Goal: Task Accomplishment & Management: Use online tool/utility

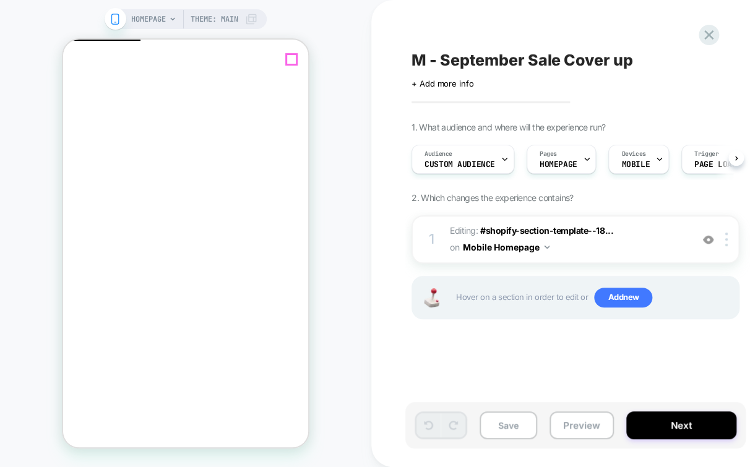
click at [79, 100] on icon "Close" at bounding box center [74, 105] width 11 height 11
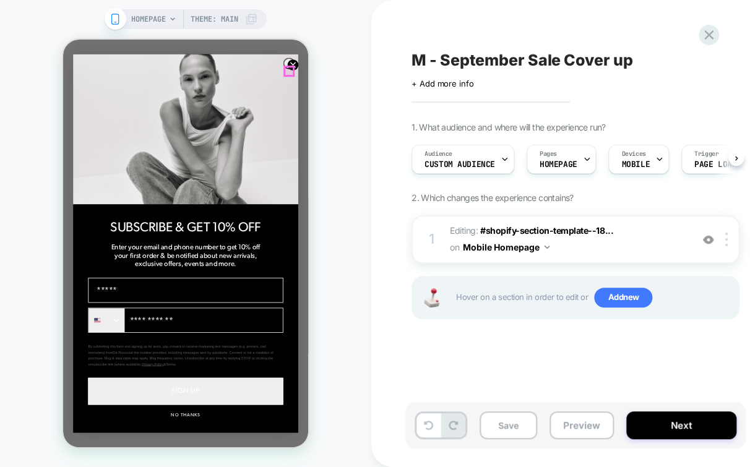
click circle "Close dialog"
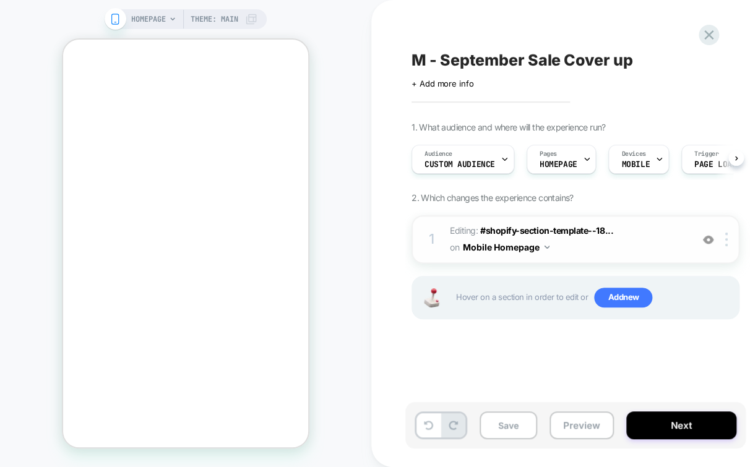
click span "Editing : #shopify-section-template--18... #shopify-section-template--186424982…"
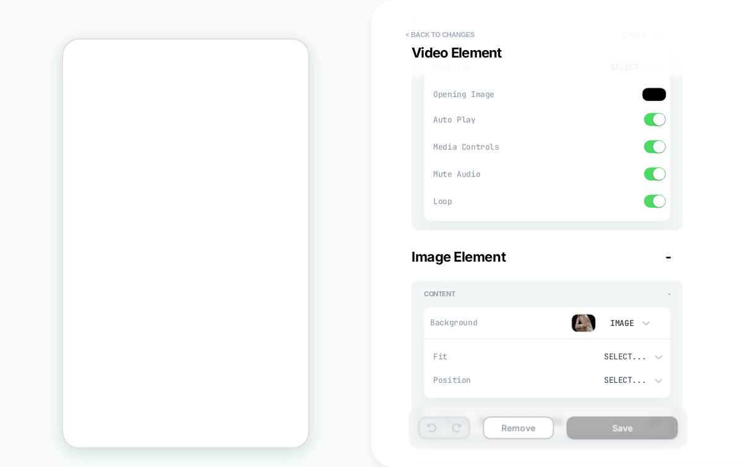
scroll to position [0, 0]
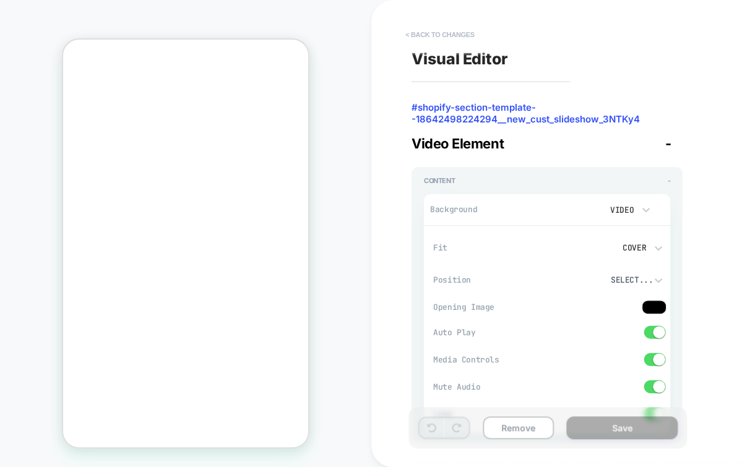
click button "< Back to changes"
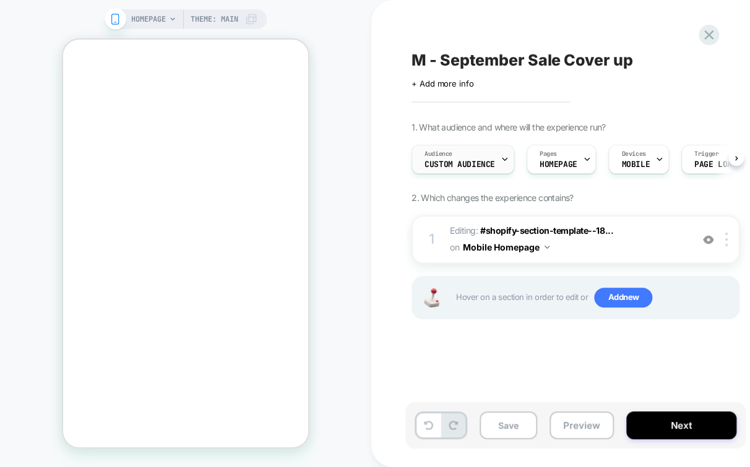
click div "Audience Custom Audience"
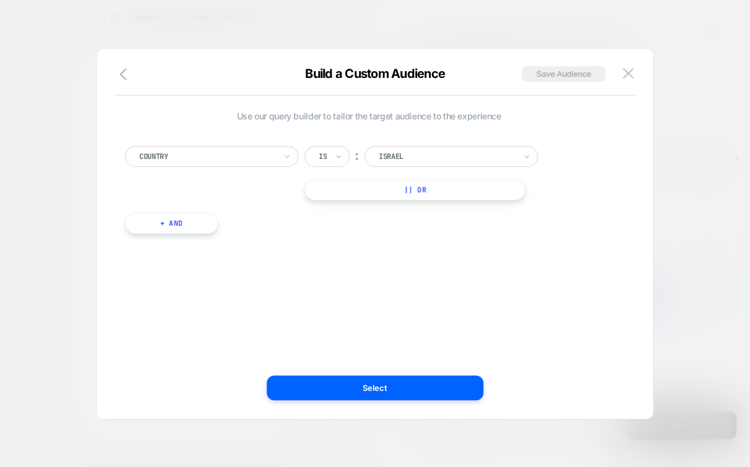
click div
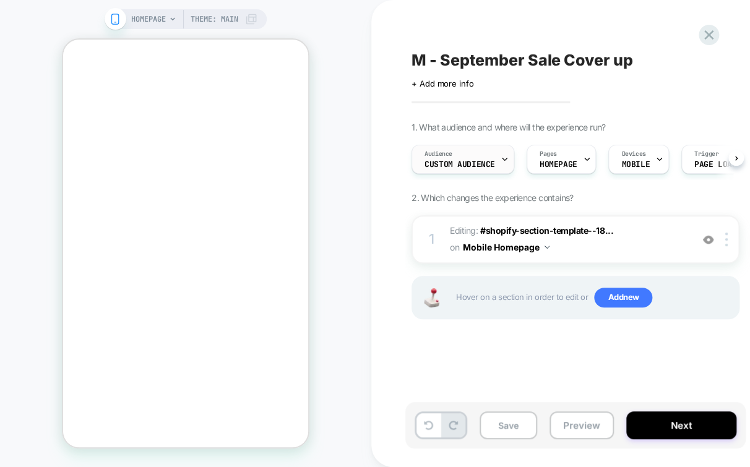
click span "Custom Audience"
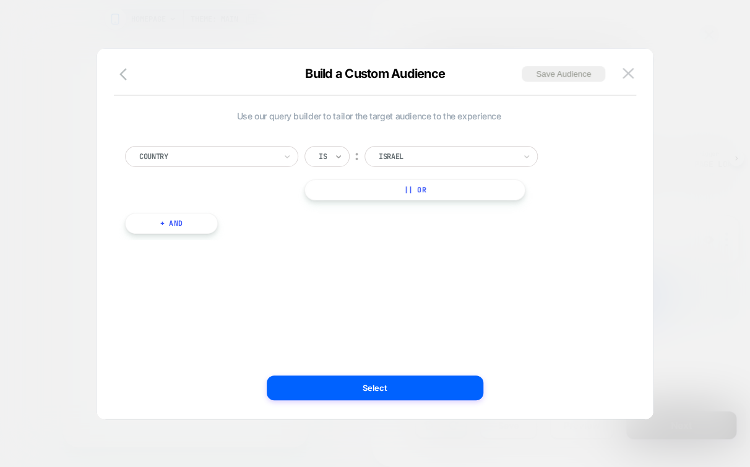
click icon
click div "Use our query builder to tailor the target audience to the experience Country o…"
click div
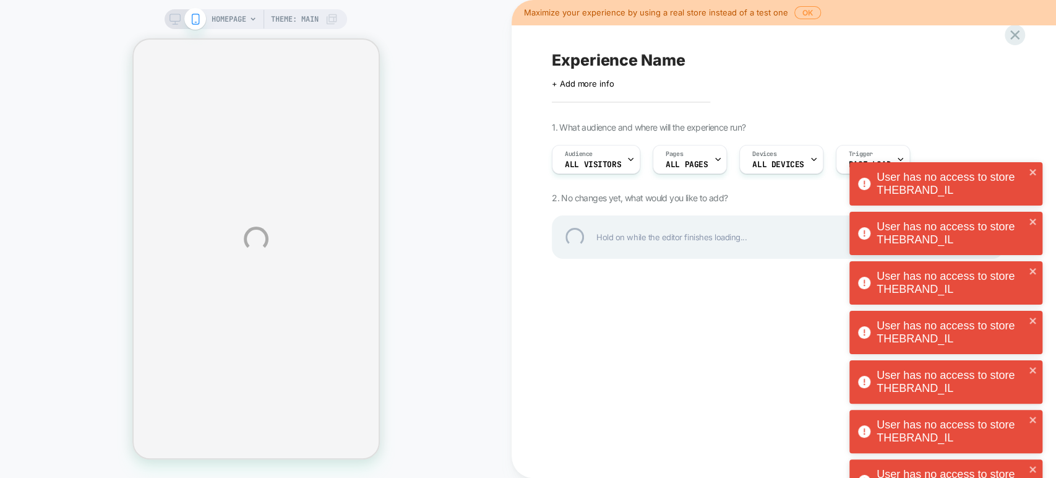
click at [1010, 34] on div "User has no access to store THEBRAND_IL Oops.. something went wrong... User has…" at bounding box center [946, 409] width 198 height 797
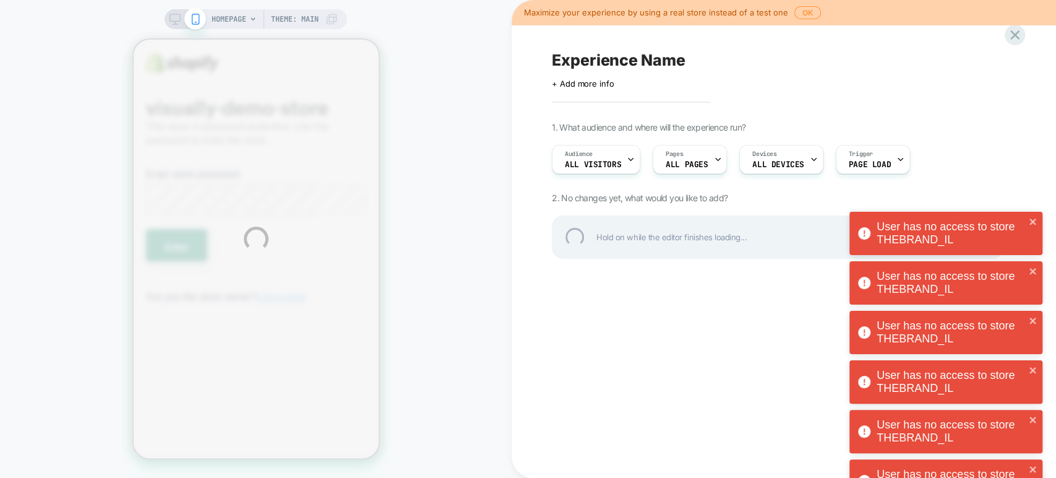
click at [1012, 34] on div "User has no access to store THEBRAND_IL User has no access to store THEBRAND_IL…" at bounding box center [946, 261] width 198 height 500
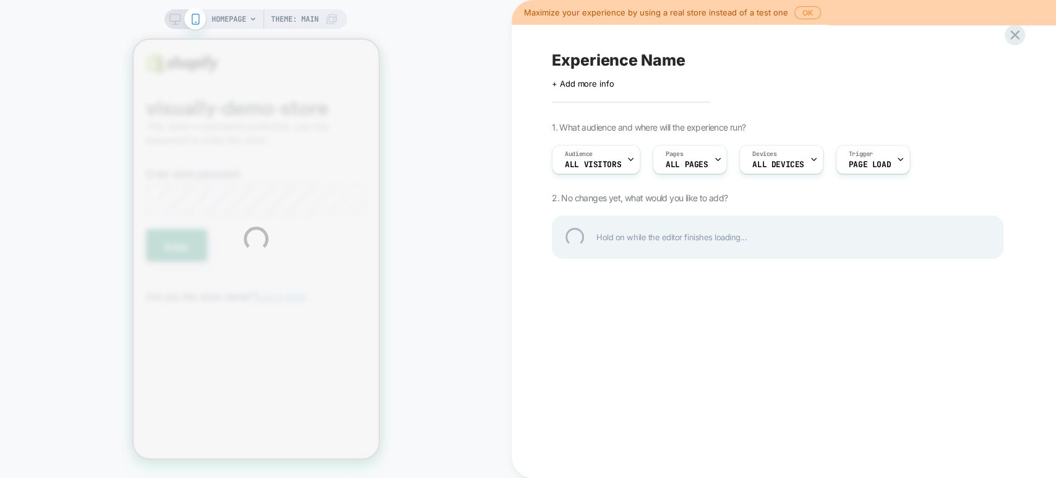
click at [1013, 32] on div "User has no access to store THEBRAND_IL HOMEPAGE Theme: MAIN Maximize your expe…" at bounding box center [528, 239] width 1056 height 478
click at [1013, 32] on div at bounding box center [1015, 35] width 20 height 20
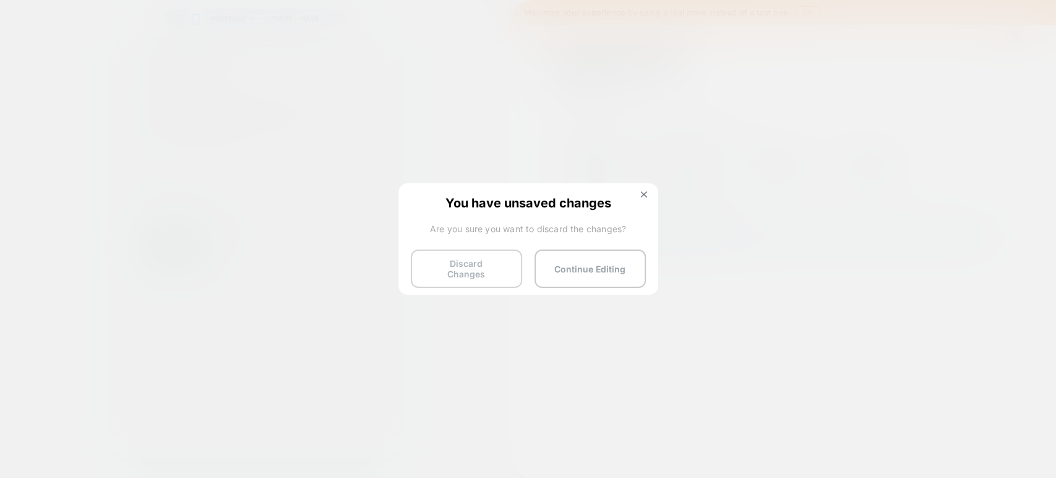
click at [471, 261] on button "Discard Changes" at bounding box center [466, 268] width 111 height 38
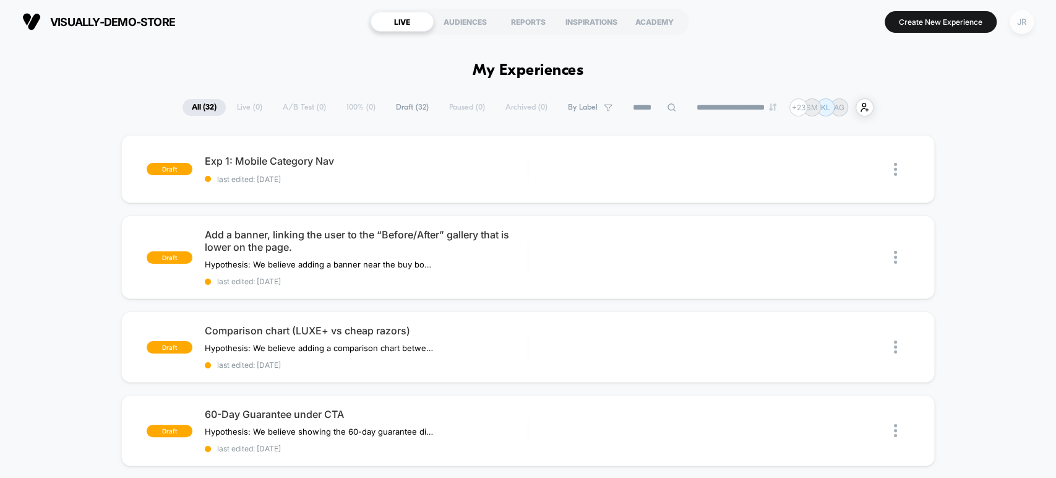
click at [1016, 18] on div "JR" at bounding box center [1022, 22] width 24 height 24
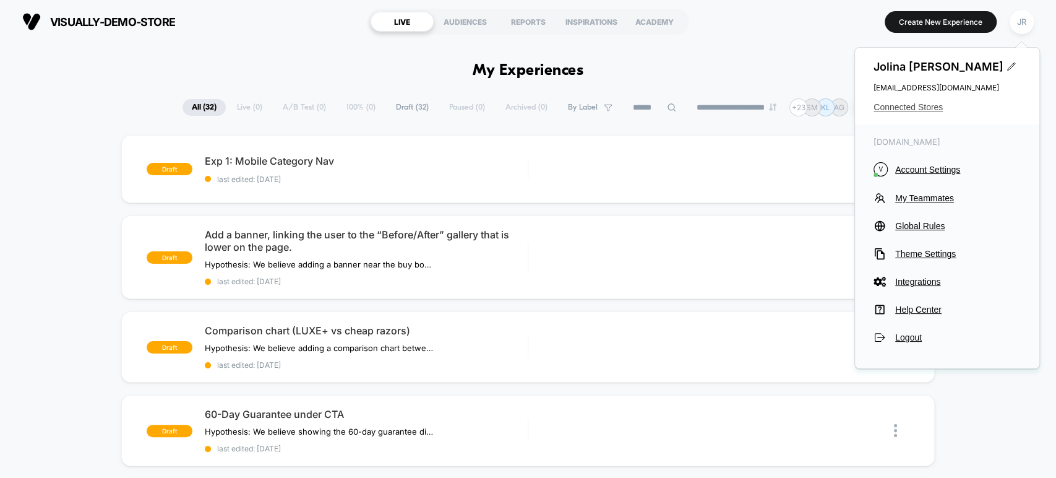
click at [921, 104] on span "Connected Stores" at bounding box center [946, 107] width 147 height 10
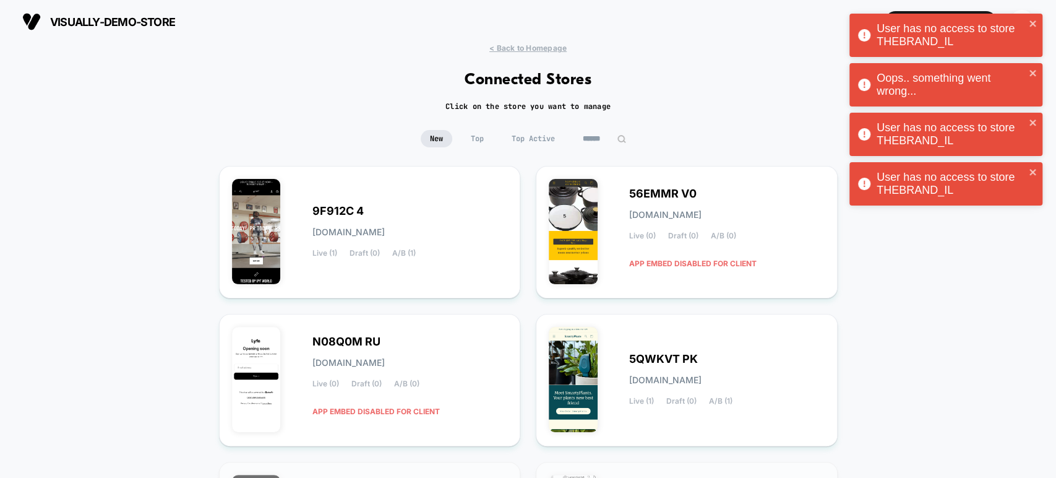
click at [621, 135] on img at bounding box center [621, 138] width 9 height 9
click at [609, 137] on input at bounding box center [605, 138] width 124 height 17
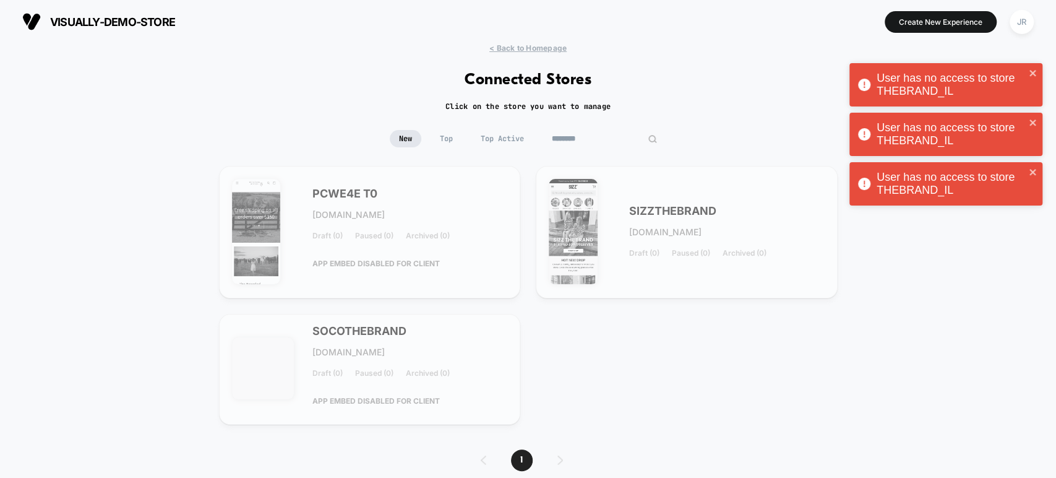
click at [567, 136] on input "********" at bounding box center [605, 138] width 124 height 17
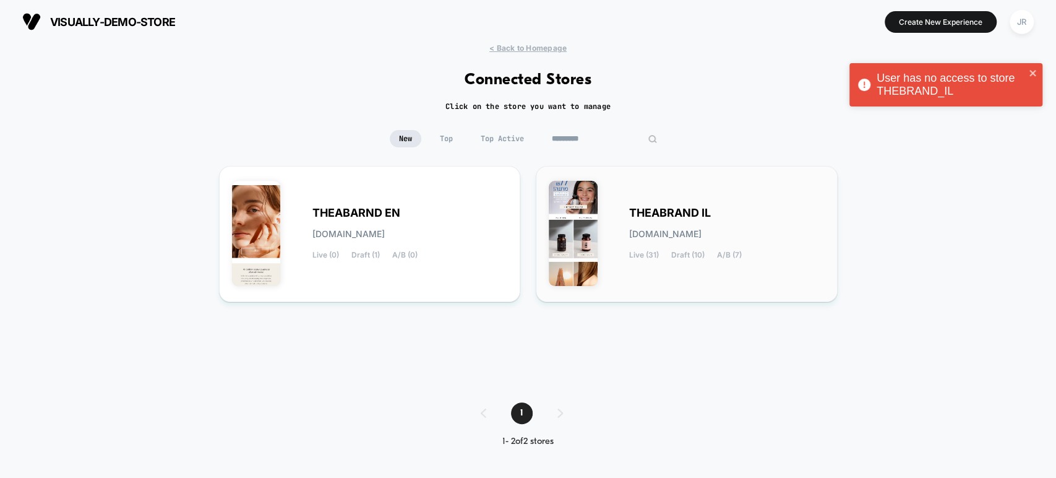
type input "*********"
click at [771, 221] on div "THEABRAND IL theabrand-il.myshopify.com Live (31) Draft (10) A/B (7)" at bounding box center [726, 233] width 195 height 51
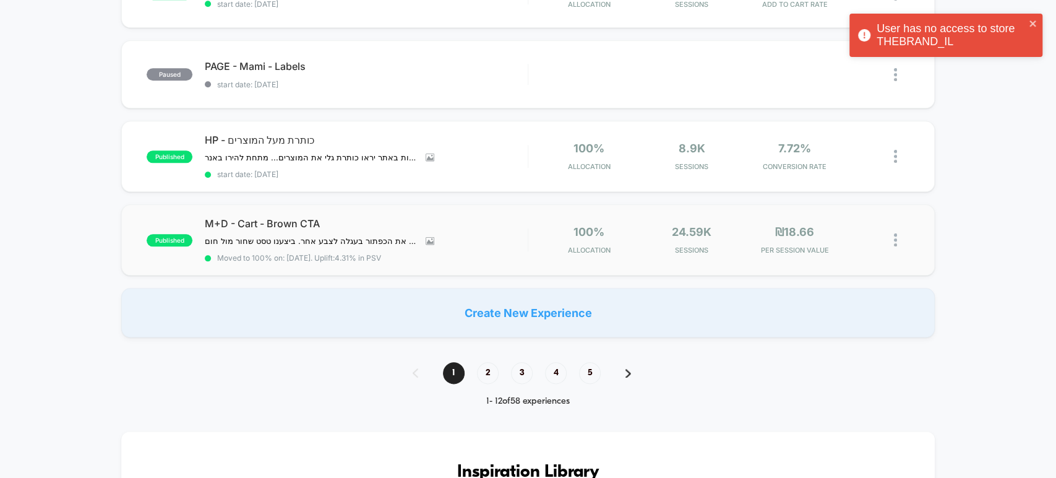
scroll to position [825, 0]
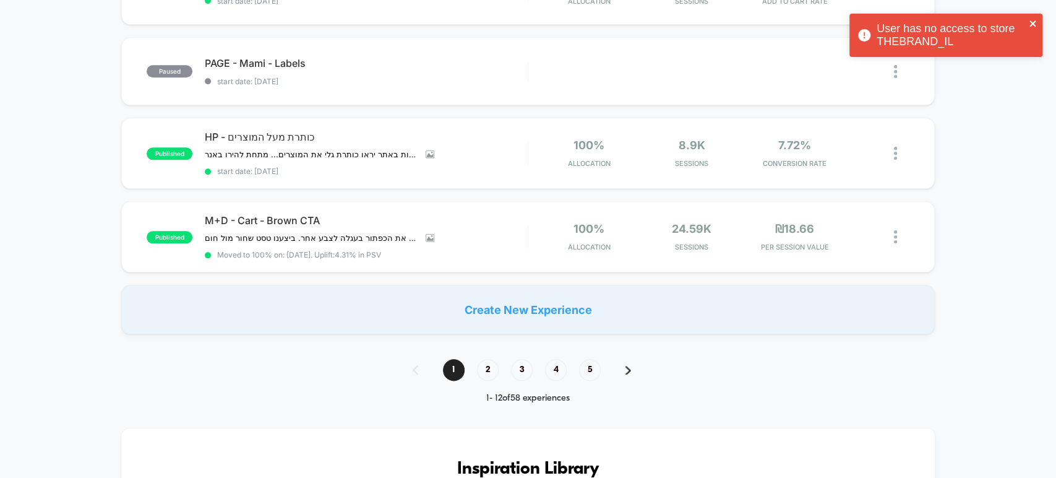
click at [1036, 19] on icon "close" at bounding box center [1033, 24] width 9 height 10
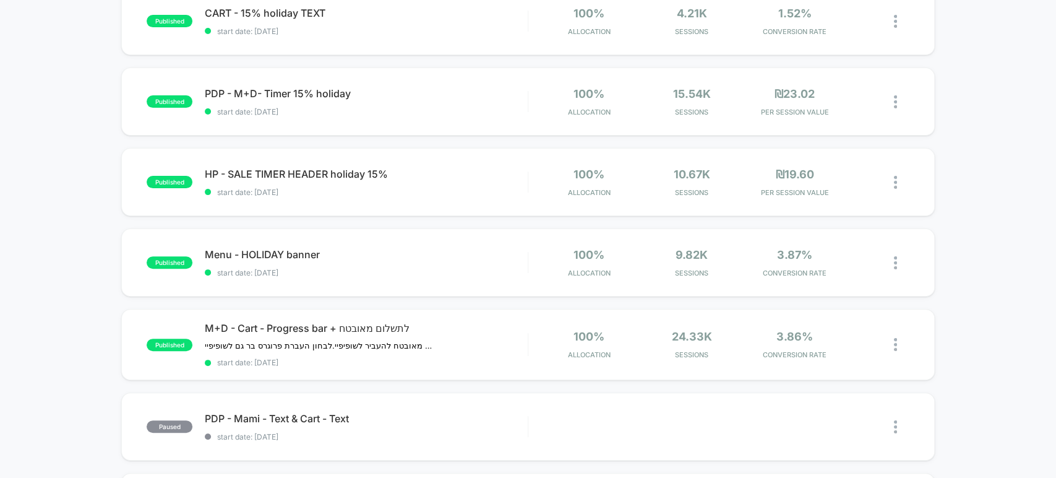
scroll to position [0, 0]
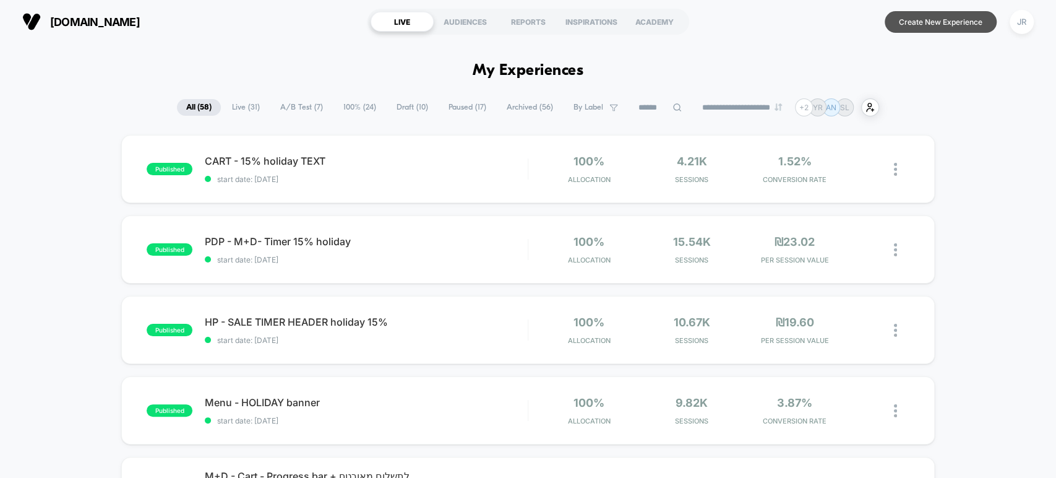
click at [938, 23] on button "Create New Experience" at bounding box center [941, 22] width 112 height 22
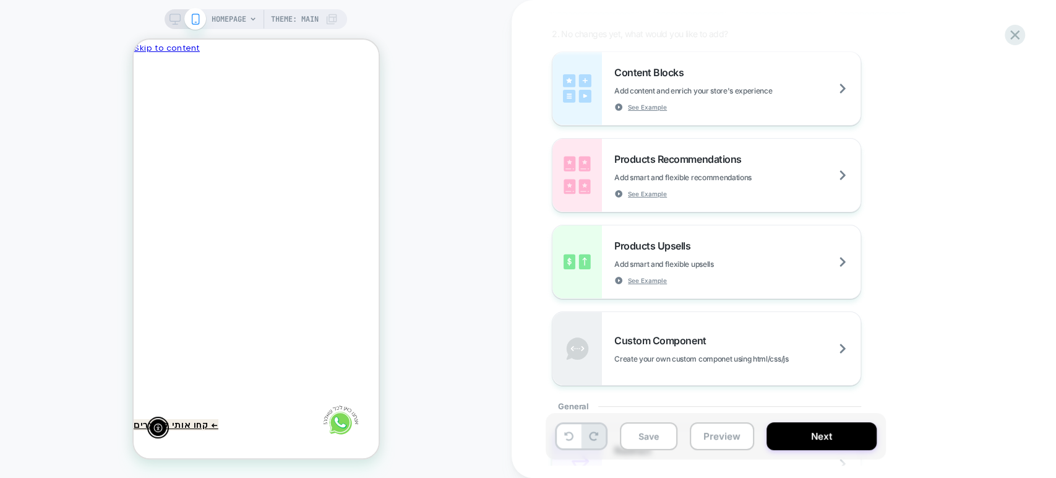
scroll to position [343, 0]
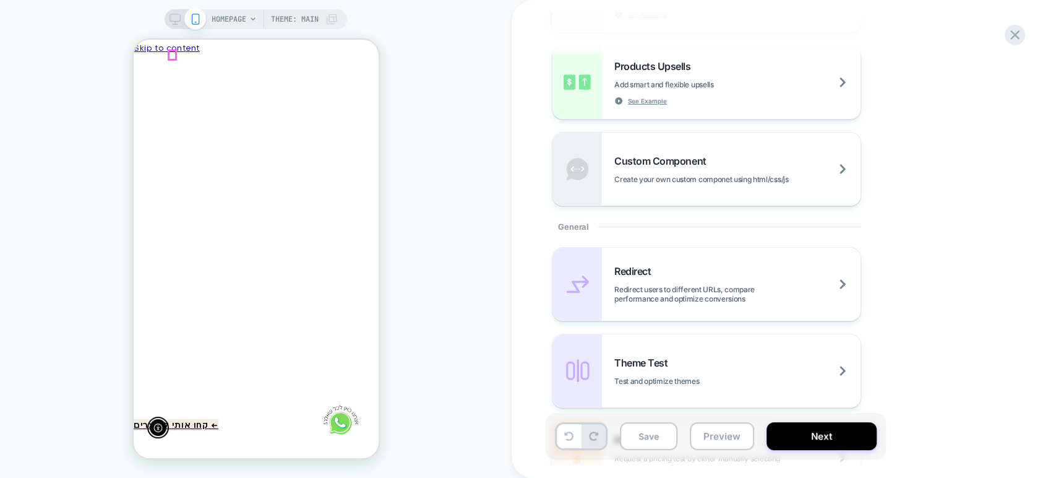
click at [150, 119] on line "Close" at bounding box center [144, 124] width 11 height 11
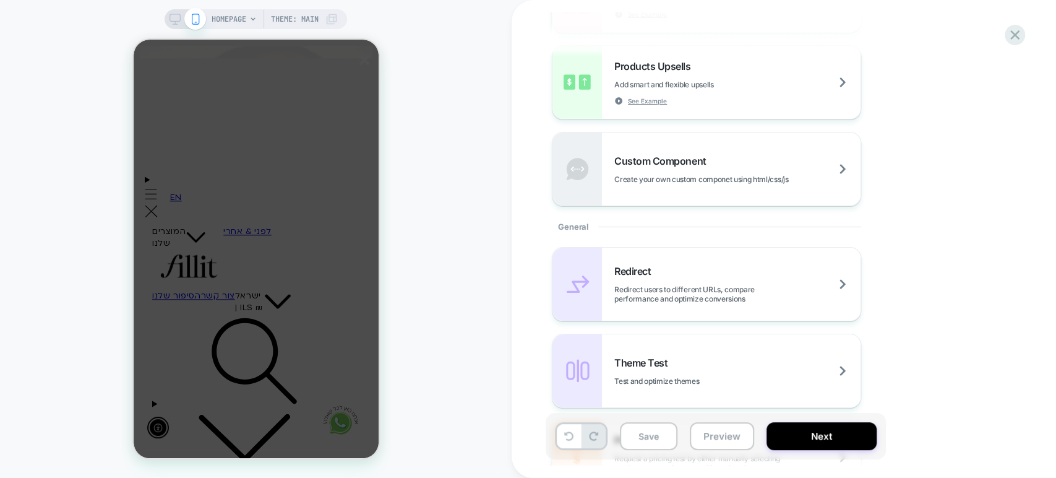
scroll to position [756, 0]
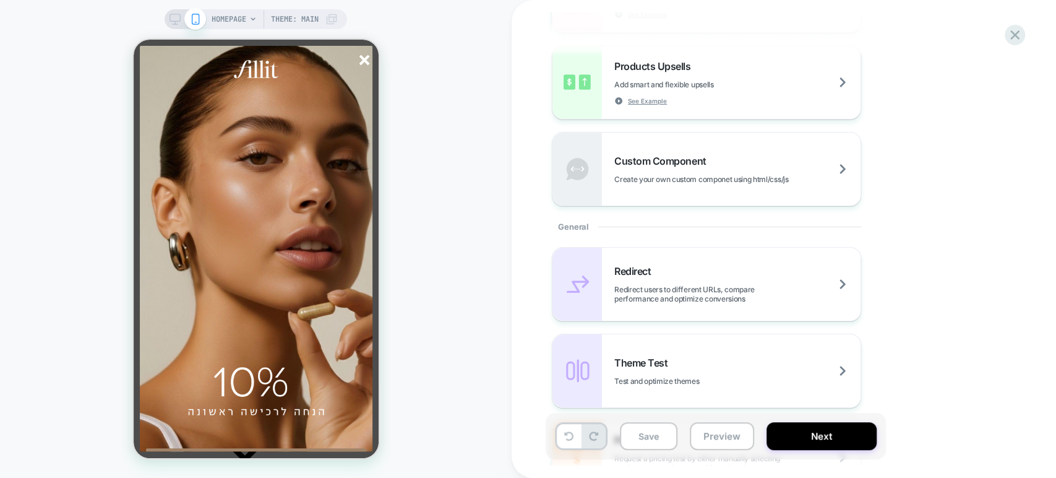
click at [362, 59] on line "סגור" at bounding box center [363, 60] width 9 height 9
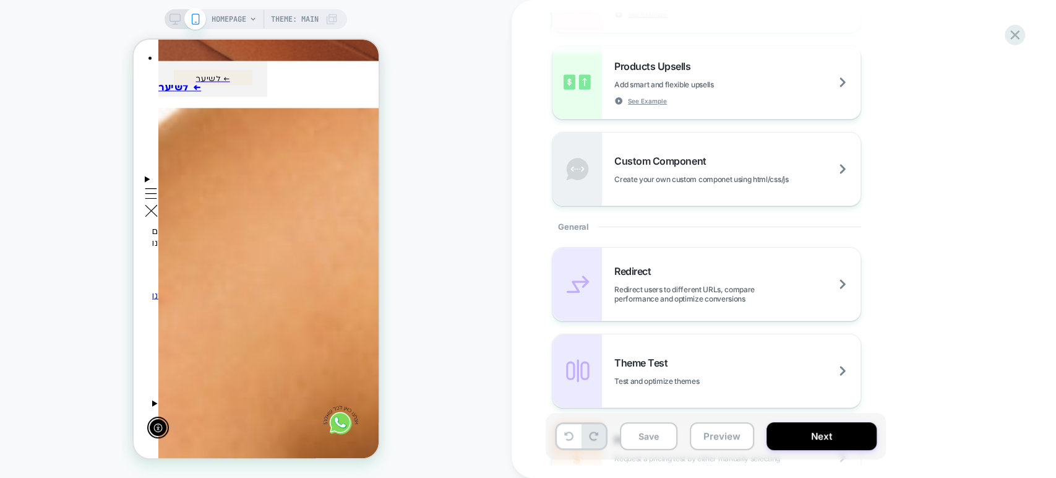
scroll to position [4624, 0]
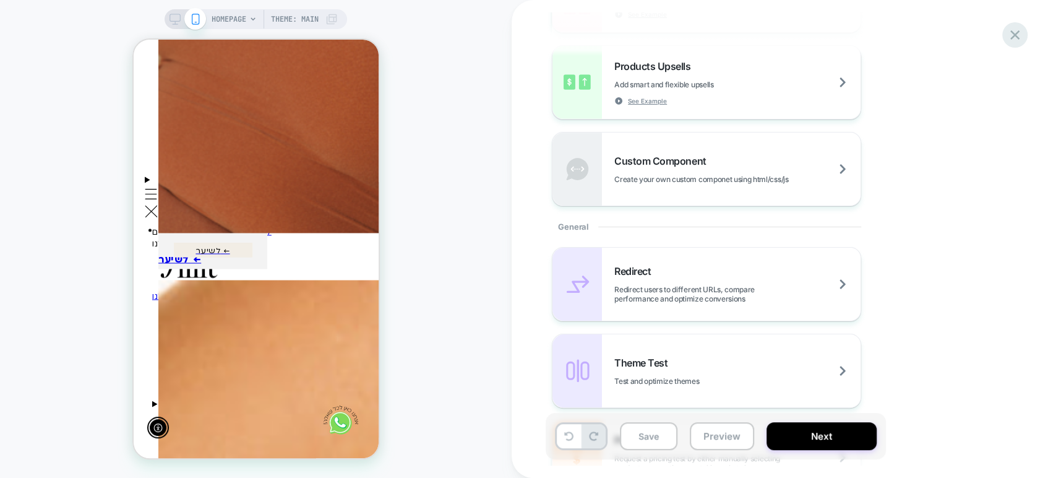
click at [1011, 35] on icon at bounding box center [1014, 35] width 17 height 17
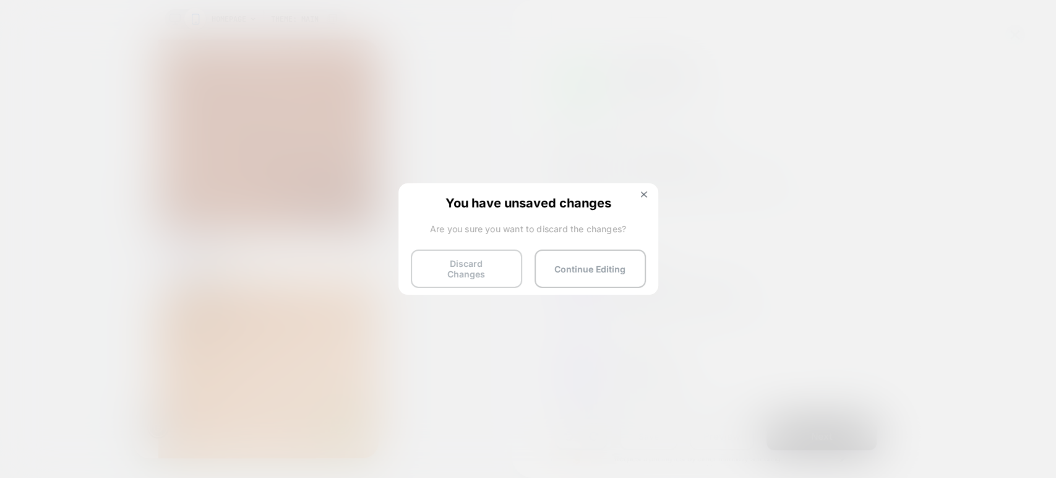
click at [471, 265] on button "Discard Changes" at bounding box center [466, 268] width 111 height 38
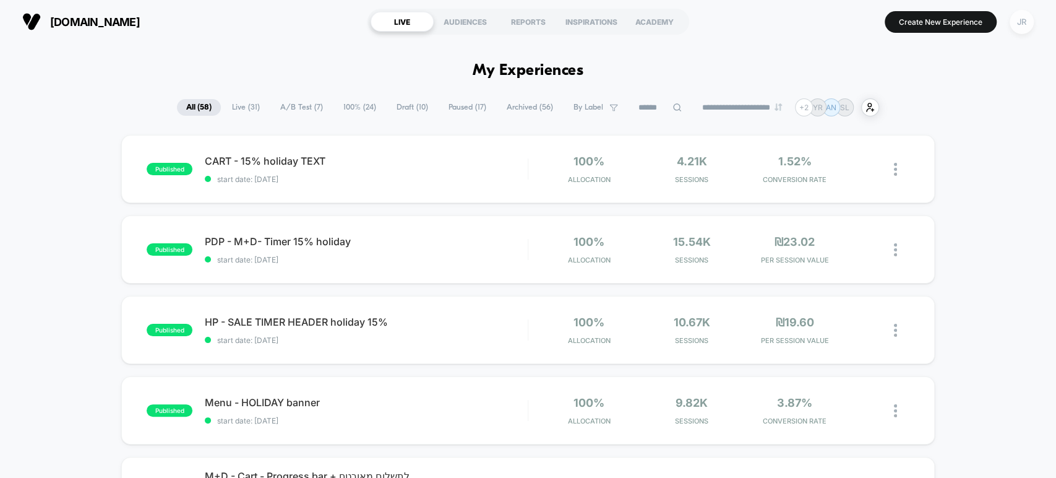
click at [1029, 20] on div "JR" at bounding box center [1022, 22] width 24 height 24
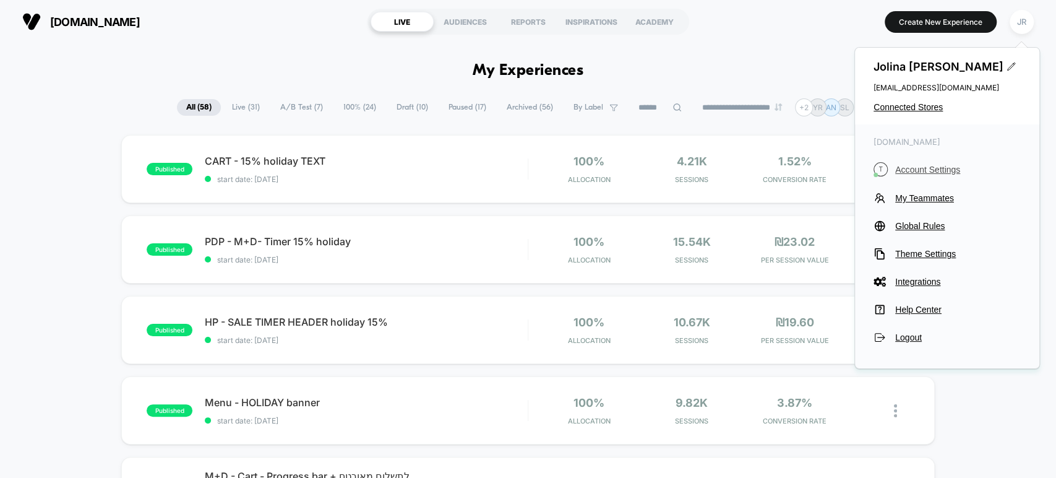
click at [943, 169] on span "Account Settings" at bounding box center [958, 170] width 126 height 10
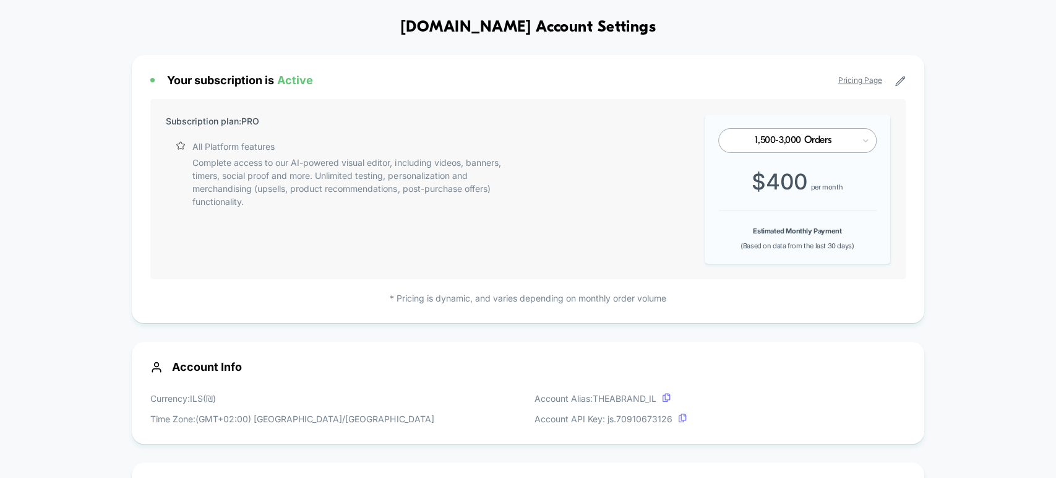
scroll to position [275, 0]
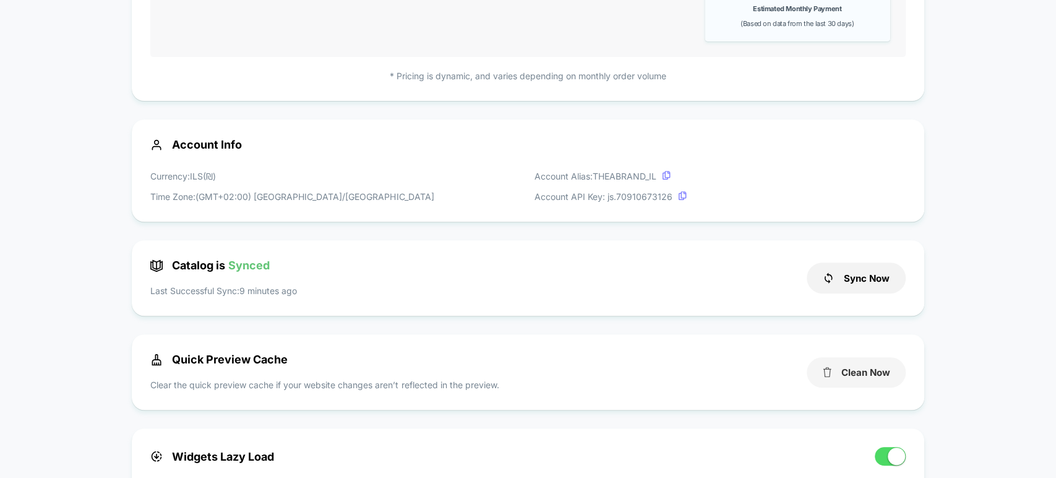
click at [868, 369] on button "Clean Now" at bounding box center [856, 372] width 99 height 30
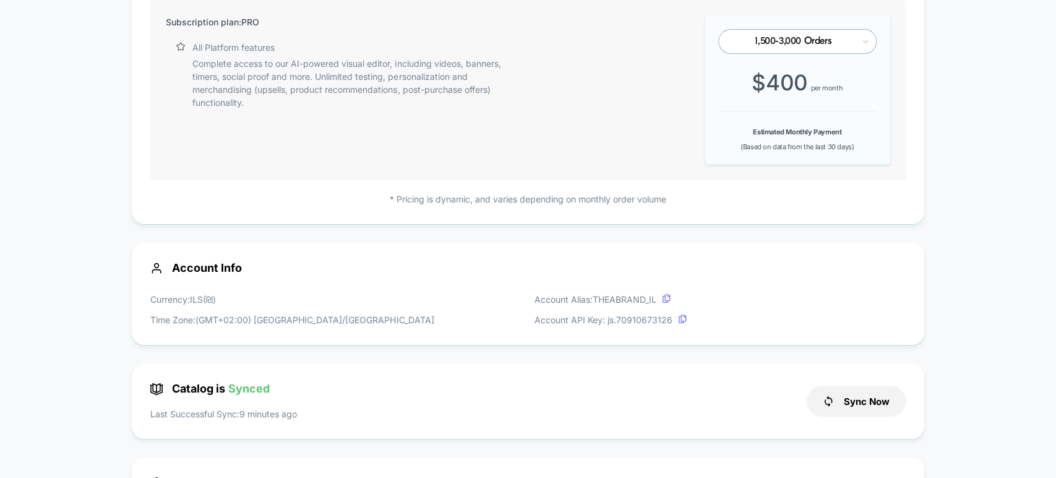
scroll to position [0, 0]
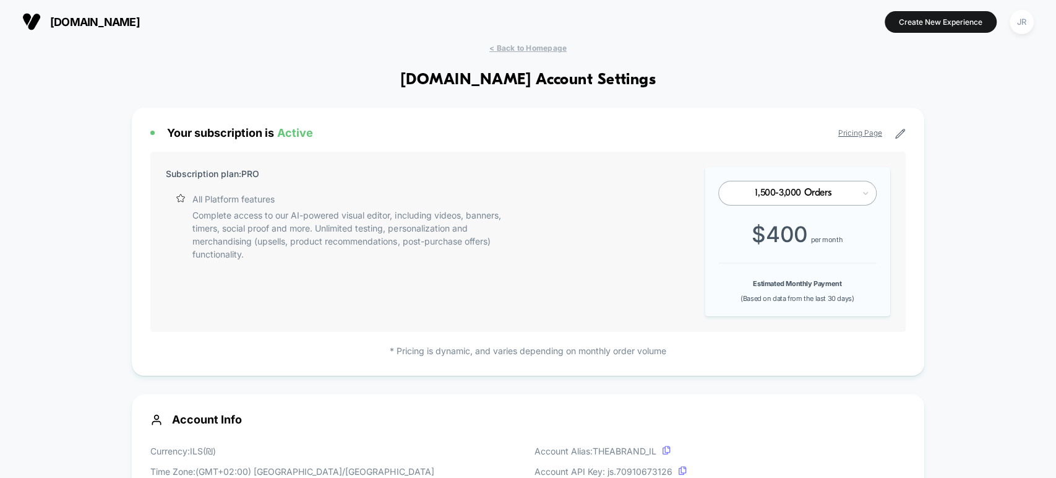
click at [67, 20] on span "theabrand.com" at bounding box center [95, 21] width 90 height 13
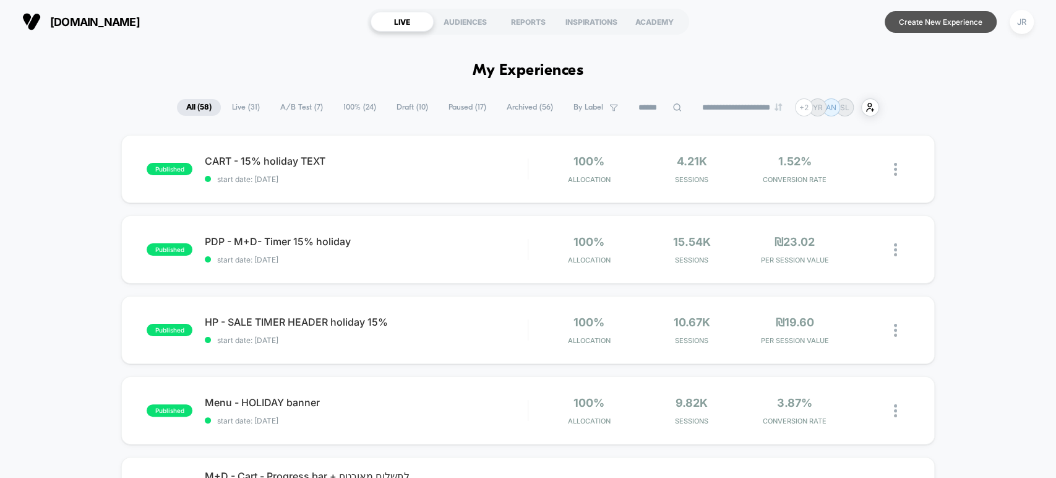
click at [954, 16] on button "Create New Experience" at bounding box center [941, 22] width 112 height 22
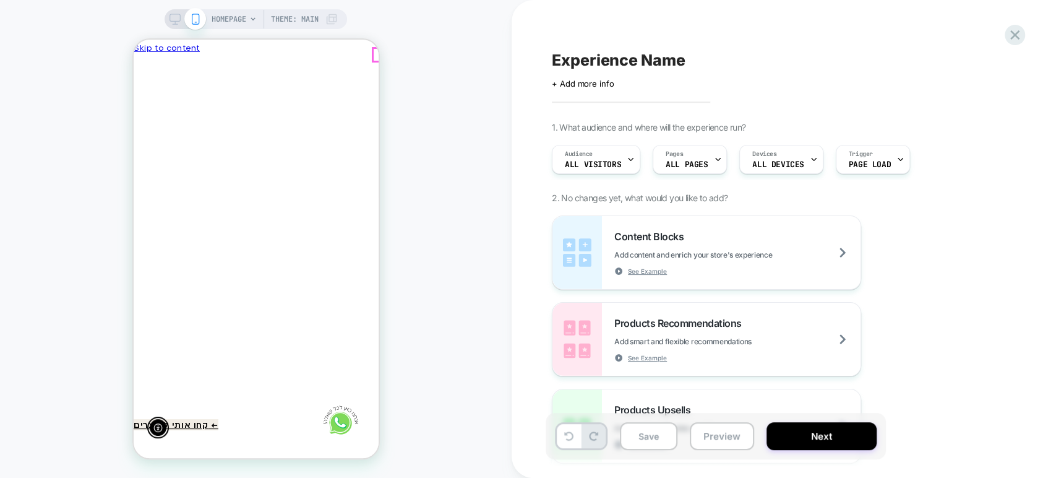
click at [151, 118] on icon "Close" at bounding box center [144, 124] width 13 height 12
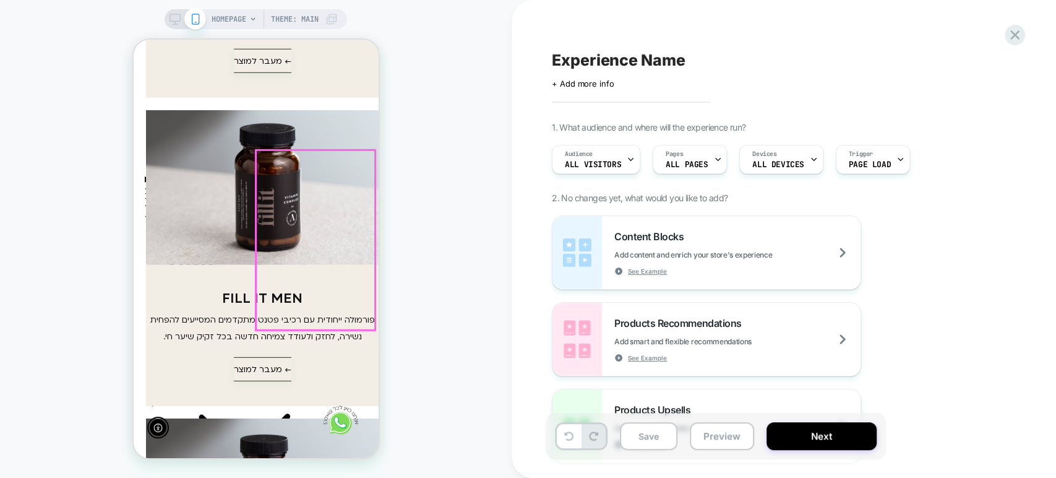
scroll to position [2336, 0]
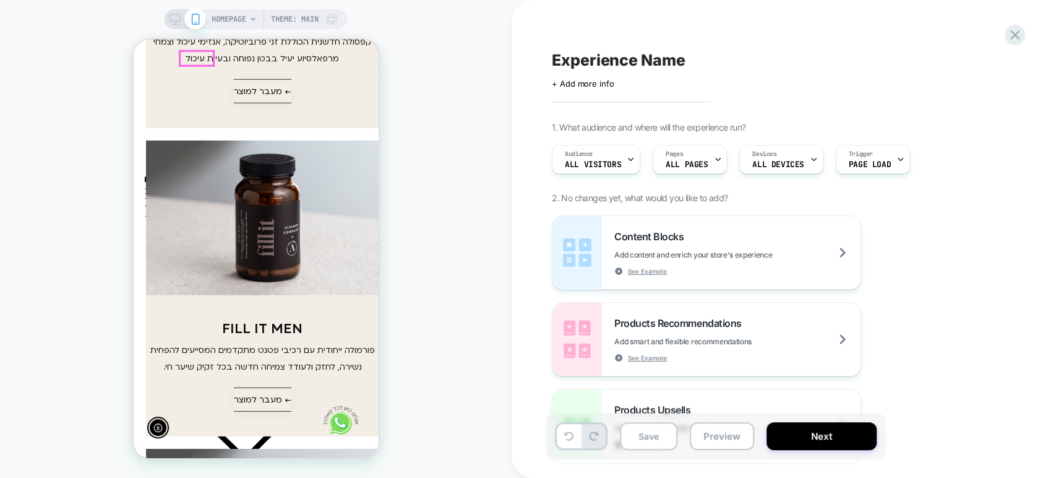
click at [157, 188] on icon "Menu" at bounding box center [150, 193] width 13 height 11
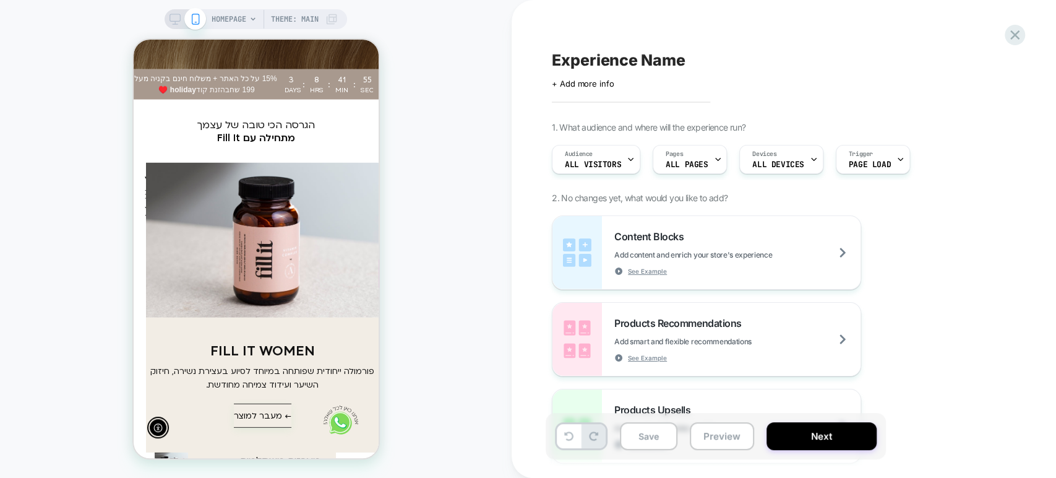
scroll to position [0, 0]
click at [154, 207] on icon "Menu" at bounding box center [149, 211] width 10 height 9
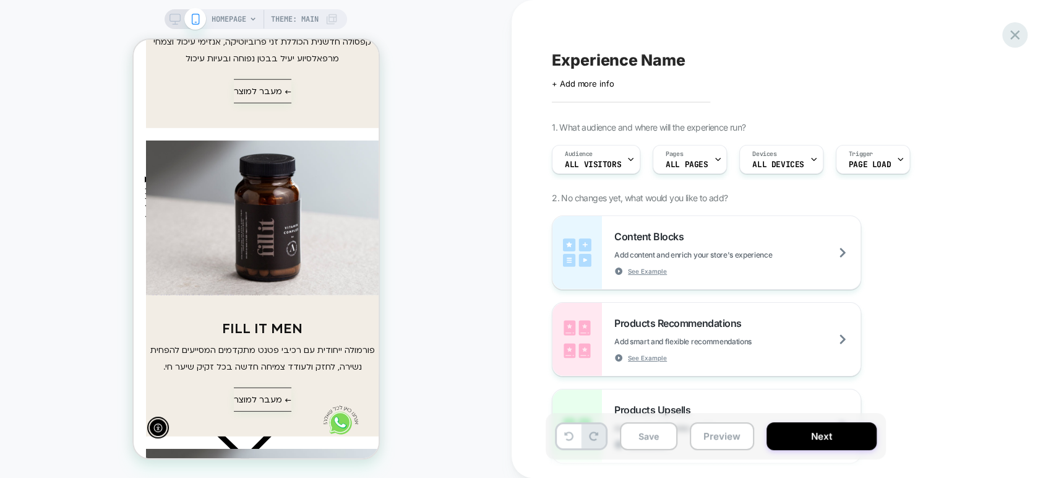
click at [1021, 35] on icon at bounding box center [1014, 35] width 17 height 17
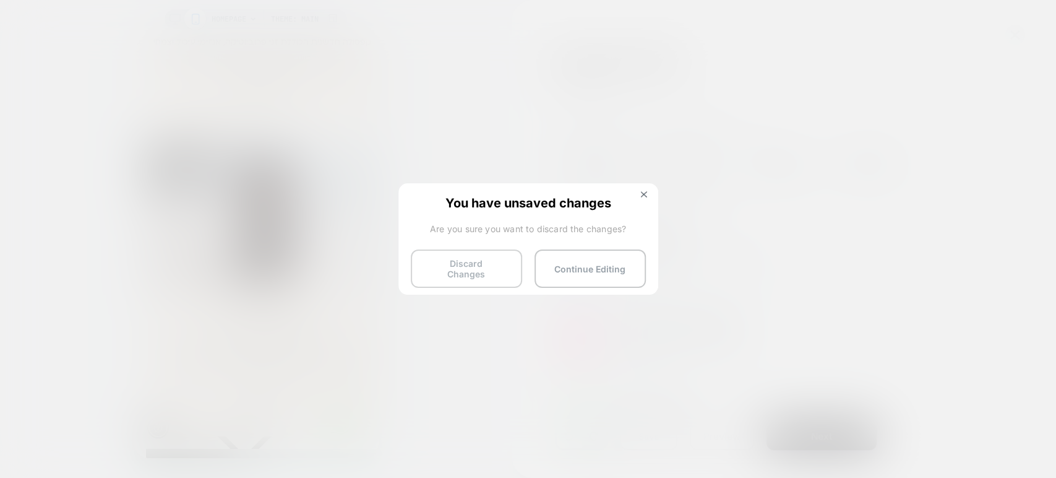
click at [460, 264] on button "Discard Changes" at bounding box center [466, 268] width 111 height 38
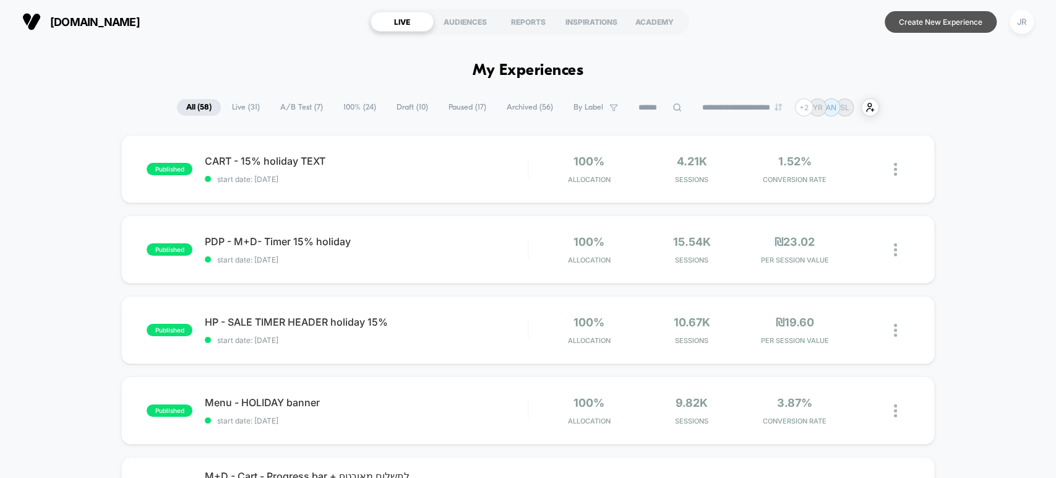
click at [949, 21] on button "Create New Experience" at bounding box center [941, 22] width 112 height 22
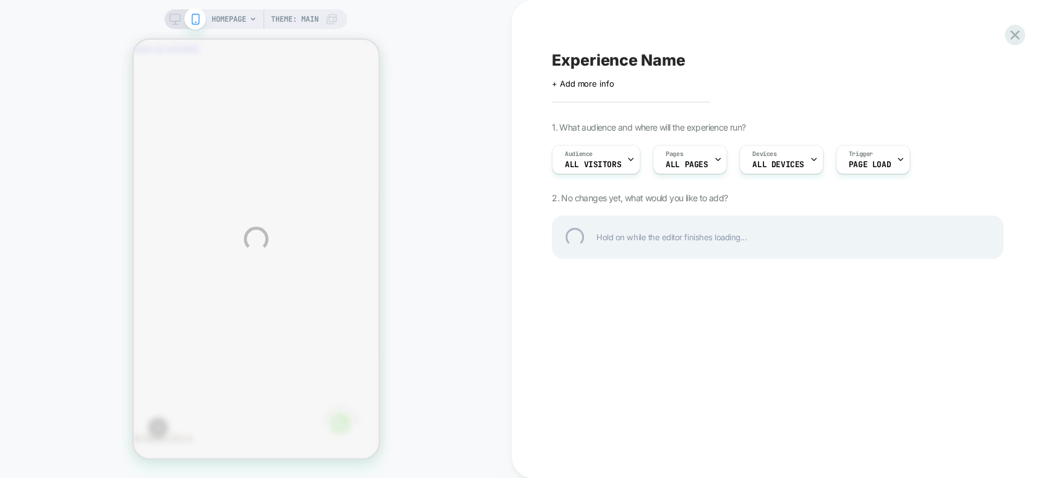
scroll to position [0, -181]
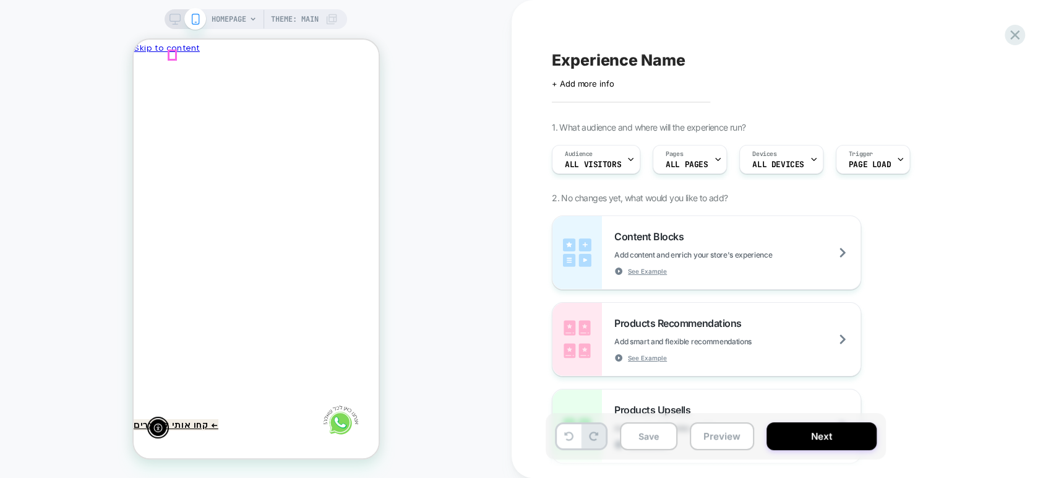
click at [150, 119] on line "Close" at bounding box center [144, 124] width 11 height 11
click at [727, 233] on div "Content Blocks Add content and enrich your store's experience See Example" at bounding box center [737, 252] width 246 height 45
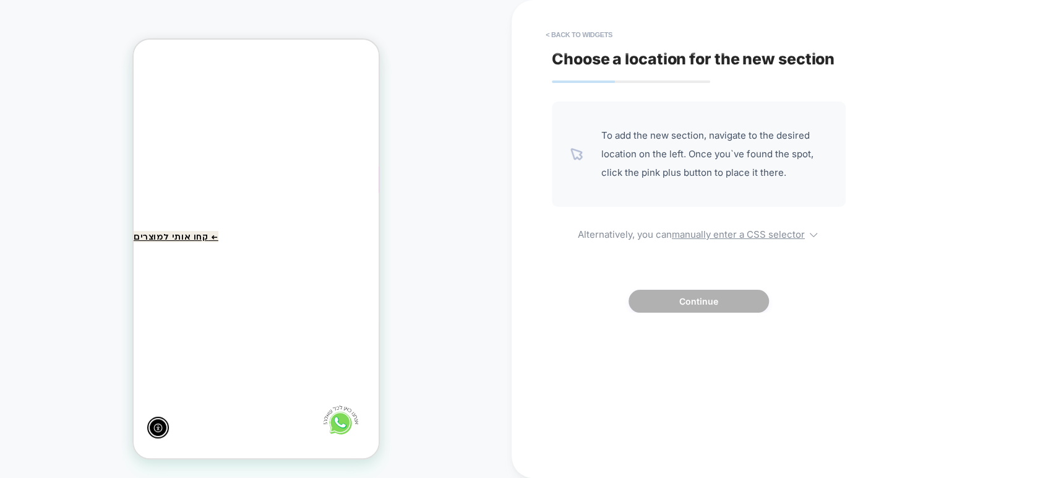
scroll to position [206, 0]
click at [379, 210] on div at bounding box center [500, 206] width 242 height 25
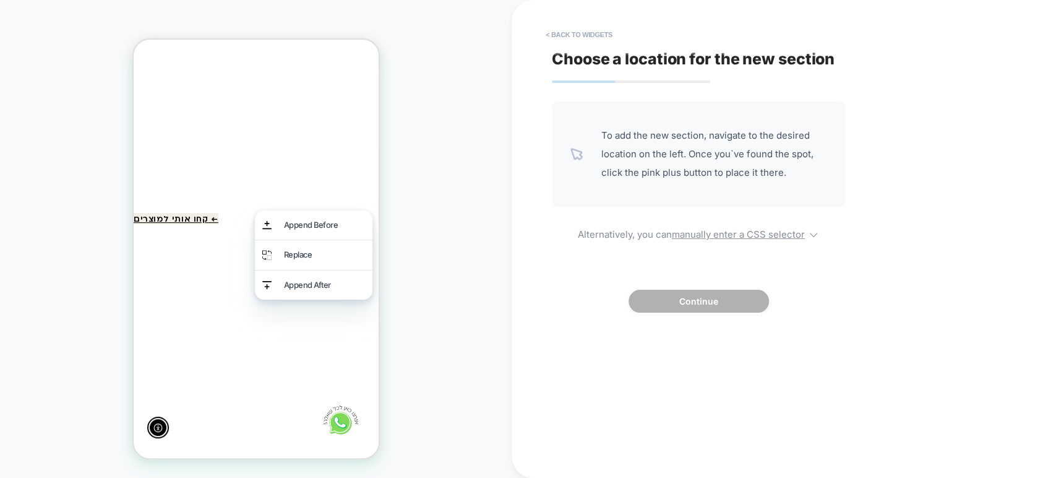
click at [423, 170] on div "HOMEPAGE Theme: MAIN" at bounding box center [256, 238] width 512 height 453
click at [311, 280] on div "Append After" at bounding box center [323, 285] width 81 height 14
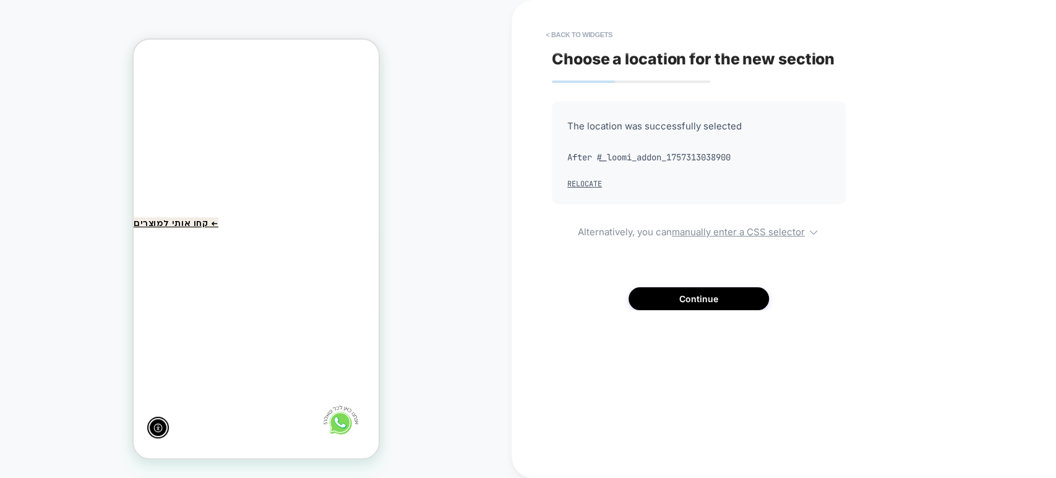
scroll to position [200, 0]
click at [678, 303] on button "Continue" at bounding box center [698, 298] width 140 height 23
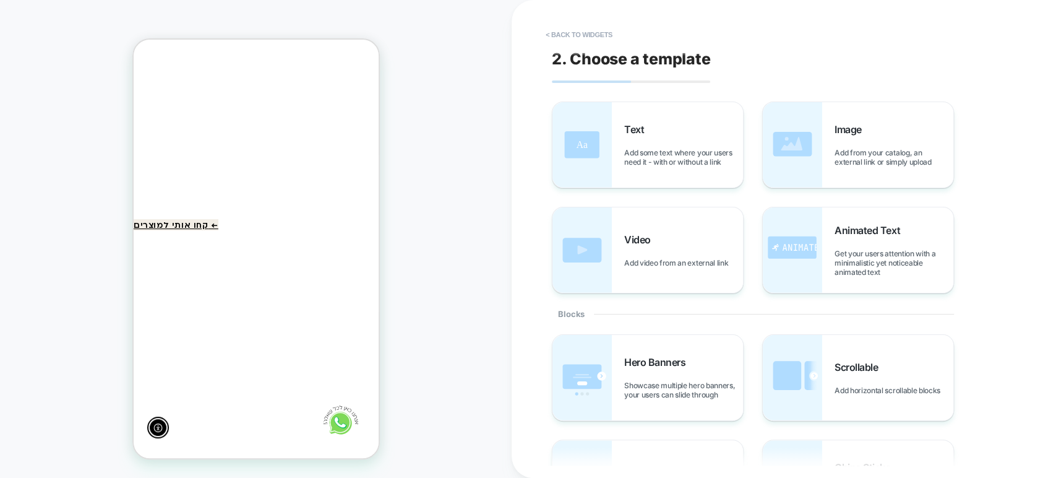
scroll to position [163, 0]
click at [650, 169] on div "Text Add some text where your users need it - with or without a link" at bounding box center [647, 144] width 191 height 85
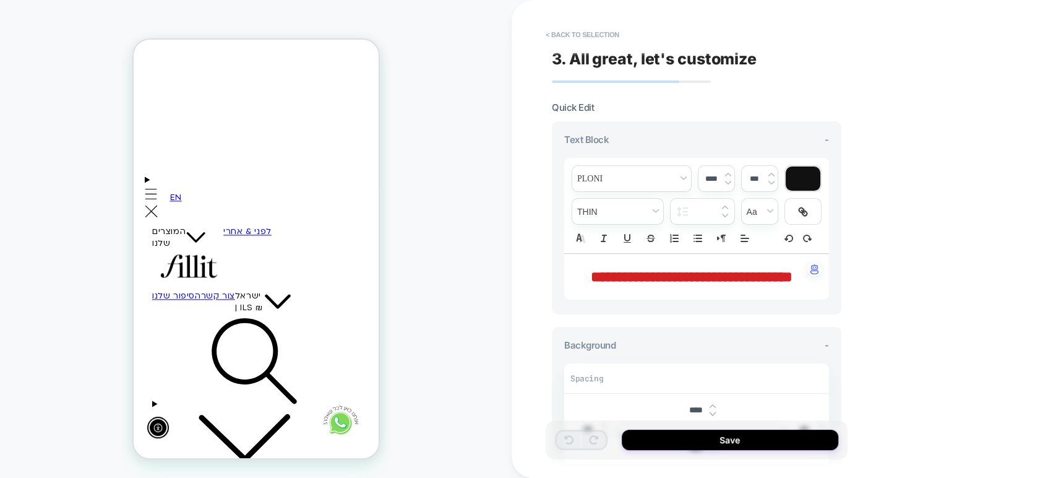
scroll to position [920, 0]
drag, startPoint x: 734, startPoint y: 301, endPoint x: 584, endPoint y: 268, distance: 153.7
click at [584, 268] on p "**********" at bounding box center [692, 276] width 231 height 21
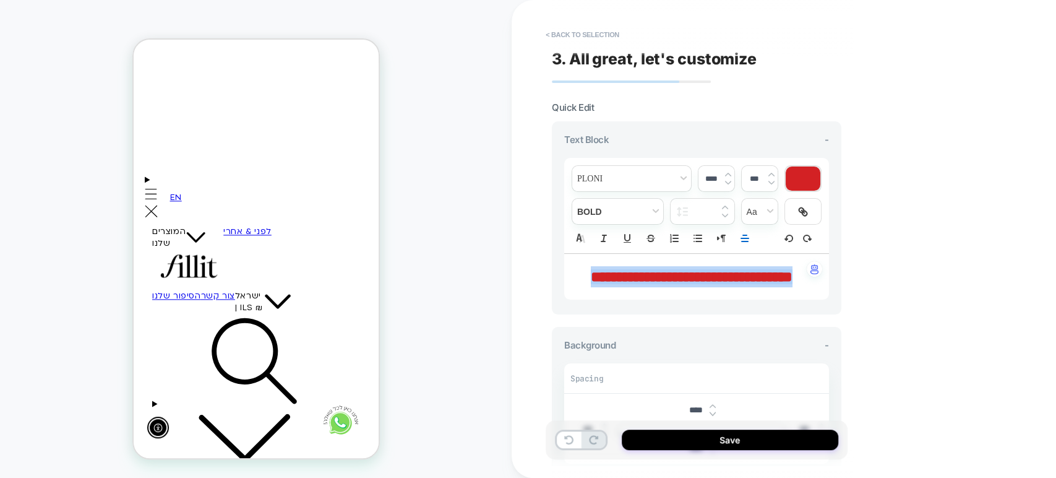
type input "****"
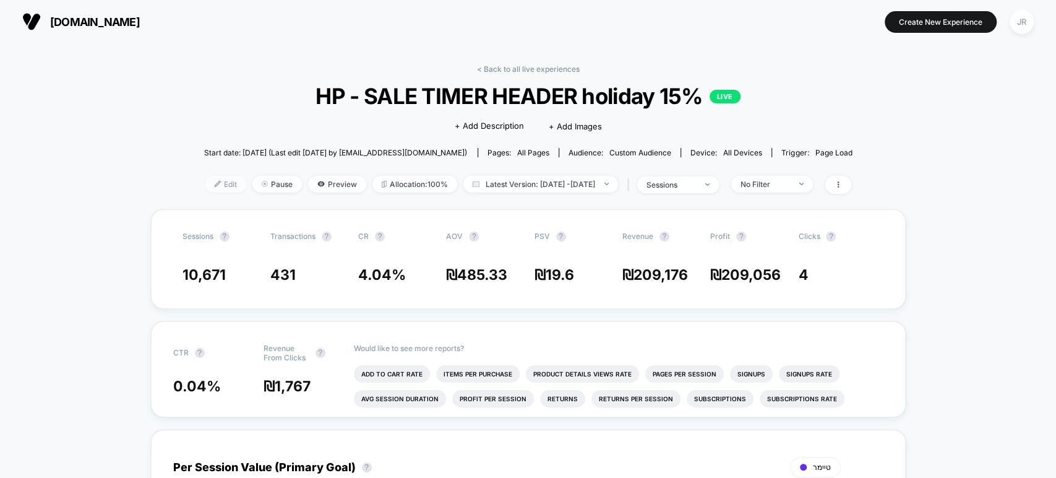
click at [205, 183] on span "Edit" at bounding box center [225, 184] width 41 height 17
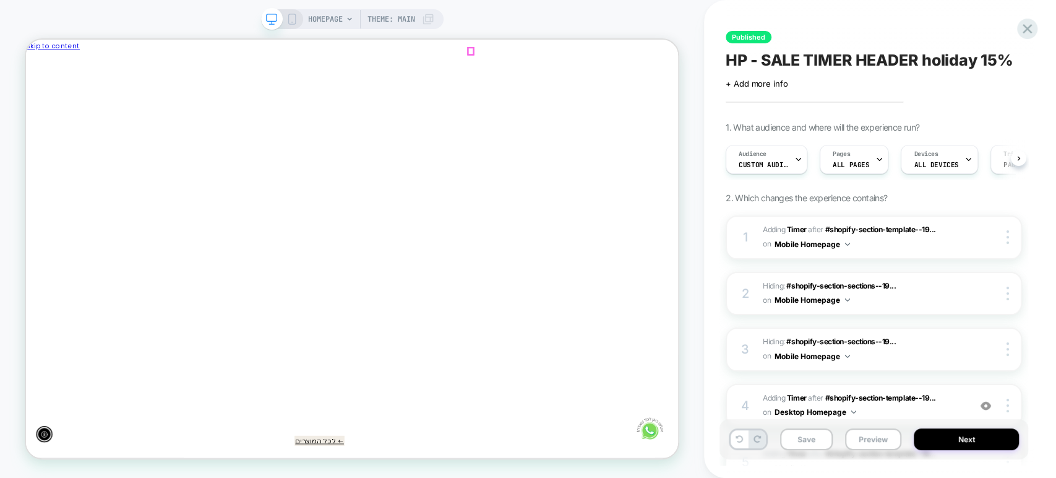
click at [43, 147] on line "Close" at bounding box center [37, 152] width 11 height 11
click at [781, 162] on span "Custom Audience" at bounding box center [763, 164] width 49 height 9
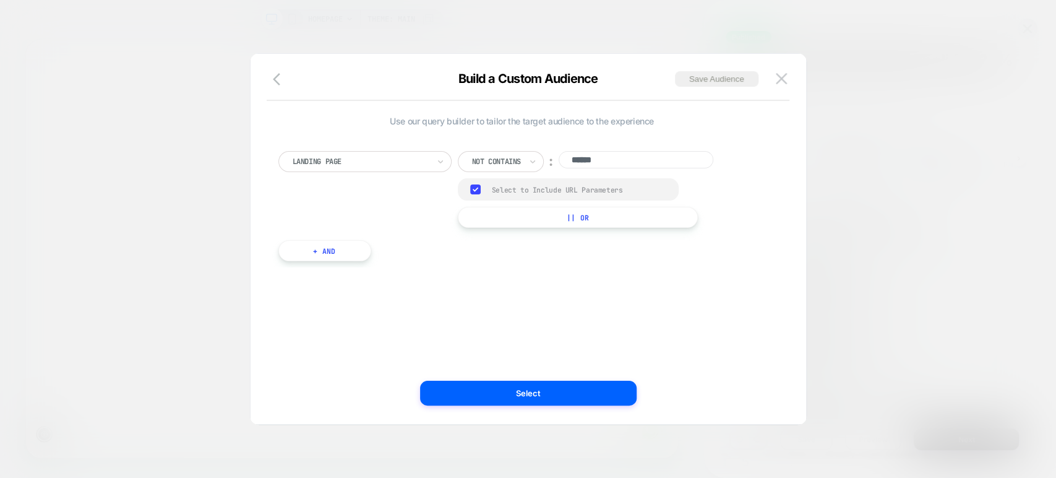
scroll to position [0, 0]
click at [786, 81] on img at bounding box center [781, 78] width 11 height 11
click at [786, 81] on div "+ Add more info" at bounding box center [849, 84] width 247 height 10
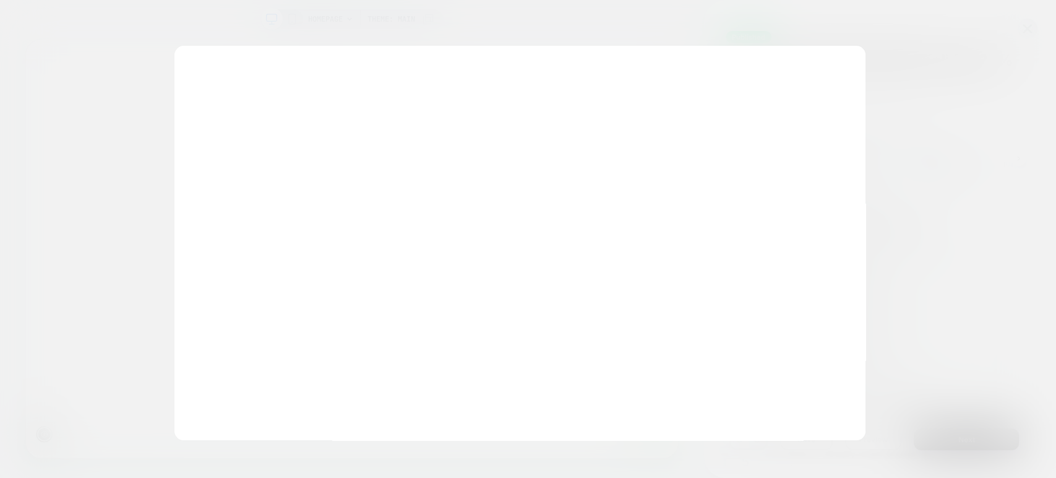
scroll to position [0, -663]
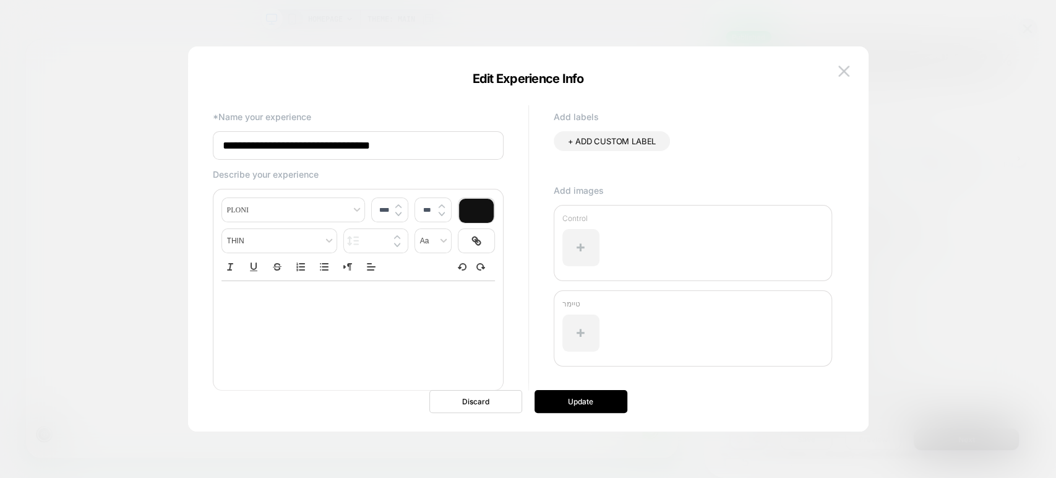
click at [786, 23] on div at bounding box center [528, 239] width 1056 height 478
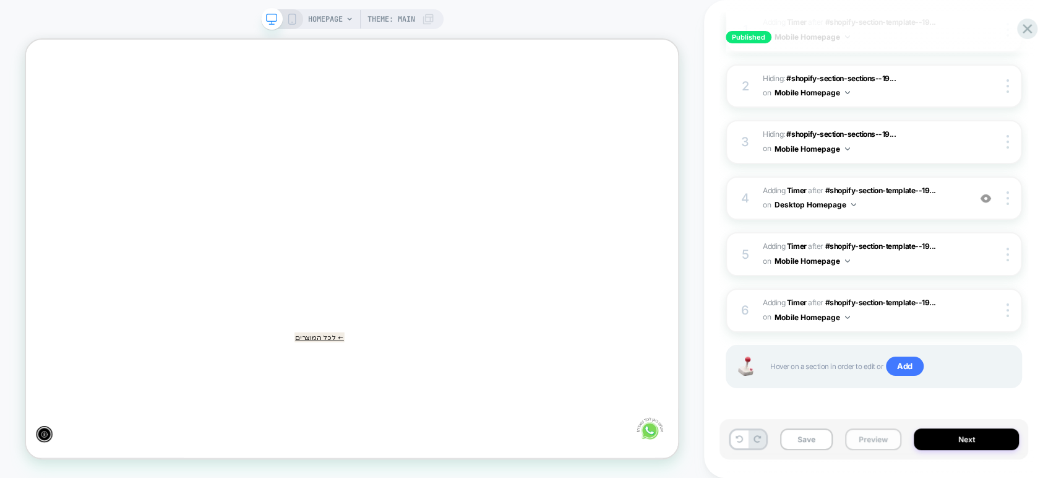
scroll to position [0, 0]
click at [856, 439] on button "Preview" at bounding box center [873, 439] width 56 height 22
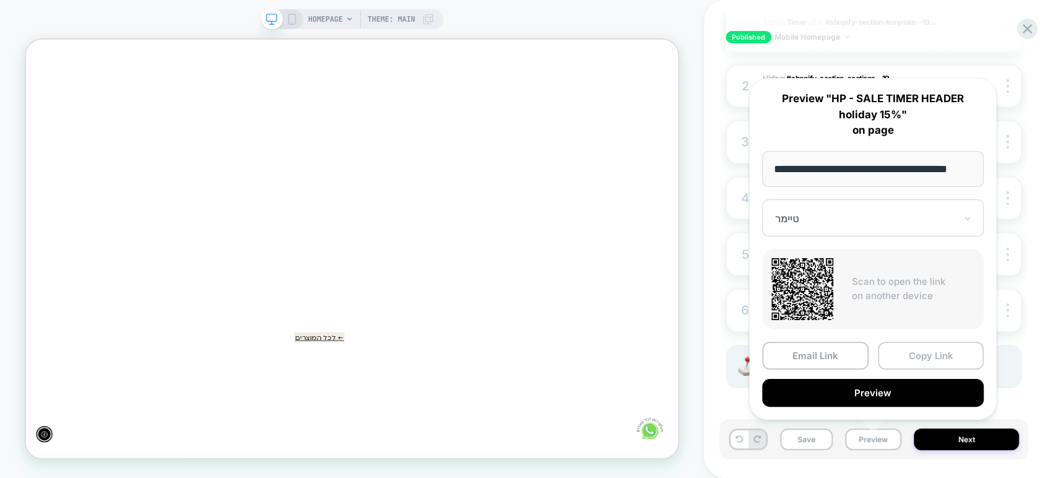
click at [920, 353] on button "Copy Link" at bounding box center [931, 355] width 106 height 28
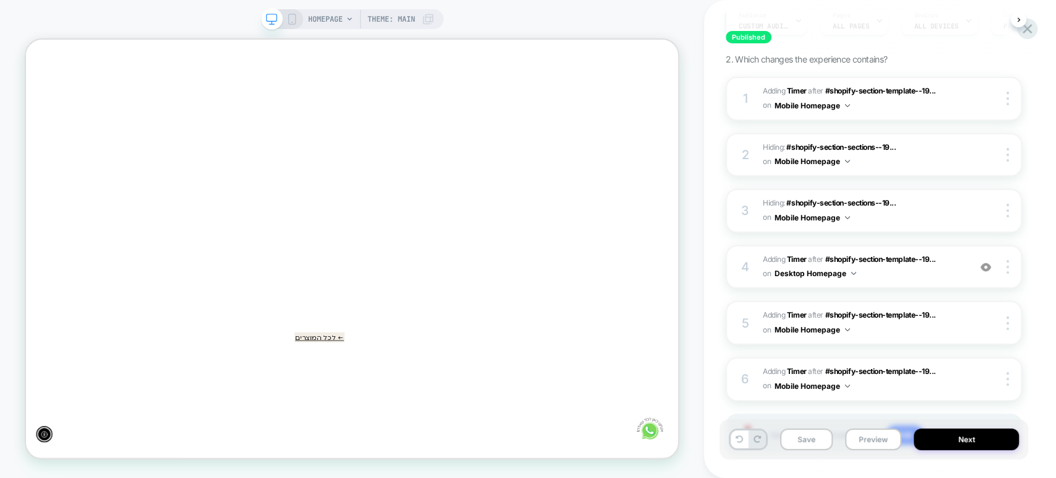
scroll to position [0, -663]
click at [935, 58] on div "1. What audience and where will the experience run? Audience Custom Audience Pa…" at bounding box center [874, 235] width 296 height 504
click at [911, 277] on span "#_loomi_addon_1753873664197_dup1754468012_dup1756199107_dup1756982252_dup175732…" at bounding box center [863, 266] width 200 height 29
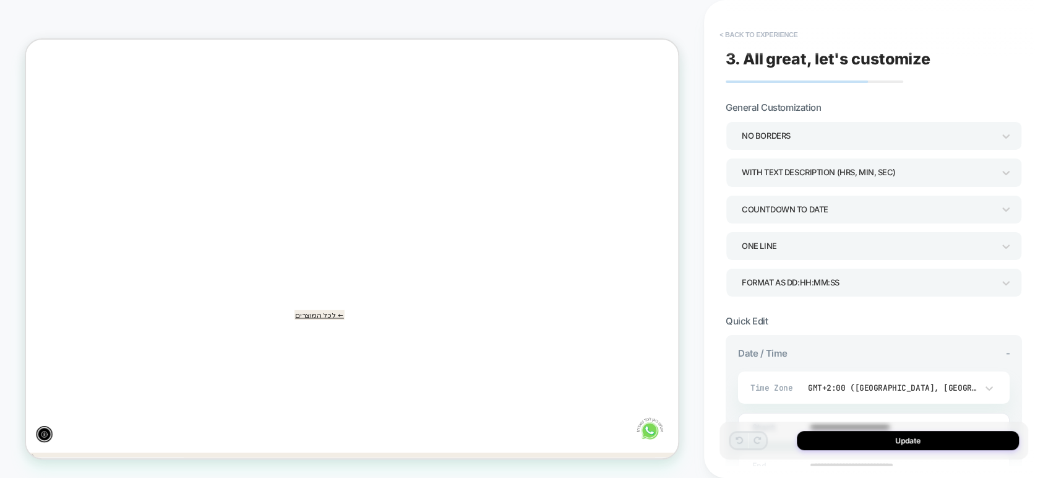
click at [721, 32] on button "< Back to experience" at bounding box center [758, 35] width 90 height 20
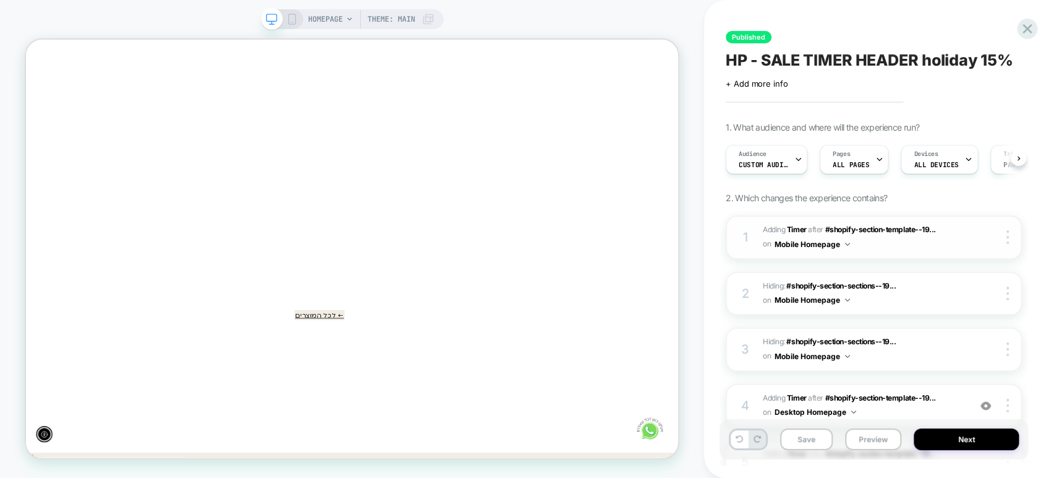
click at [898, 248] on span "#_loomi_addon_1753258039331_dup1753870138_dup1754468012_dup1756199107_dup175698…" at bounding box center [863, 237] width 200 height 29
click at [929, 290] on span "Hiding : #shopify-section-sections--19... #shopify-section-sections--1919400447…" at bounding box center [863, 293] width 200 height 29
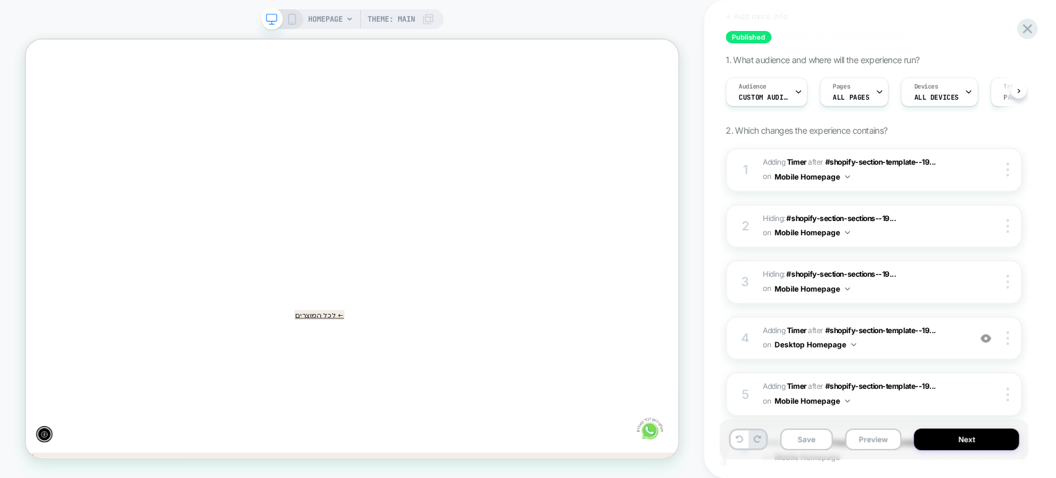
scroll to position [69, 0]
click at [919, 288] on span "Hiding : #shopify-section-sections--19... #shopify-section-sections--1919400447…" at bounding box center [863, 280] width 200 height 29
click at [907, 176] on span "#_loomi_addon_1753258039331_dup1753870138_dup1754468012_dup1756199107_dup175698…" at bounding box center [863, 168] width 200 height 29
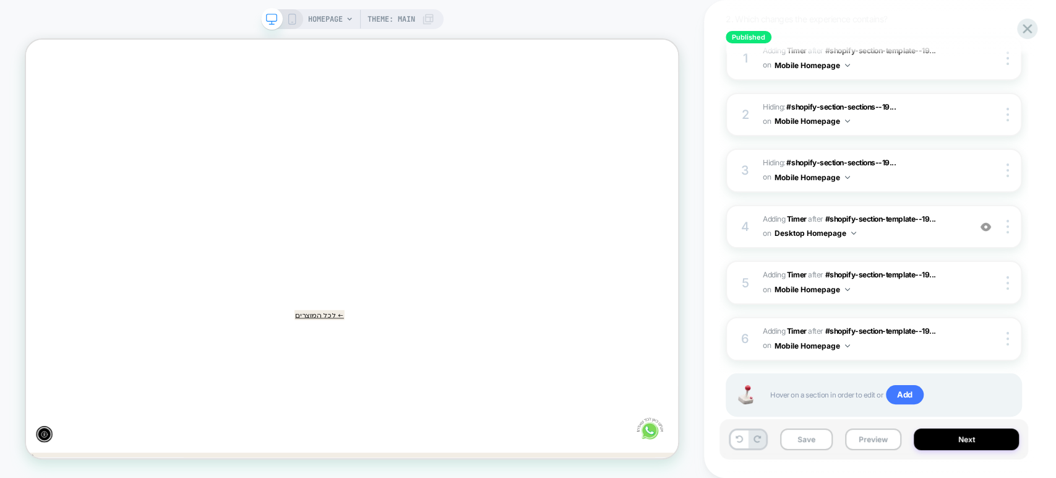
scroll to position [207, 0]
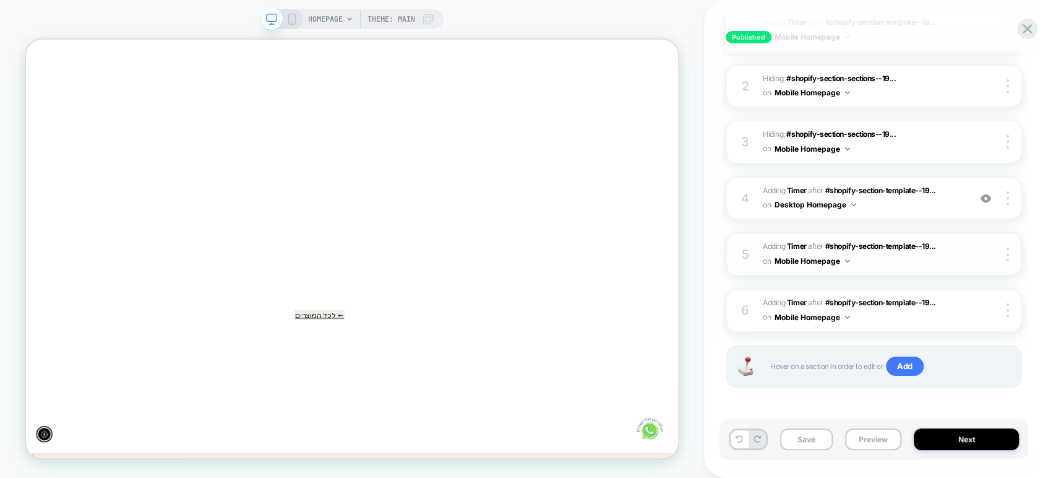
click at [901, 267] on div "5 #_loomi_addon_1756205300650_dup1756982252_dup1757329539_dup1758265030 Adding …" at bounding box center [874, 254] width 296 height 44
click at [920, 322] on div "6 #_loomi_addon_1756985367986_dup1757329539_dup1758265030 Adding Timer AFTER #s…" at bounding box center [874, 310] width 296 height 44
click at [871, 324] on div "6 #_loomi_addon_1756985367986_dup1757329539_dup1758265030 Adding Timer AFTER #s…" at bounding box center [874, 310] width 296 height 44
click at [289, 19] on icon at bounding box center [291, 19] width 11 height 11
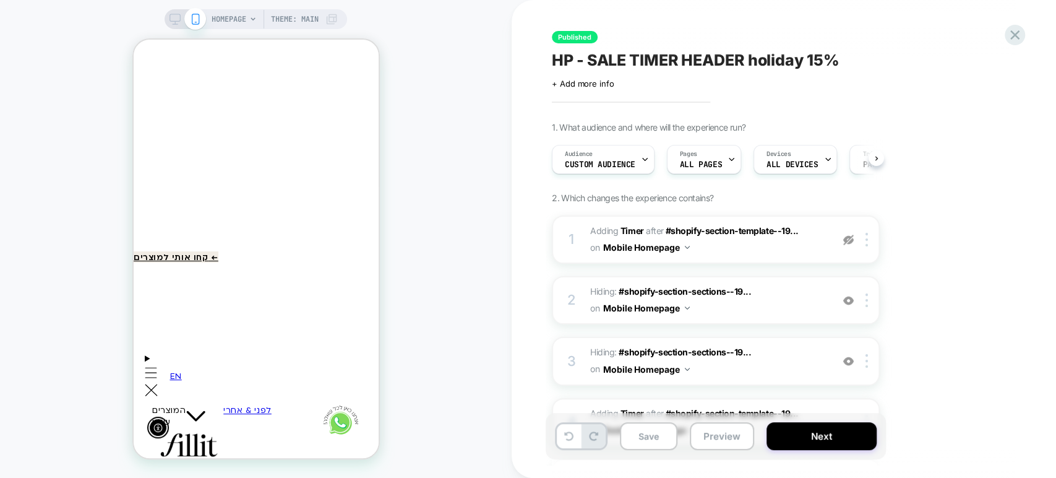
scroll to position [140, 0]
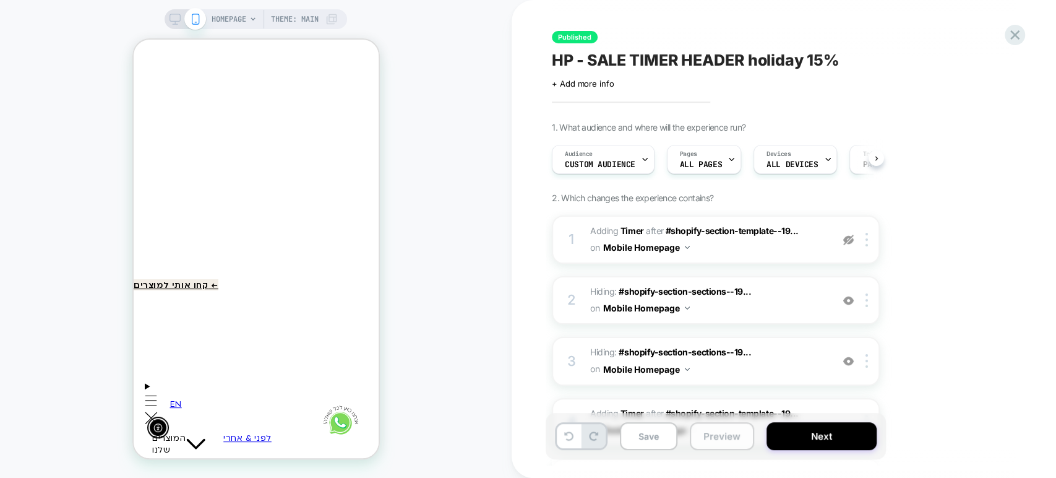
click at [705, 440] on button "Preview" at bounding box center [722, 436] width 64 height 28
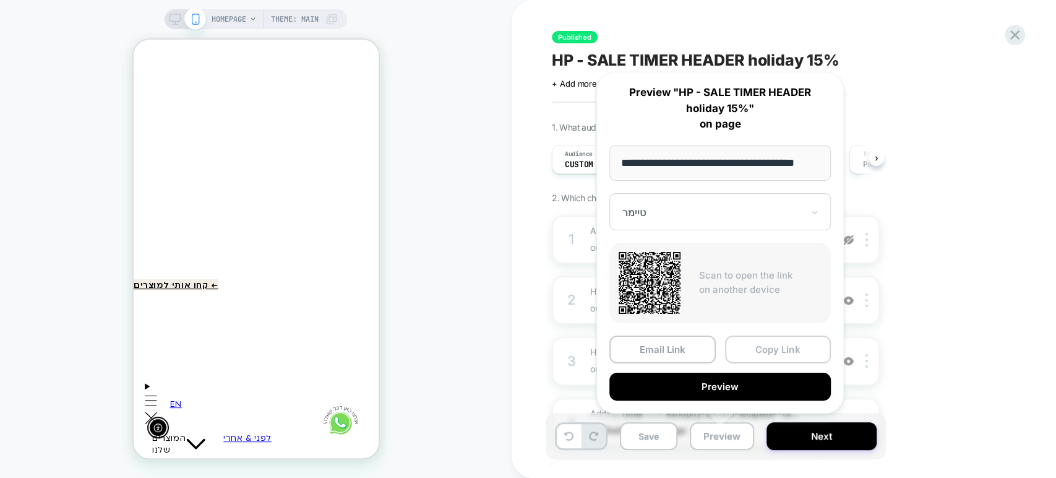
scroll to position [0, 0]
click at [768, 350] on button "Copy Link" at bounding box center [778, 349] width 106 height 28
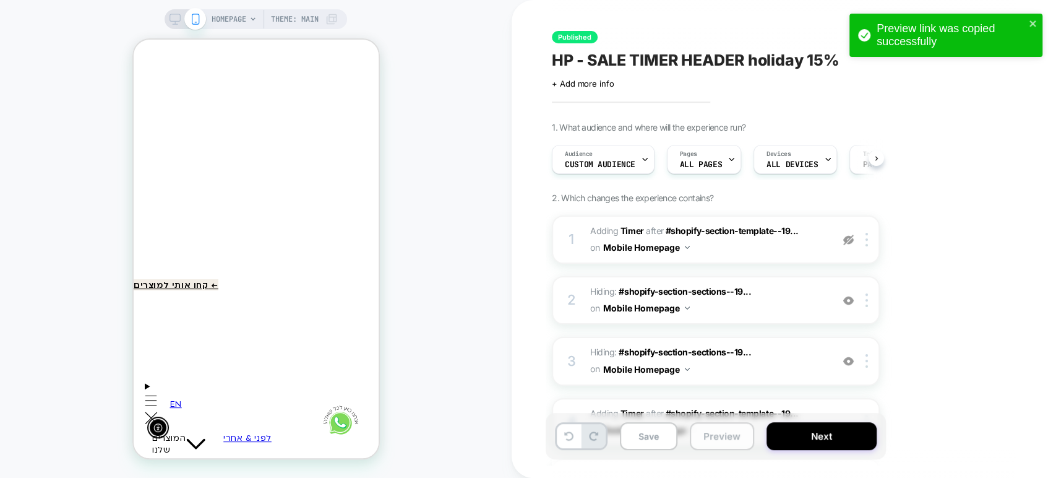
click at [716, 439] on button "Preview" at bounding box center [722, 436] width 64 height 28
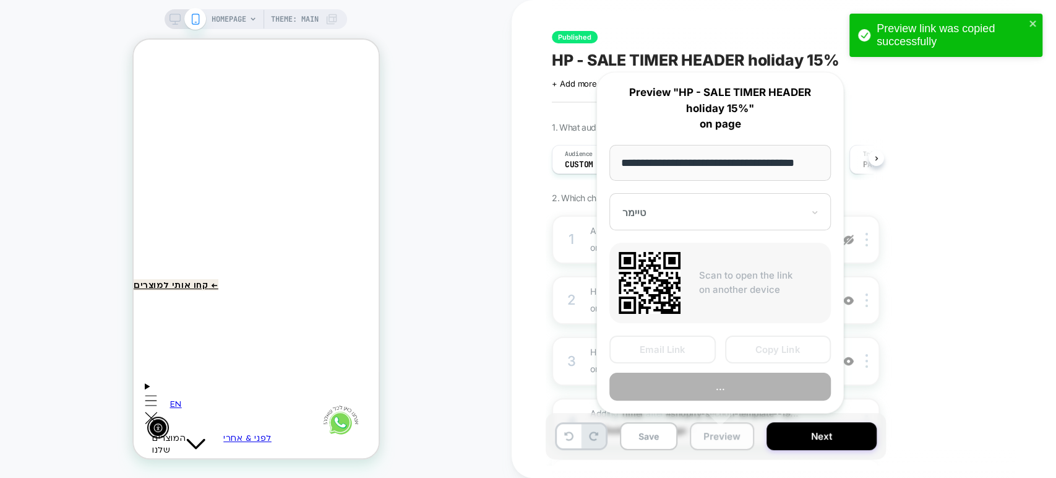
scroll to position [0, 15]
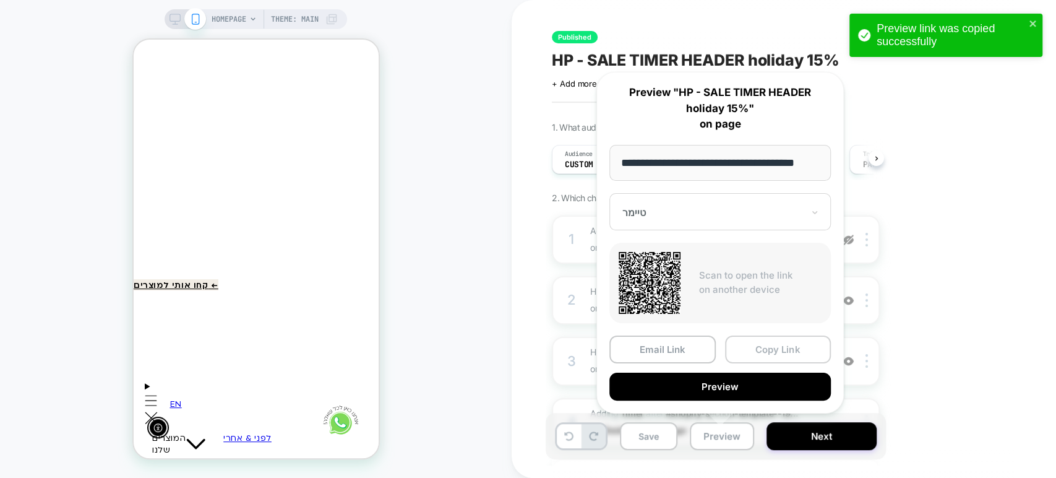
click at [761, 346] on button "Copy Link" at bounding box center [778, 349] width 106 height 28
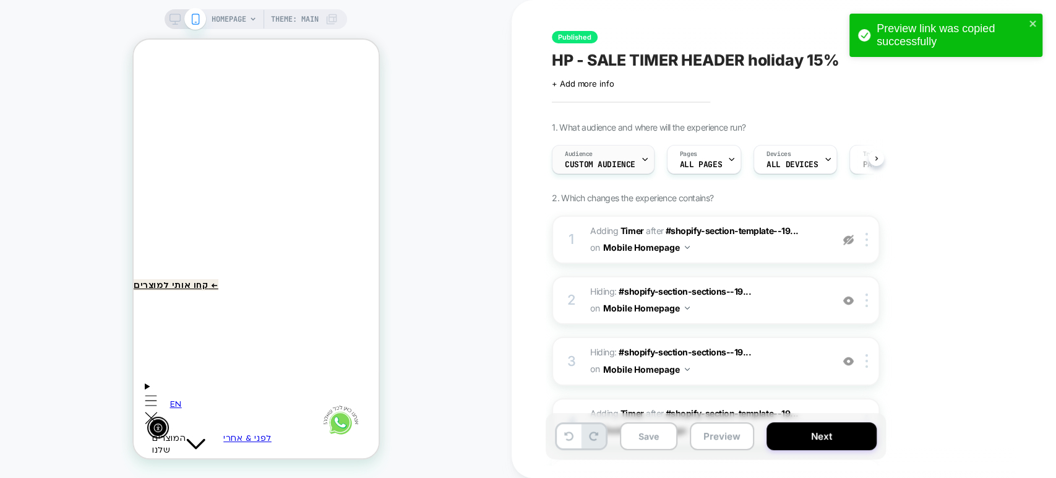
click at [600, 158] on div "Audience Custom Audience" at bounding box center [599, 159] width 95 height 28
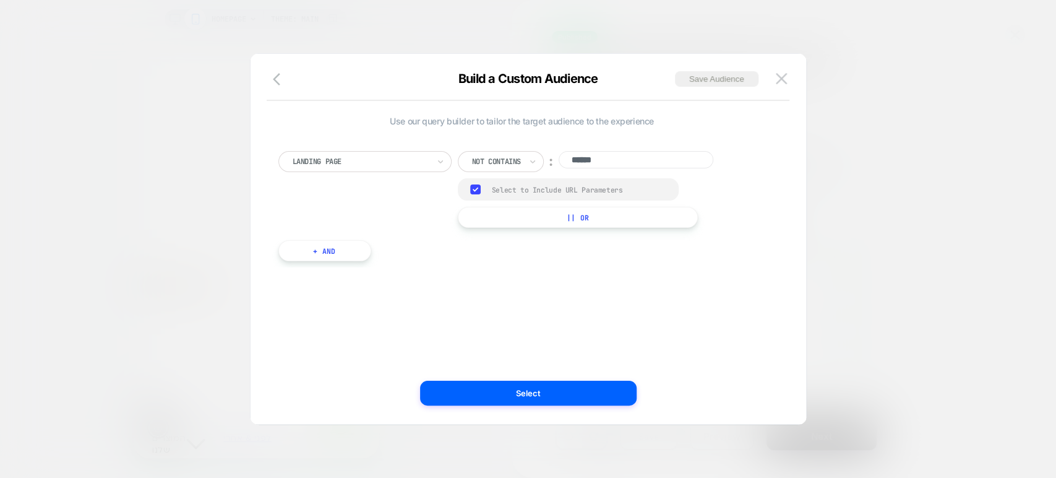
click at [948, 122] on div at bounding box center [528, 239] width 1056 height 478
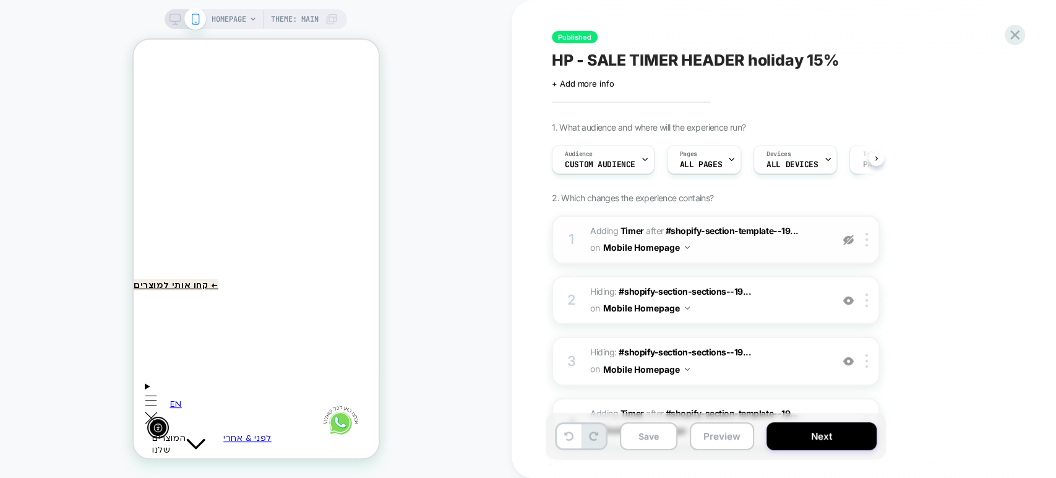
click at [732, 249] on span "#_loomi_addon_1753258039331_dup1753870138_dup1754468012_dup1756199107_dup175698…" at bounding box center [708, 239] width 236 height 33
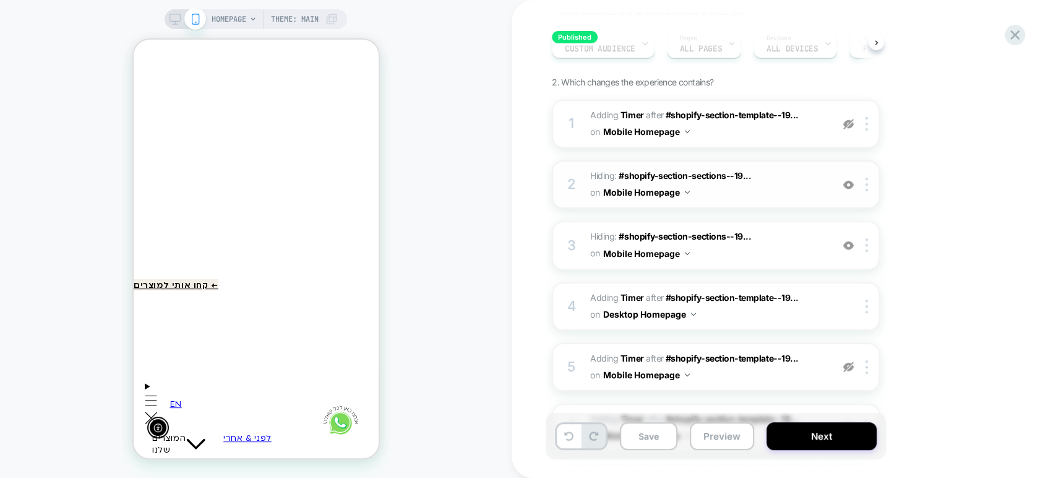
scroll to position [137, 0]
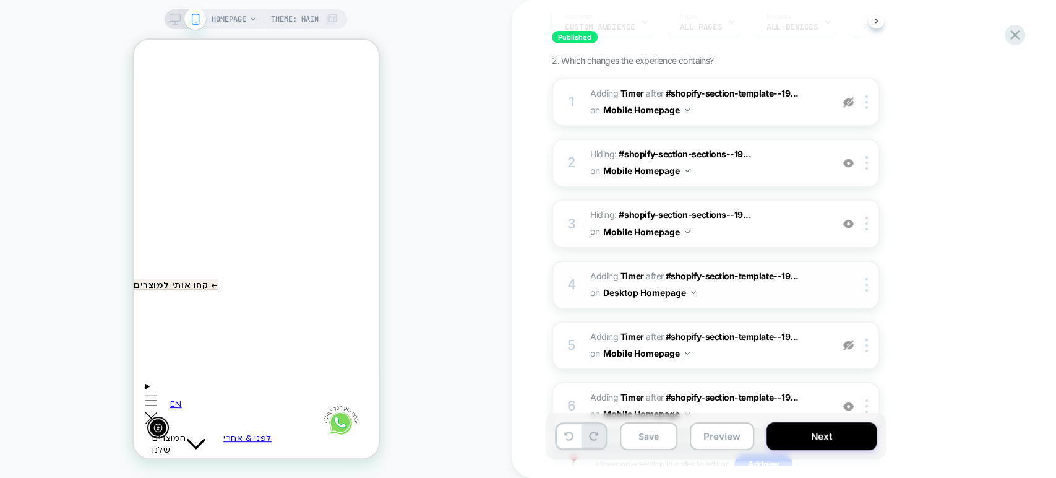
click at [761, 292] on span "#_loomi_addon_1753873664197_dup1754468012_dup1756199107_dup1756982252_dup175732…" at bounding box center [708, 284] width 236 height 33
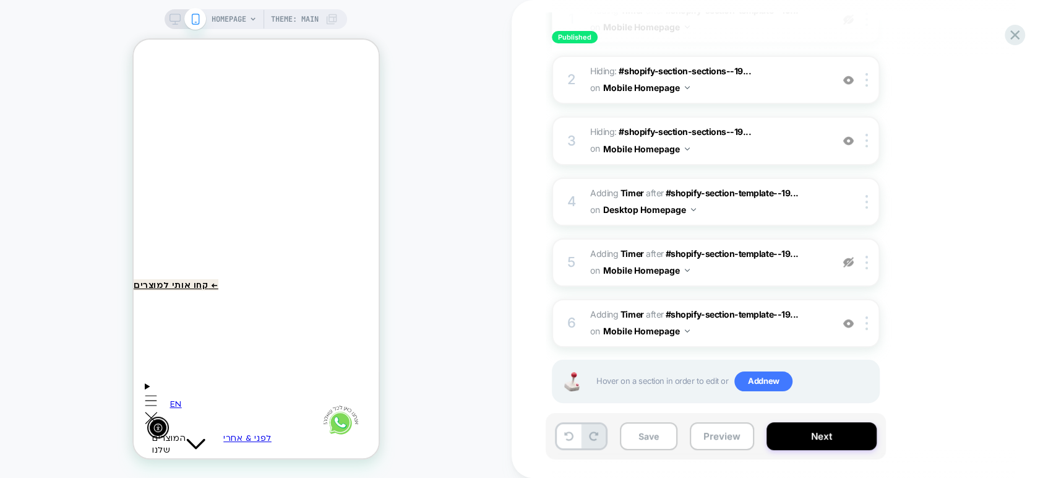
scroll to position [235, 0]
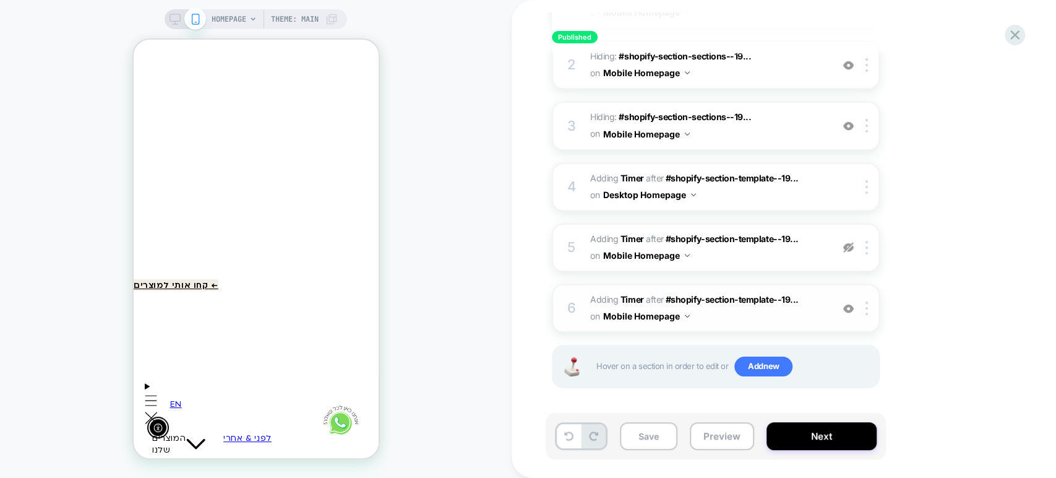
click at [760, 318] on span "#_loomi_addon_1756985367986_dup1757329539_dup1758265030 Adding Timer AFTER #sho…" at bounding box center [708, 307] width 236 height 33
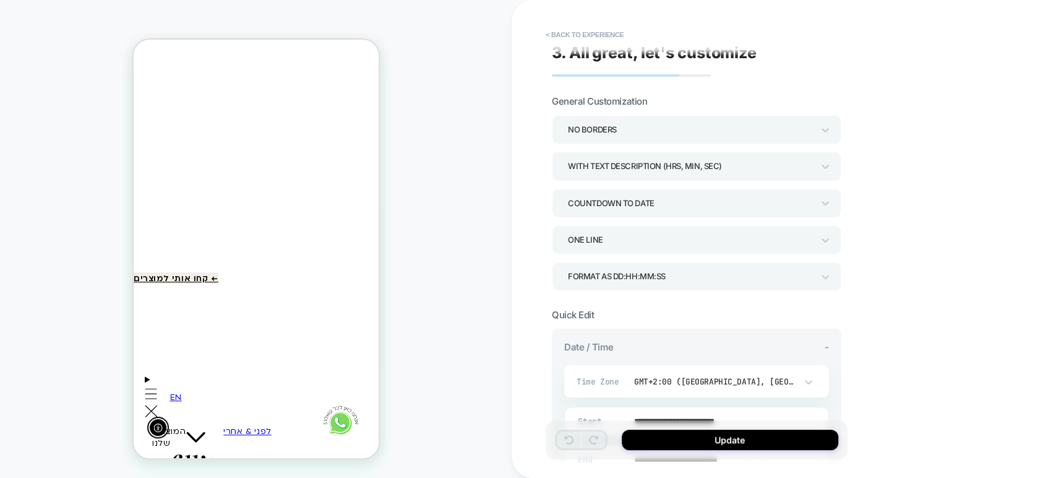
scroll to position [0, 0]
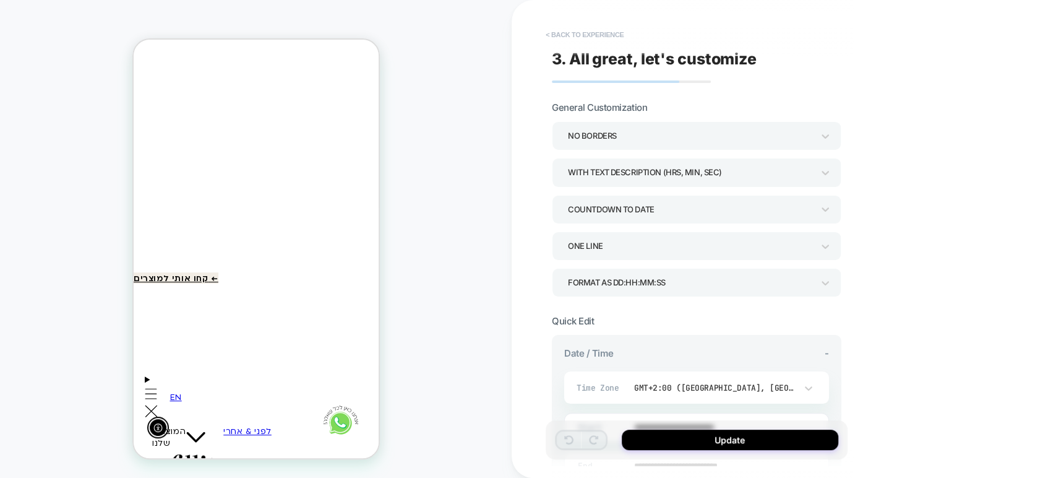
click at [558, 30] on button "< Back to experience" at bounding box center [584, 35] width 90 height 20
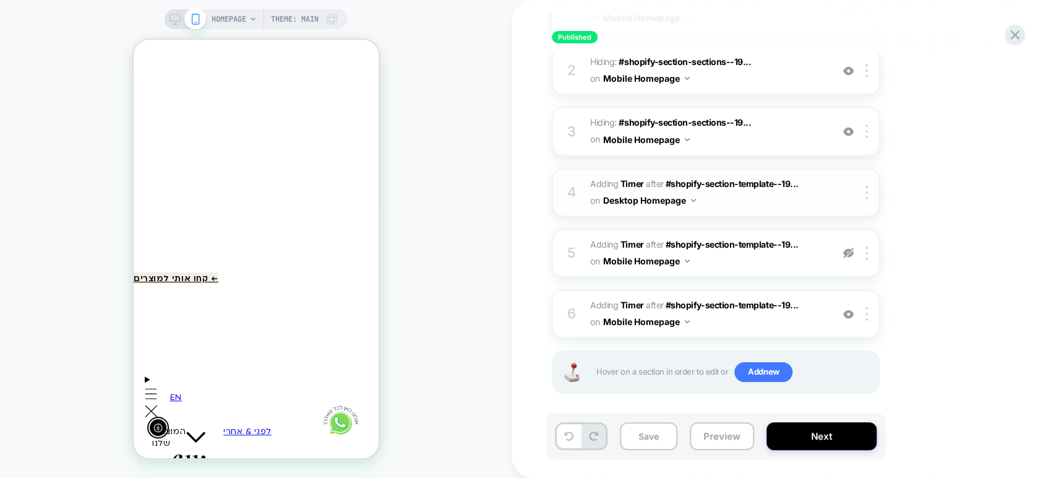
scroll to position [235, 0]
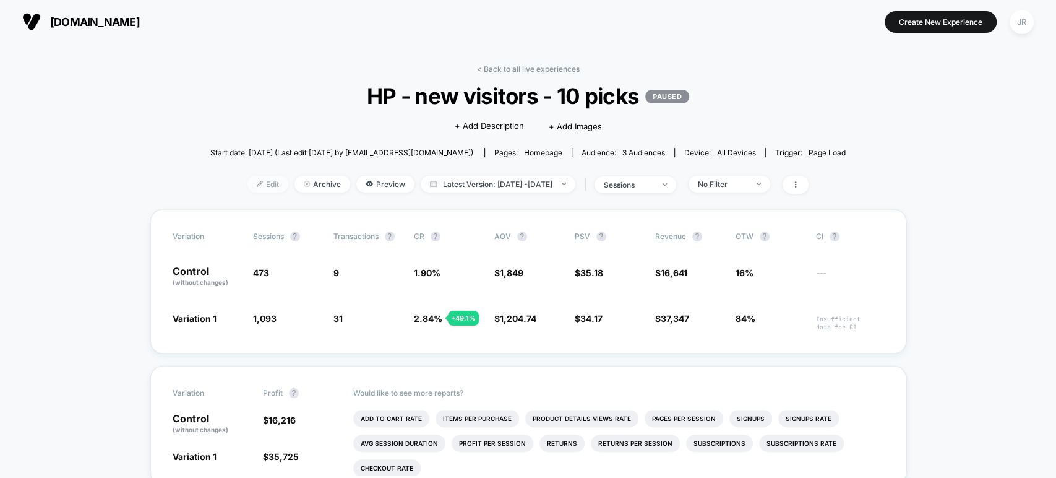
click at [247, 185] on span "Edit" at bounding box center [267, 184] width 41 height 17
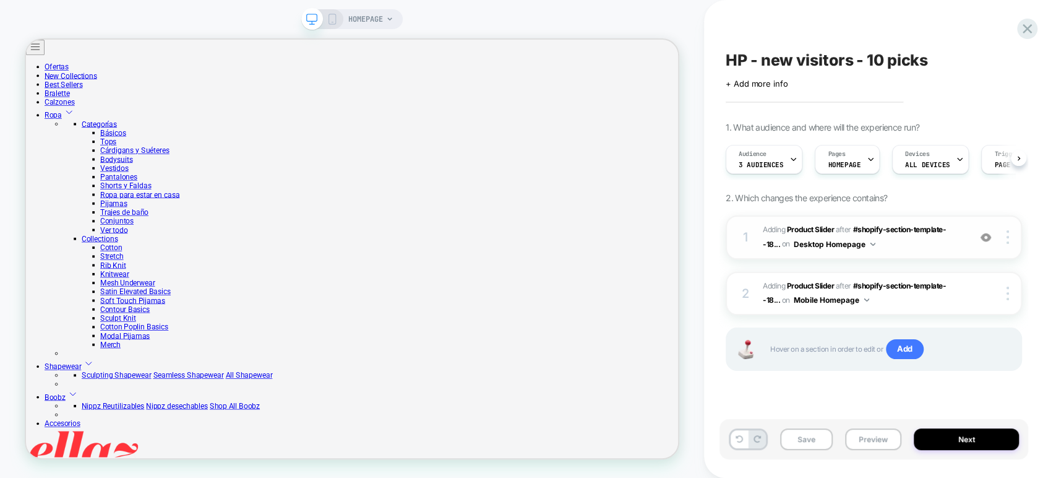
click at [901, 246] on span "#_loomi_addon_1758633680875 Adding Product Slider AFTER #shopify-section-templa…" at bounding box center [863, 237] width 200 height 29
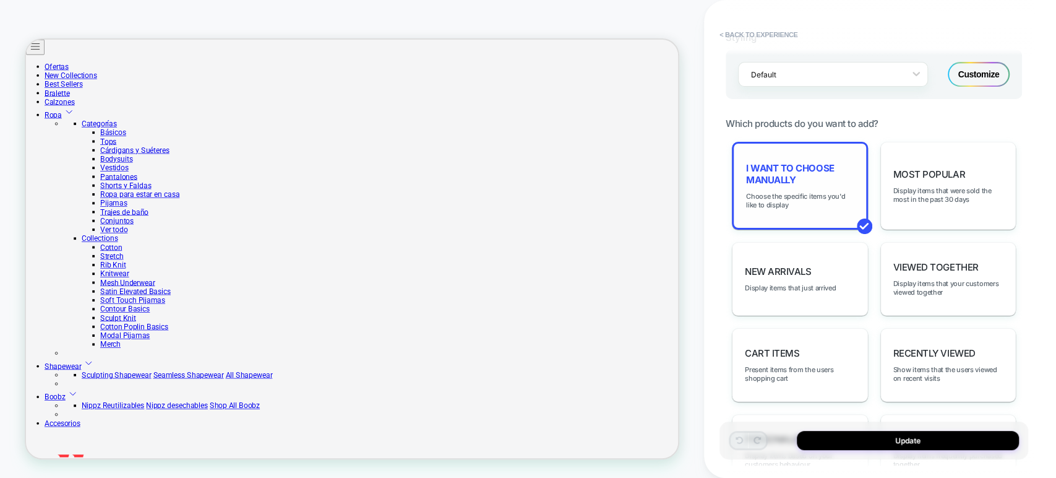
click at [819, 205] on div "I want to choose manually Choose the specific items you'd like to display" at bounding box center [800, 186] width 136 height 88
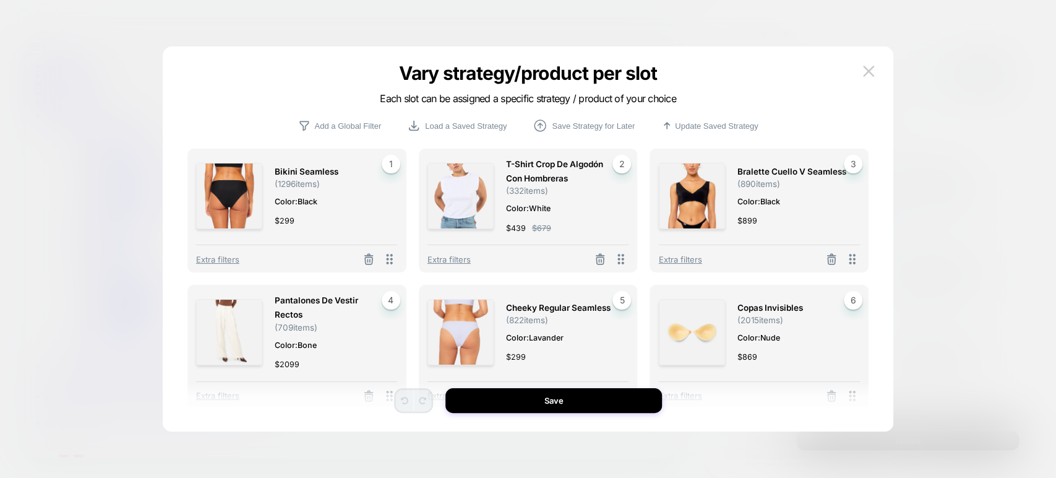
click at [509, 15] on div at bounding box center [528, 239] width 1056 height 478
click at [509, 15] on div "HOMEPAGE" at bounding box center [352, 238] width 704 height 453
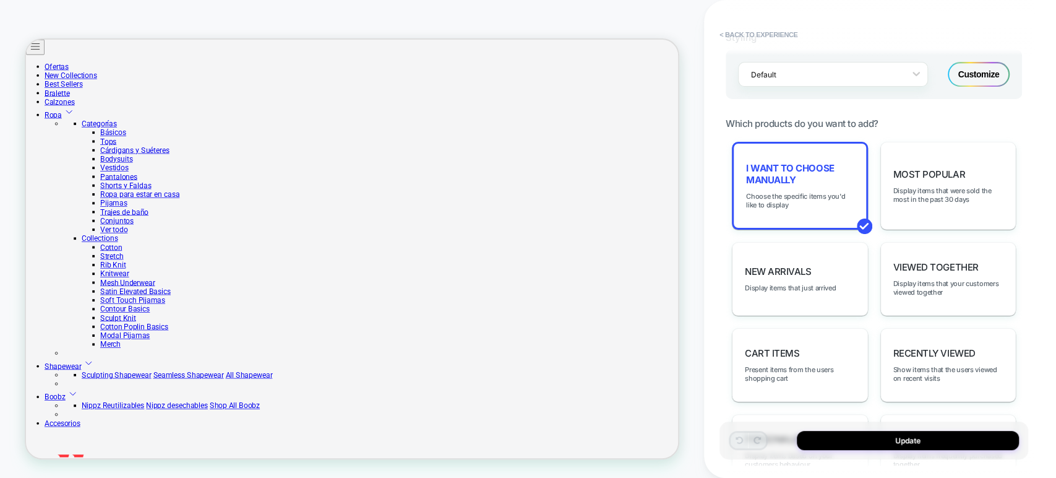
click at [724, 32] on button "< Back to experience" at bounding box center [758, 35] width 90 height 20
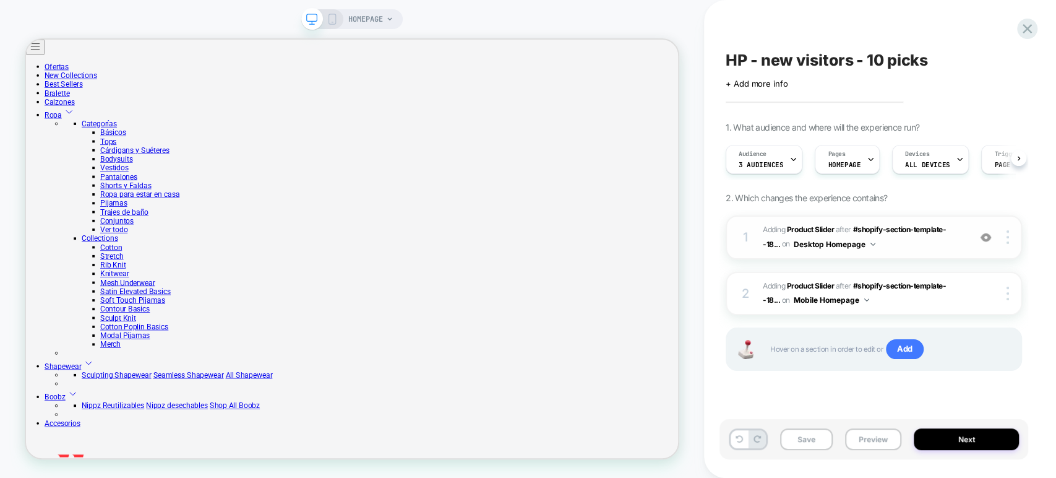
click at [985, 236] on img at bounding box center [985, 237] width 11 height 11
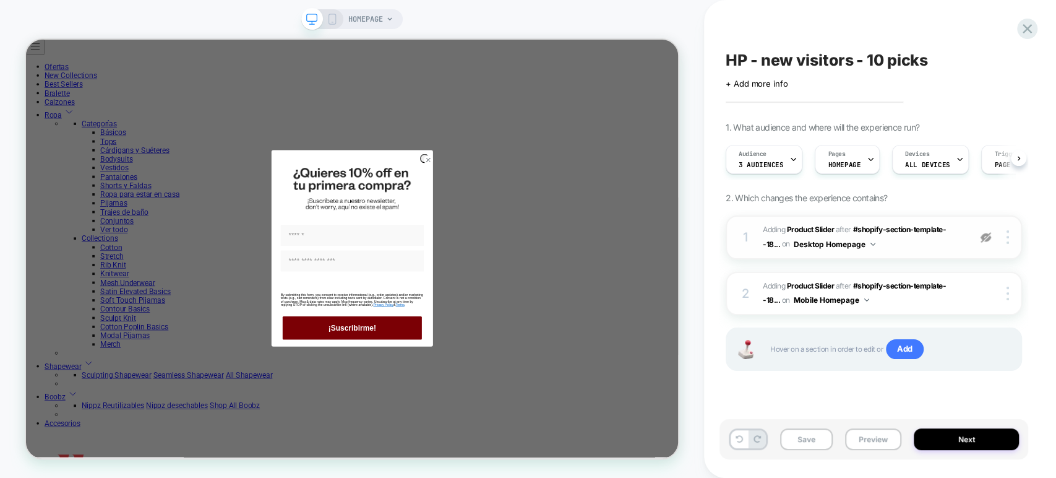
click at [985, 236] on img at bounding box center [985, 237] width 11 height 11
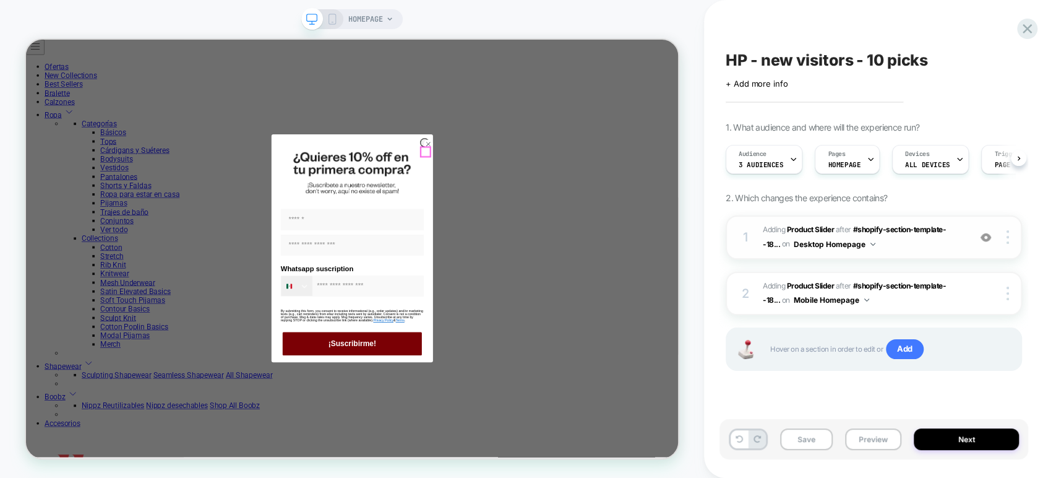
click at [557, 181] on circle "Close dialog" at bounding box center [563, 179] width 12 height 12
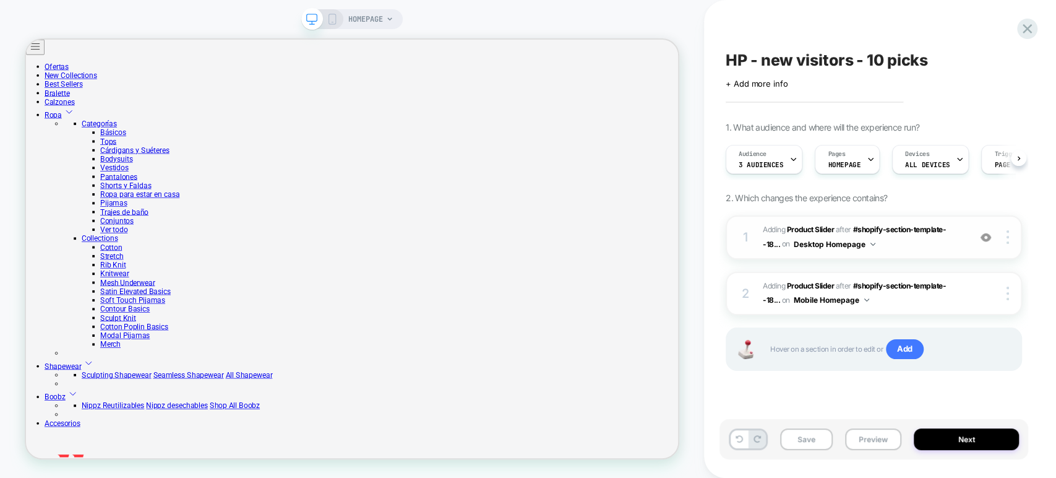
click at [984, 238] on img at bounding box center [985, 237] width 11 height 11
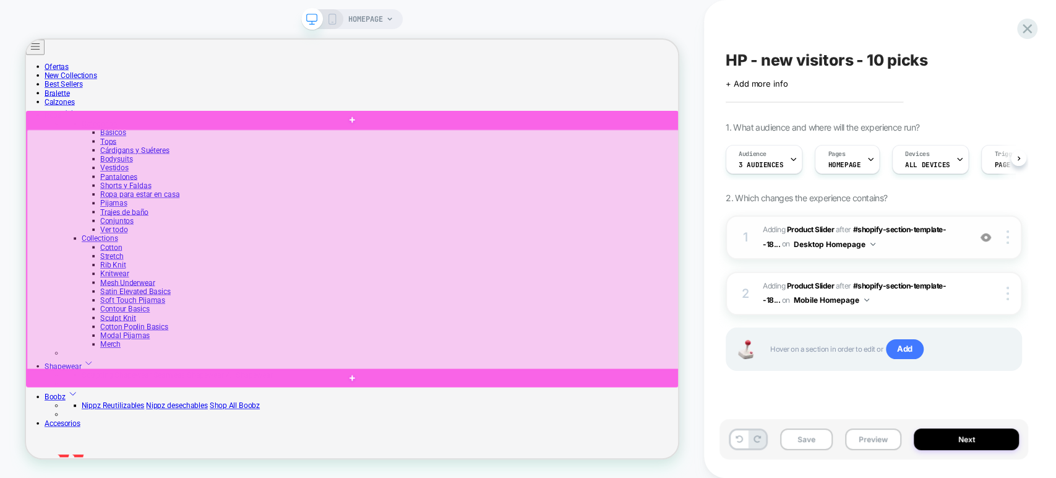
scroll to position [0, 883]
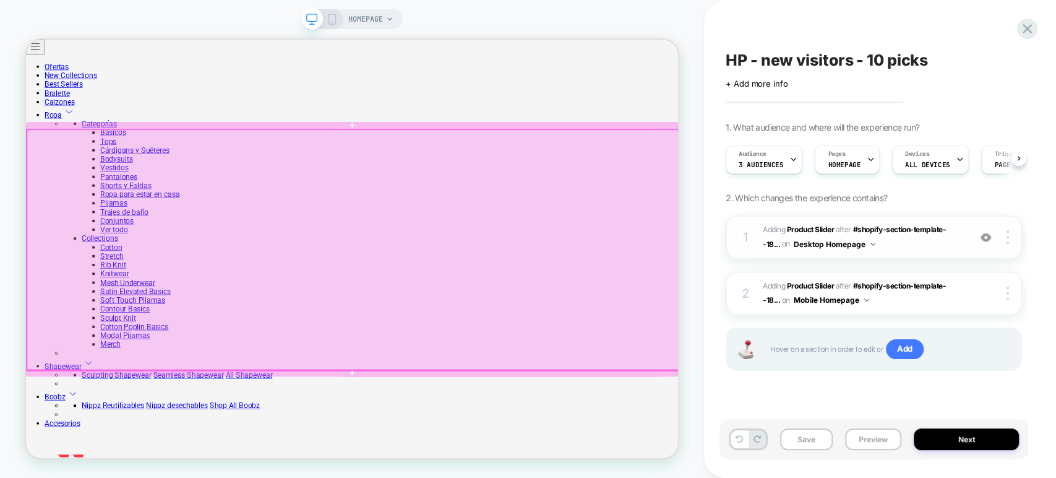
scroll to position [0, 382]
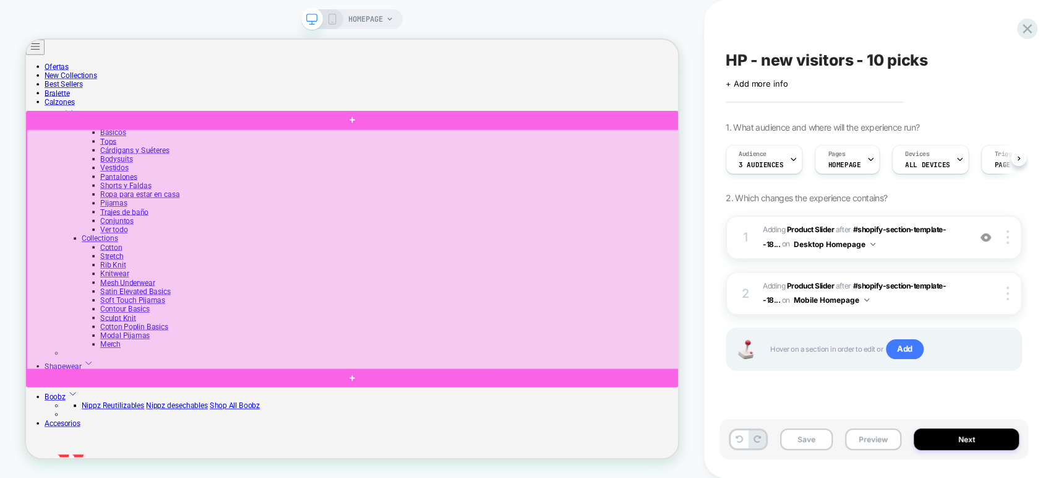
click at [855, 345] on div at bounding box center [462, 320] width 870 height 320
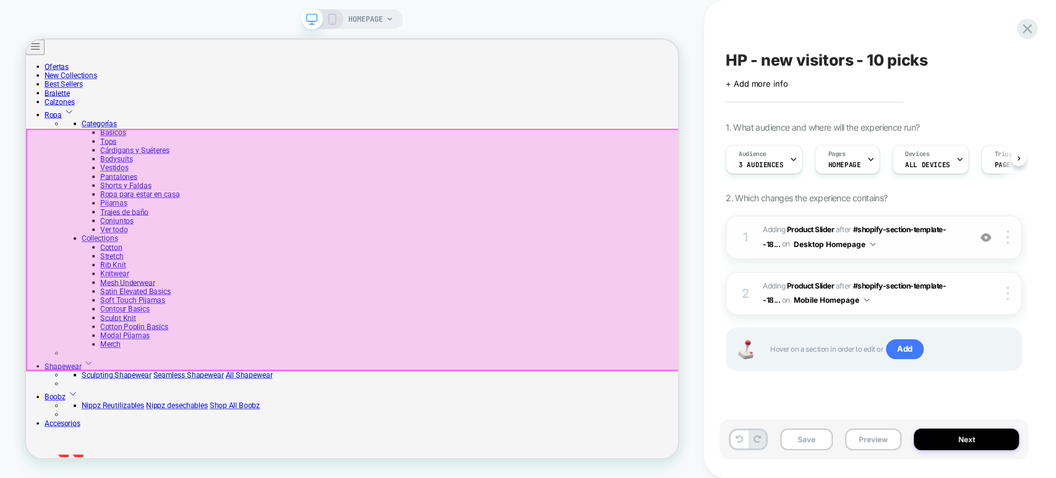
scroll to position [0, 574]
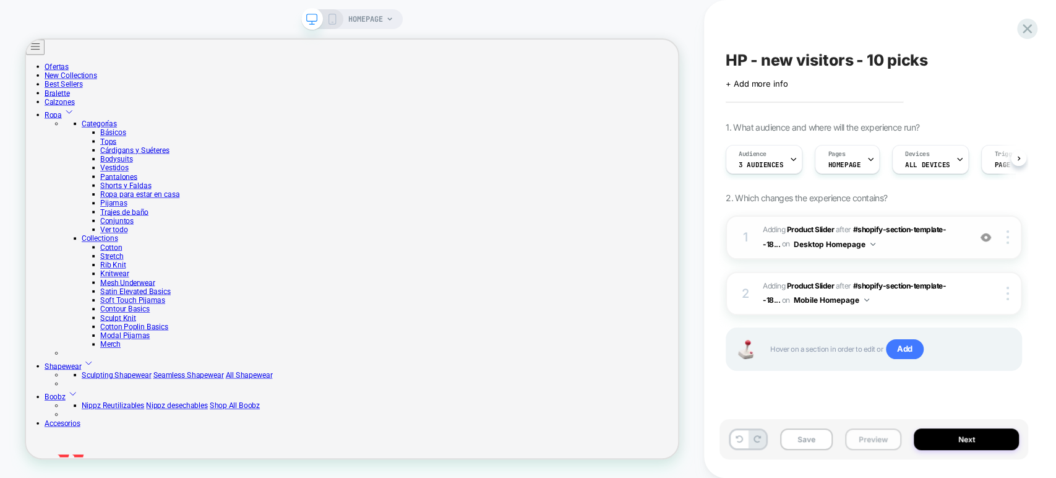
click at [878, 440] on button "Preview" at bounding box center [873, 439] width 56 height 22
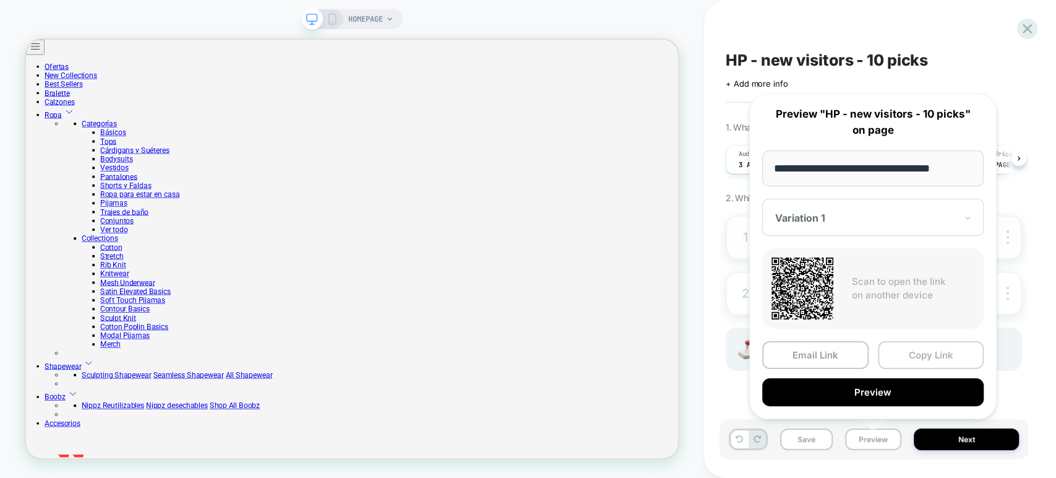
click at [928, 352] on button "Copy Link" at bounding box center [931, 355] width 106 height 28
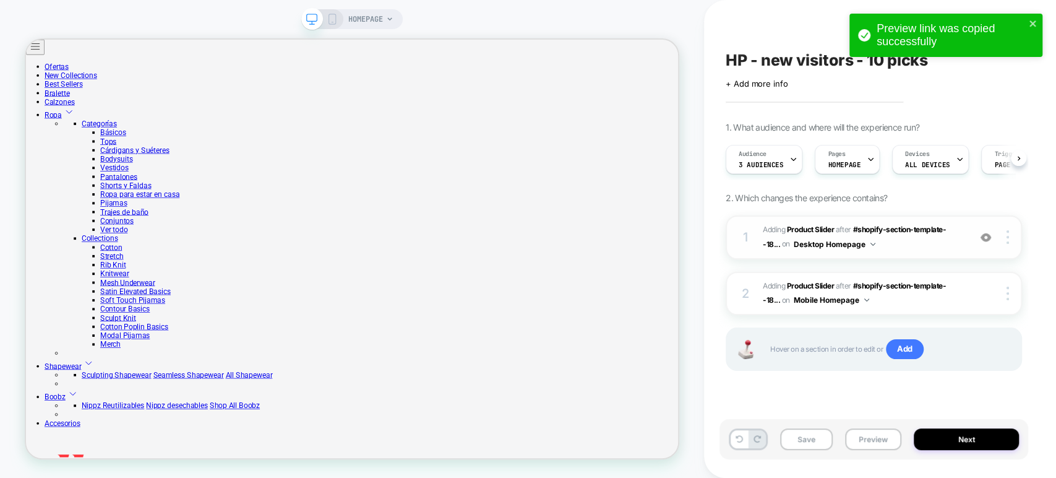
click at [896, 246] on span "#_loomi_addon_1758633680875 Adding Product Slider AFTER #shopify-section-templa…" at bounding box center [863, 237] width 200 height 29
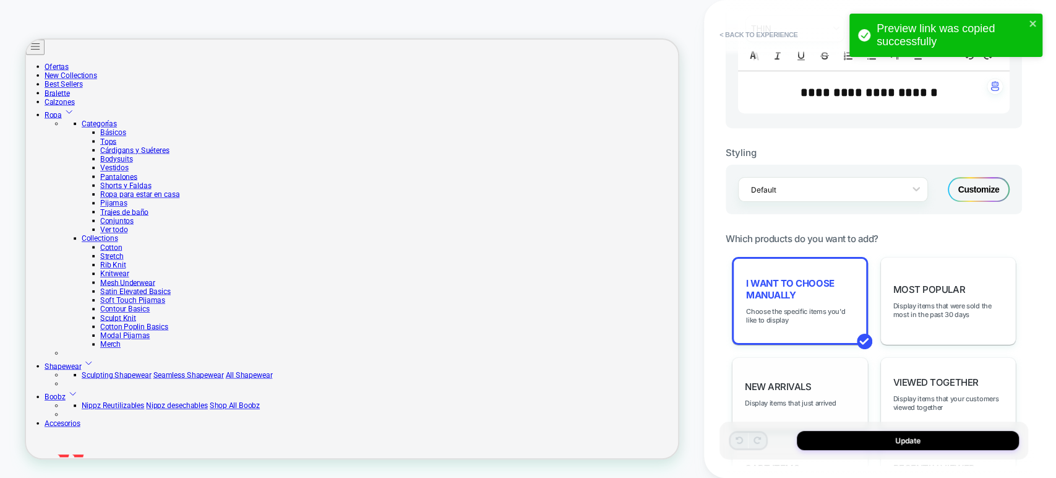
scroll to position [481, 0]
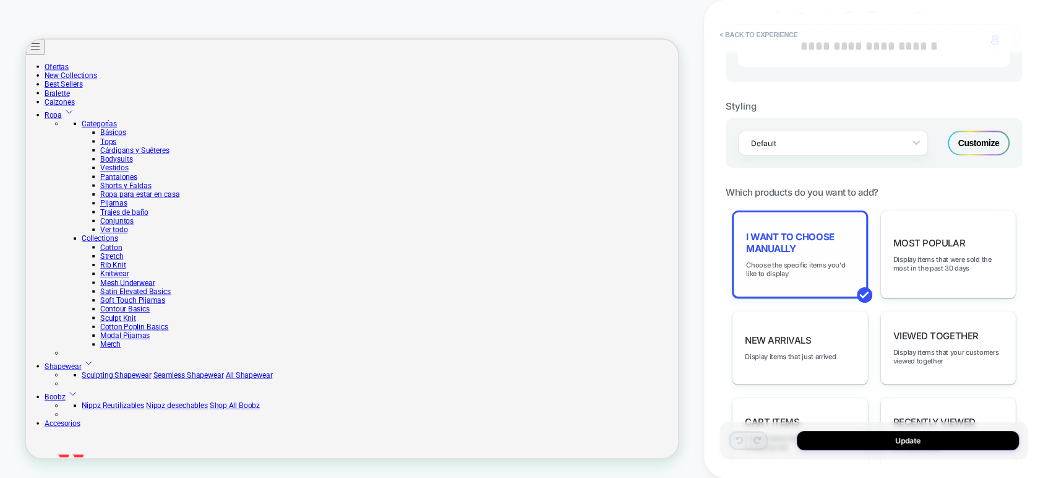
click at [814, 277] on div "I want to choose manually Choose the specific items you'd like to display" at bounding box center [800, 254] width 136 height 88
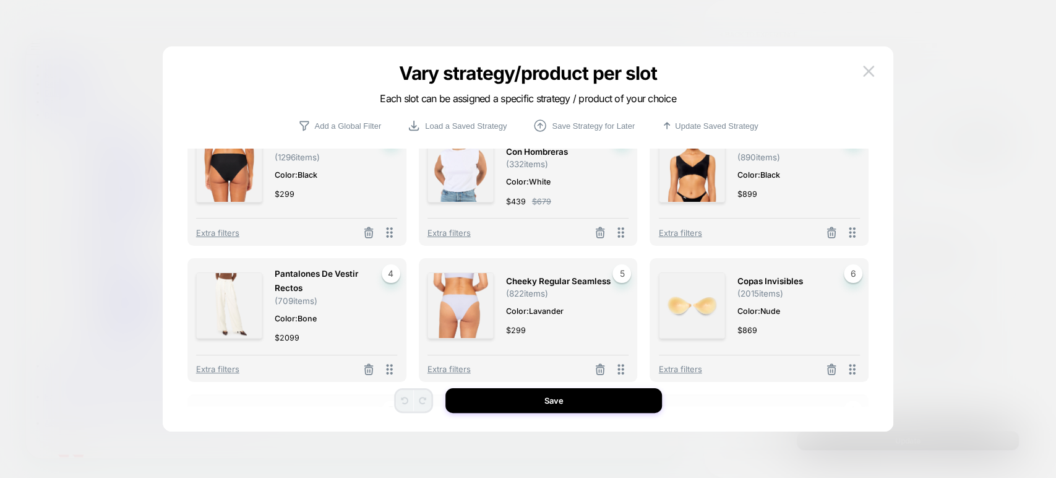
scroll to position [22, 0]
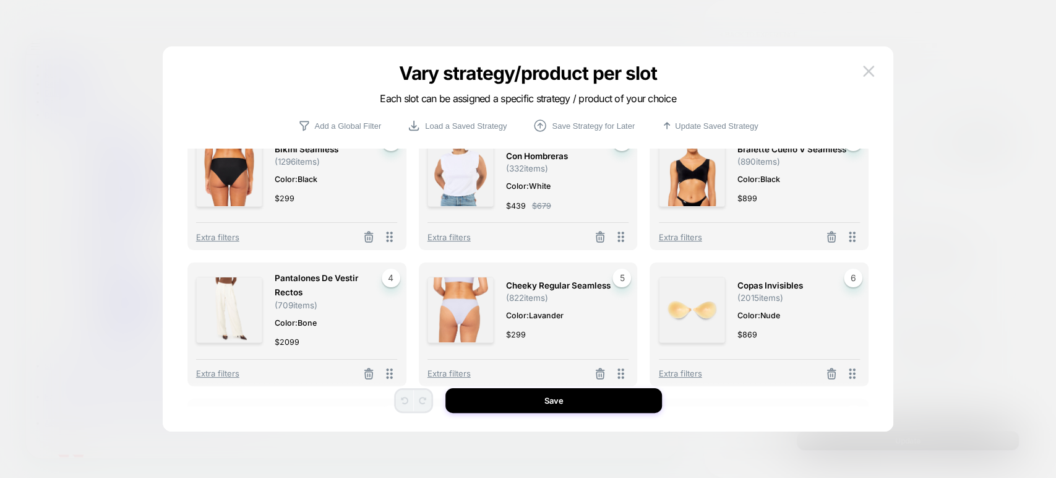
click at [976, 269] on div at bounding box center [528, 239] width 1056 height 478
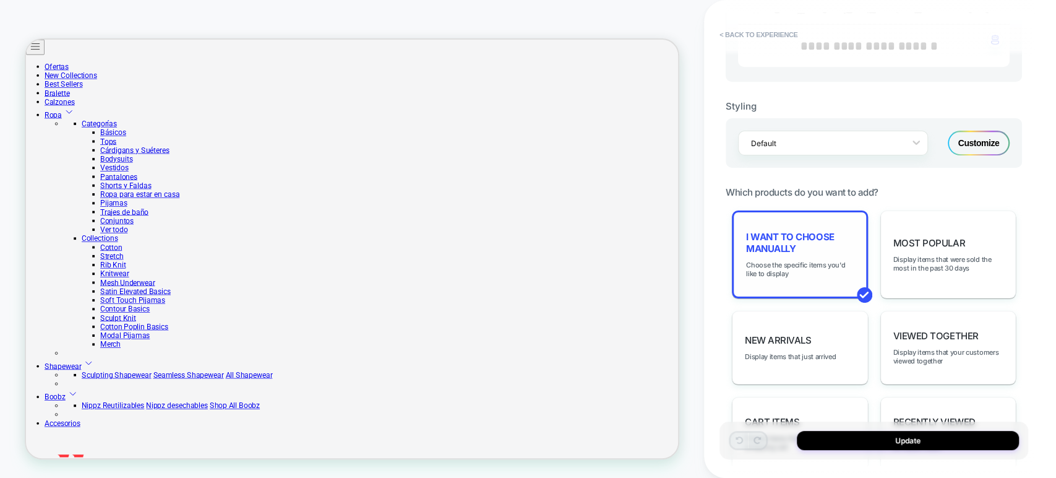
click at [822, 275] on div "I want to choose manually Choose the specific items you'd like to display" at bounding box center [800, 254] width 136 height 88
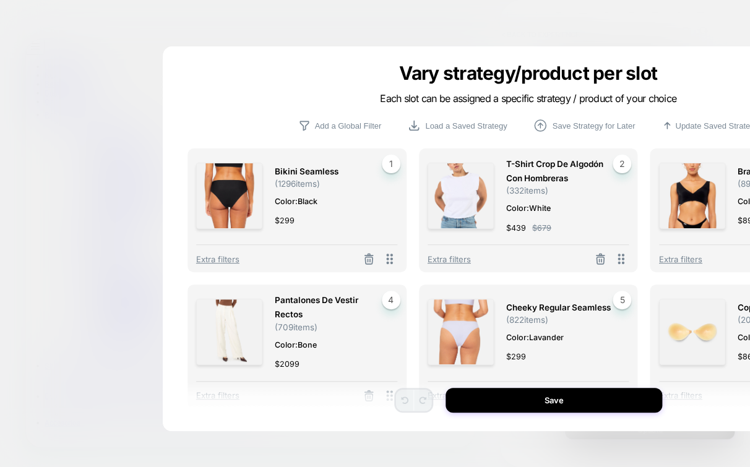
scroll to position [0, 11]
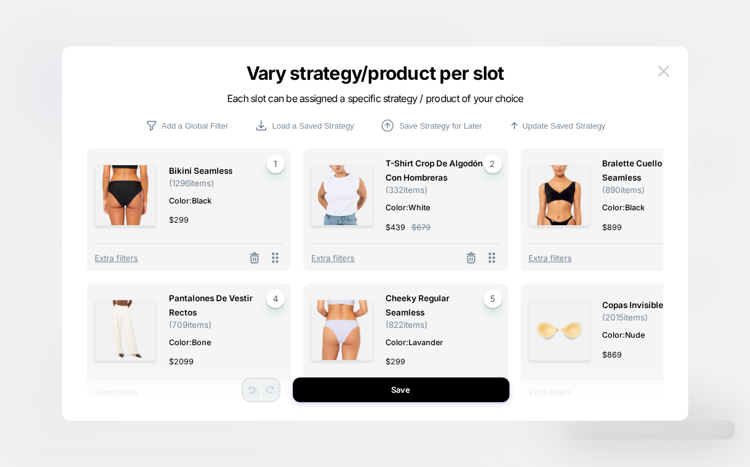
click at [196, 62] on p "Vary strategy/product per slot" at bounding box center [375, 73] width 468 height 22
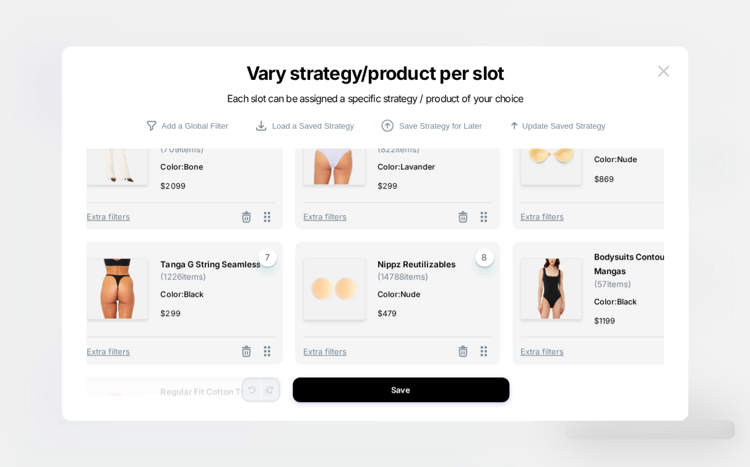
scroll to position [169, 8]
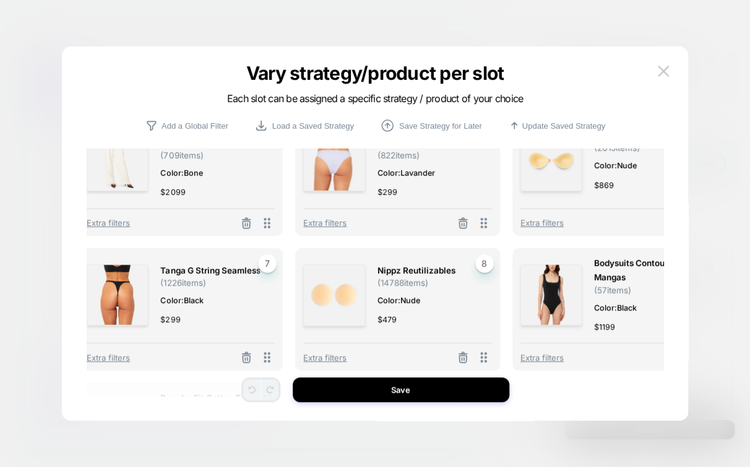
click at [510, 9] on div at bounding box center [375, 233] width 750 height 467
click at [510, 9] on div "**********" at bounding box center [628, 233] width 242 height 467
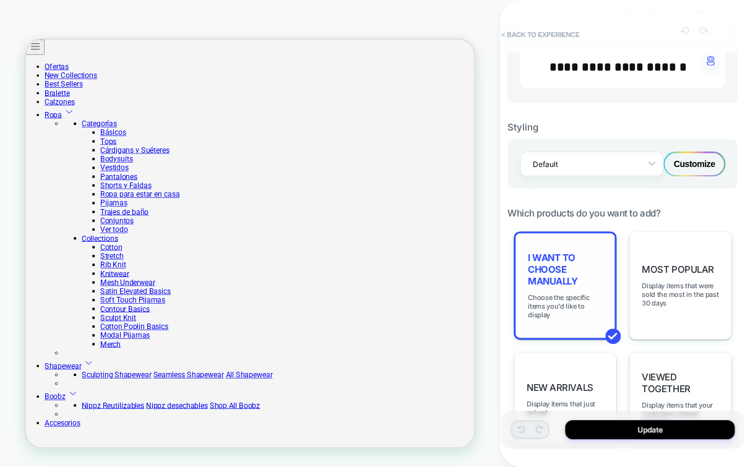
click at [554, 270] on span "I want to choose manually" at bounding box center [565, 269] width 74 height 35
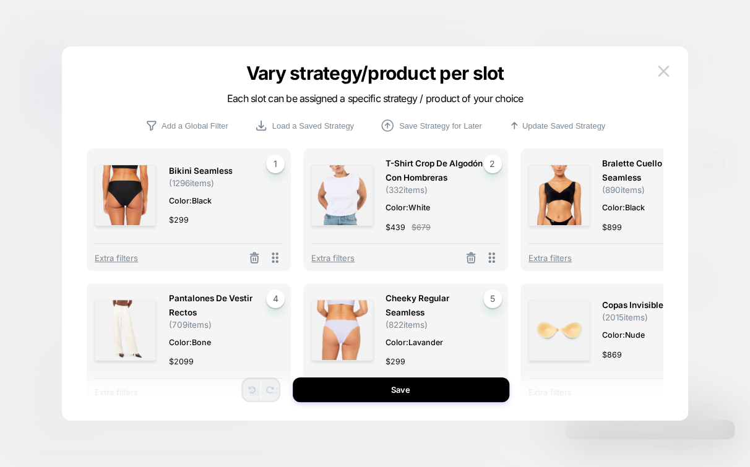
click at [182, 202] on span "Color: Black" at bounding box center [218, 200] width 101 height 13
click at [137, 197] on img at bounding box center [125, 195] width 61 height 61
click at [133, 258] on span "Extra filters" at bounding box center [116, 258] width 43 height 10
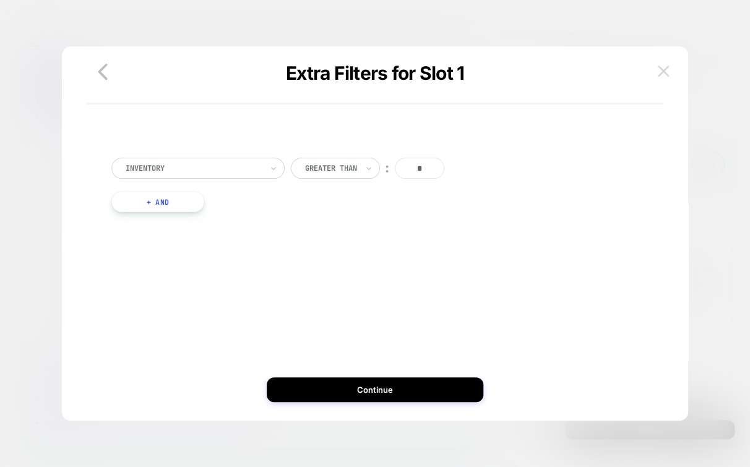
click at [661, 68] on img at bounding box center [663, 71] width 11 height 11
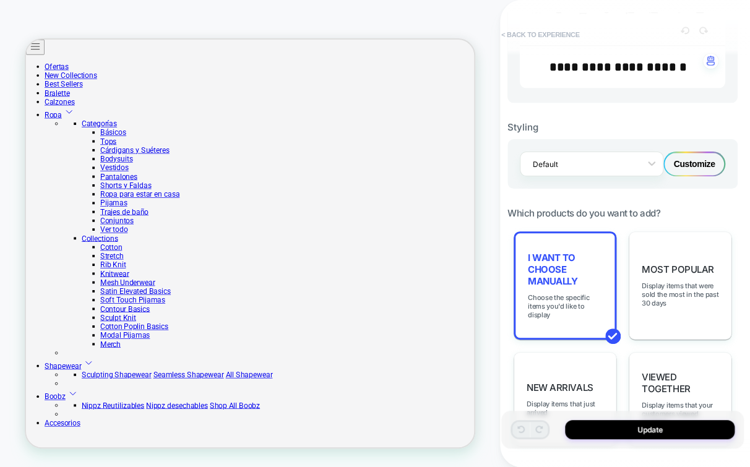
click at [518, 28] on button "< Back to experience" at bounding box center [540, 35] width 90 height 20
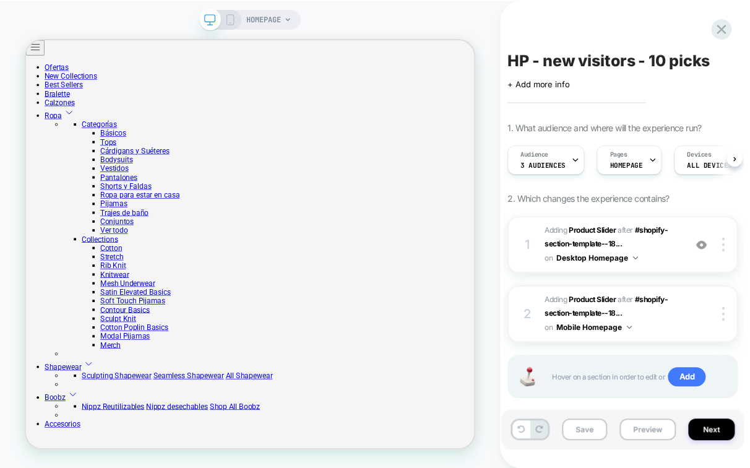
scroll to position [0, 0]
click at [638, 423] on button "Preview" at bounding box center [647, 429] width 56 height 22
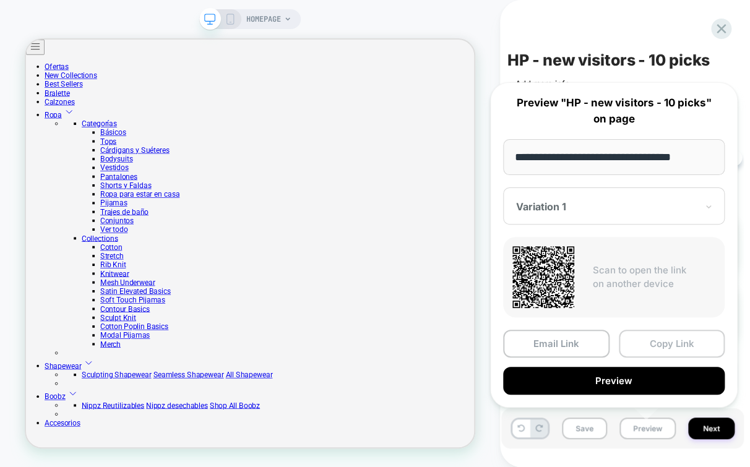
click at [669, 338] on button "Copy Link" at bounding box center [672, 344] width 106 height 28
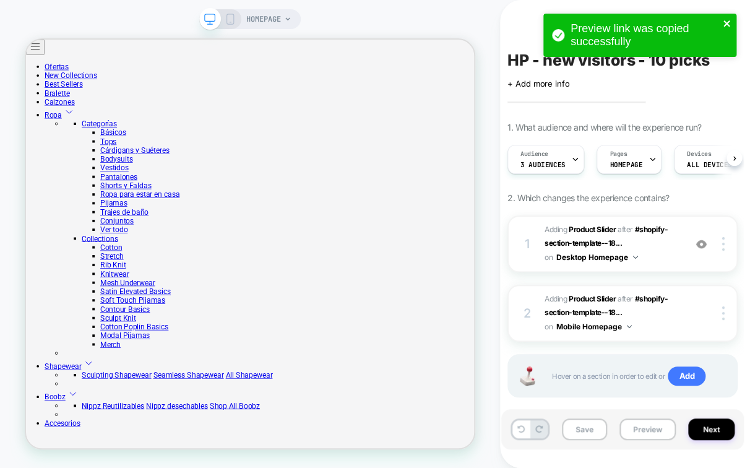
click at [727, 22] on icon "close" at bounding box center [726, 23] width 6 height 6
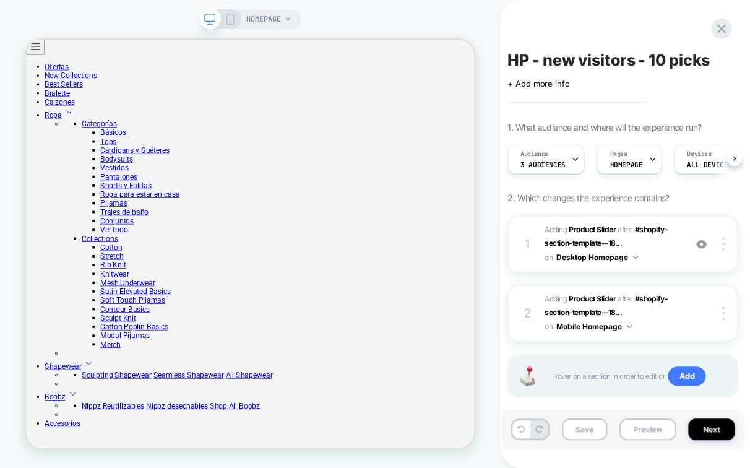
click at [727, 22] on div "Preview link was copied successfully" at bounding box center [640, 38] width 198 height 54
click at [724, 27] on icon at bounding box center [721, 28] width 17 height 17
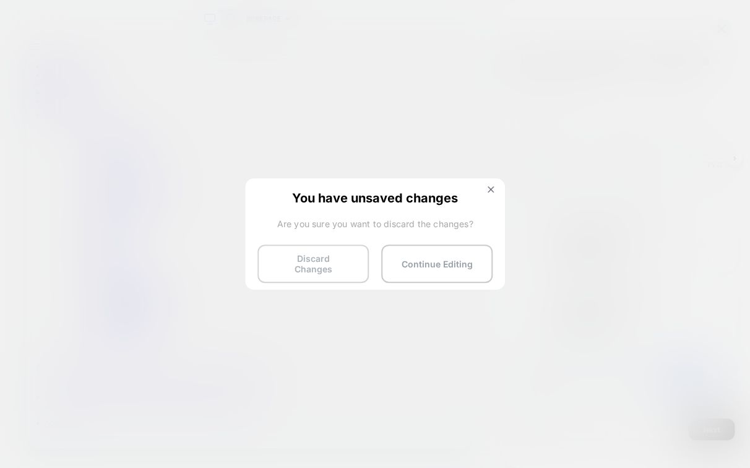
click at [283, 260] on button "Discard Changes" at bounding box center [312, 263] width 111 height 38
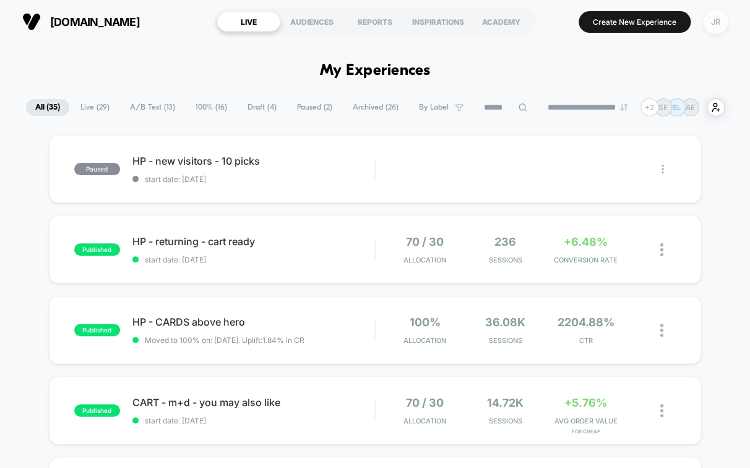
click at [719, 22] on div "JR" at bounding box center [715, 22] width 24 height 24
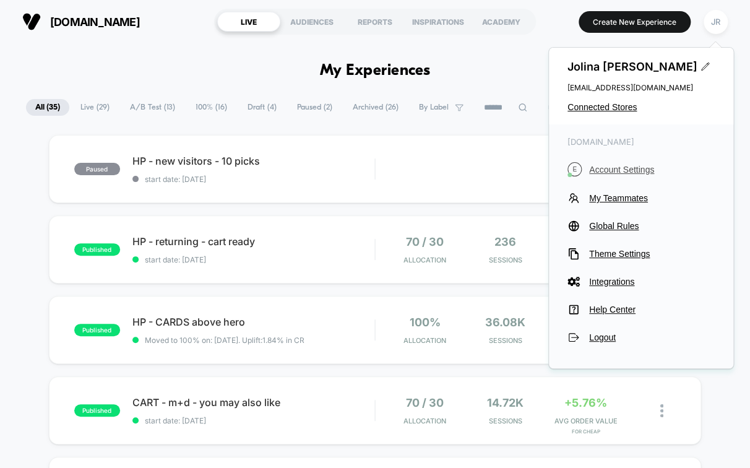
click at [624, 168] on span "Account Settings" at bounding box center [652, 170] width 126 height 10
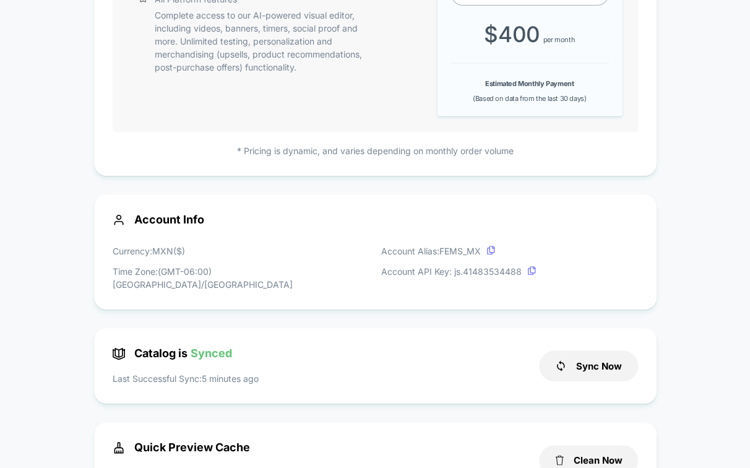
scroll to position [343, 0]
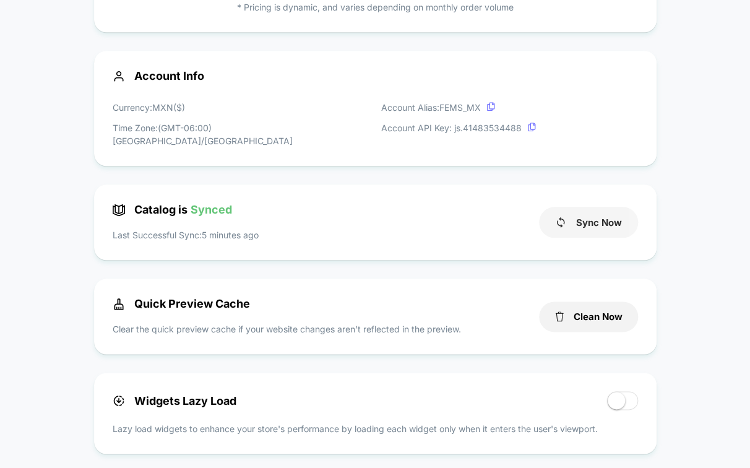
click at [586, 207] on button "Sync Now" at bounding box center [588, 222] width 99 height 31
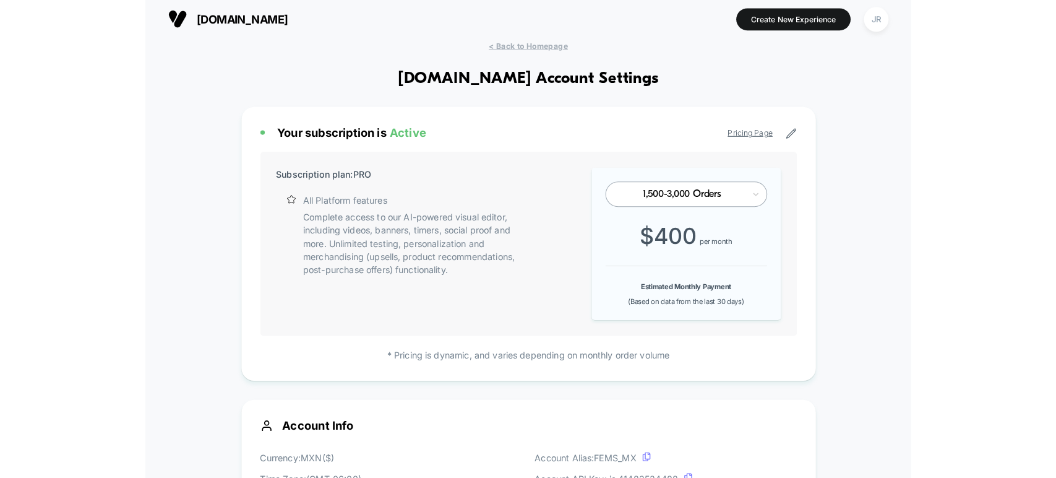
scroll to position [0, 0]
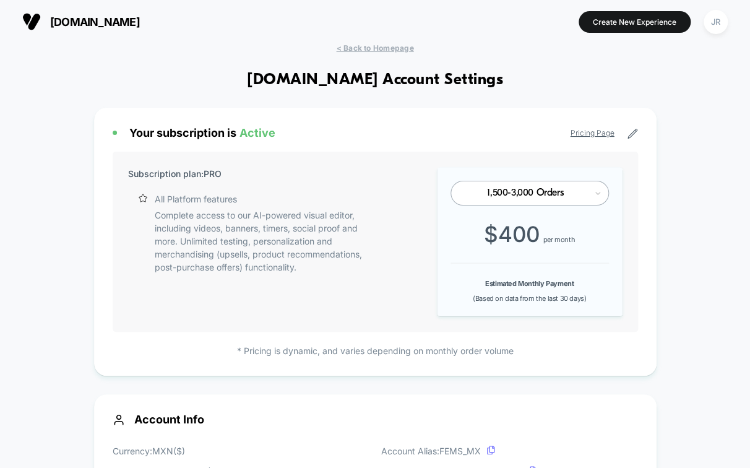
click at [106, 26] on span "ellaz.com" at bounding box center [95, 21] width 90 height 13
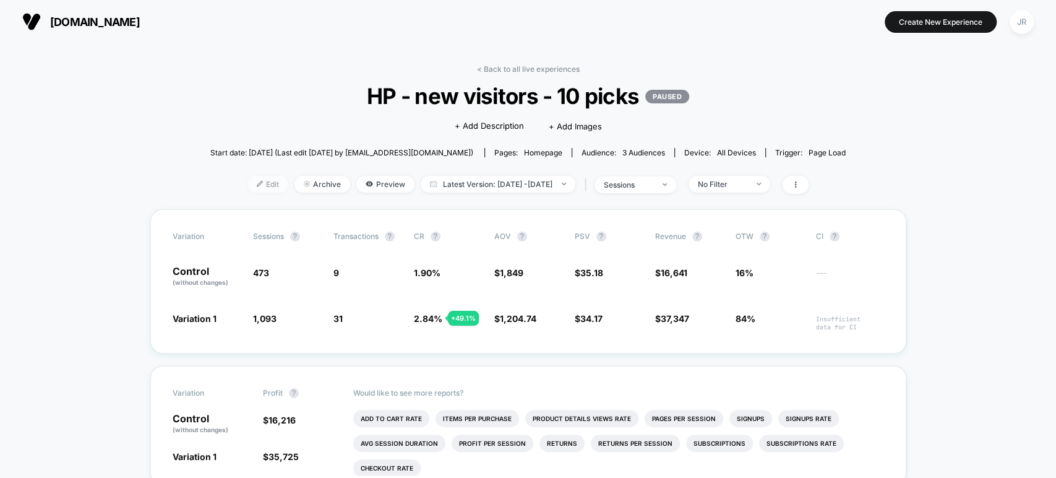
click at [257, 182] on img at bounding box center [260, 184] width 6 height 6
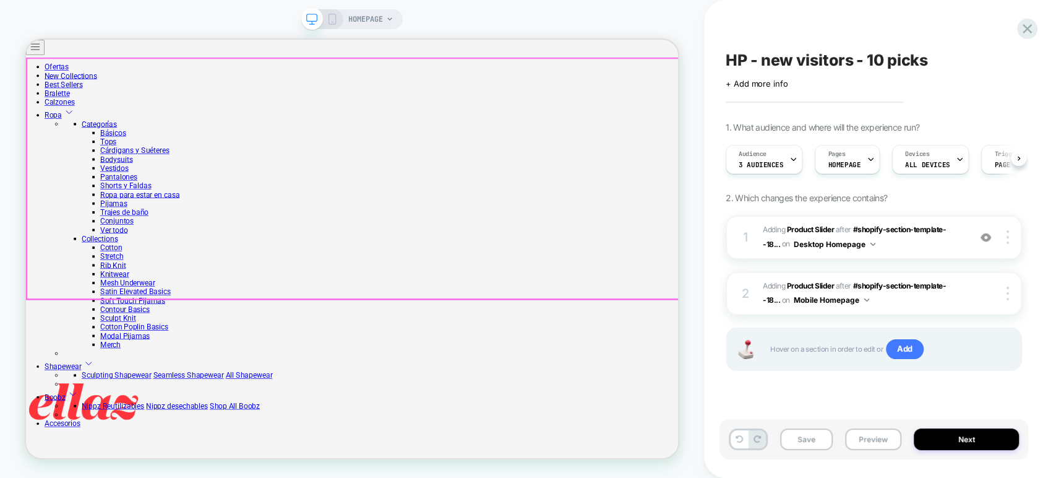
scroll to position [275, 0]
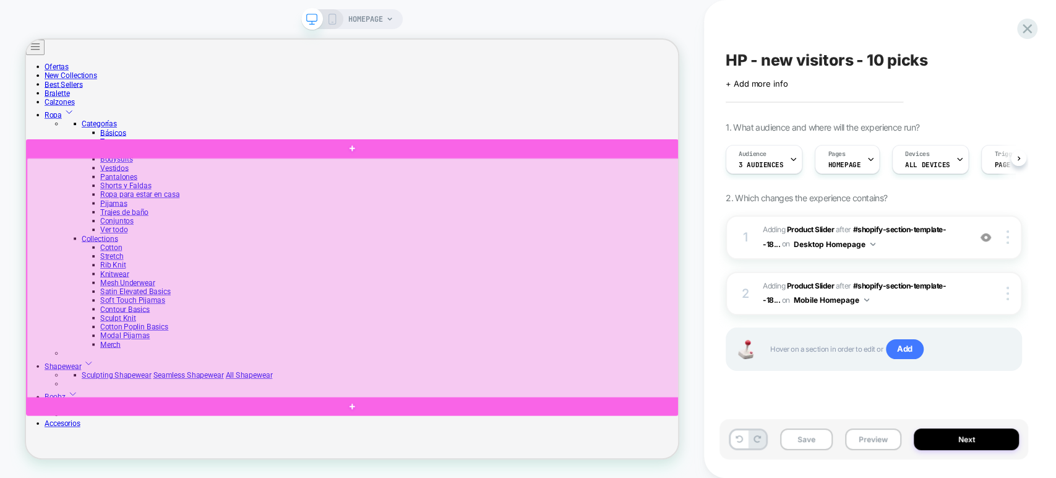
click at [749, 379] on div at bounding box center [462, 357] width 870 height 320
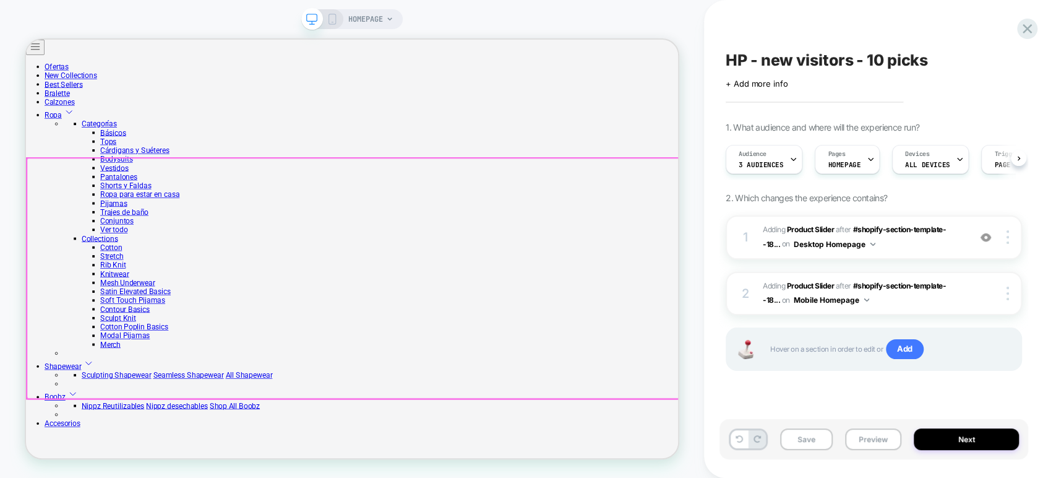
click at [749, 376] on div at bounding box center [462, 357] width 870 height 320
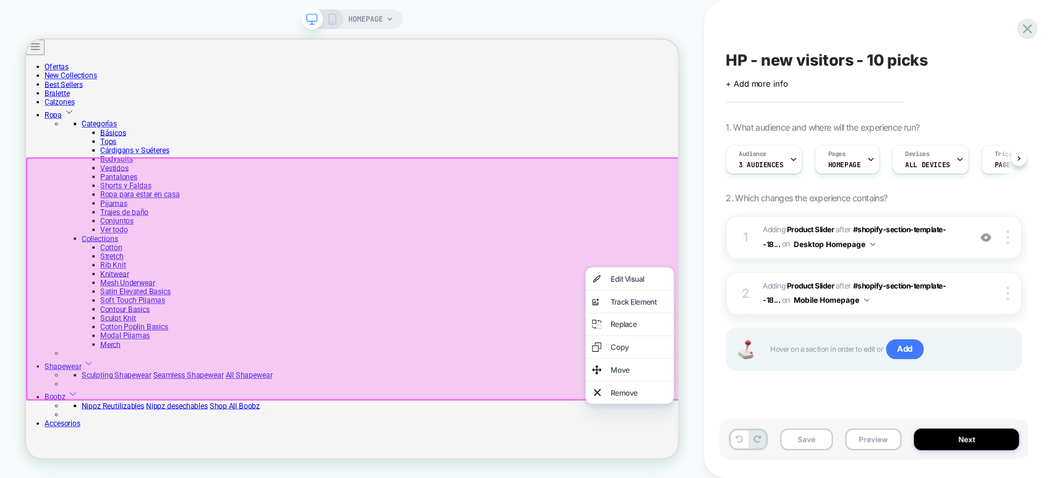
click at [692, 278] on div at bounding box center [462, 358] width 873 height 324
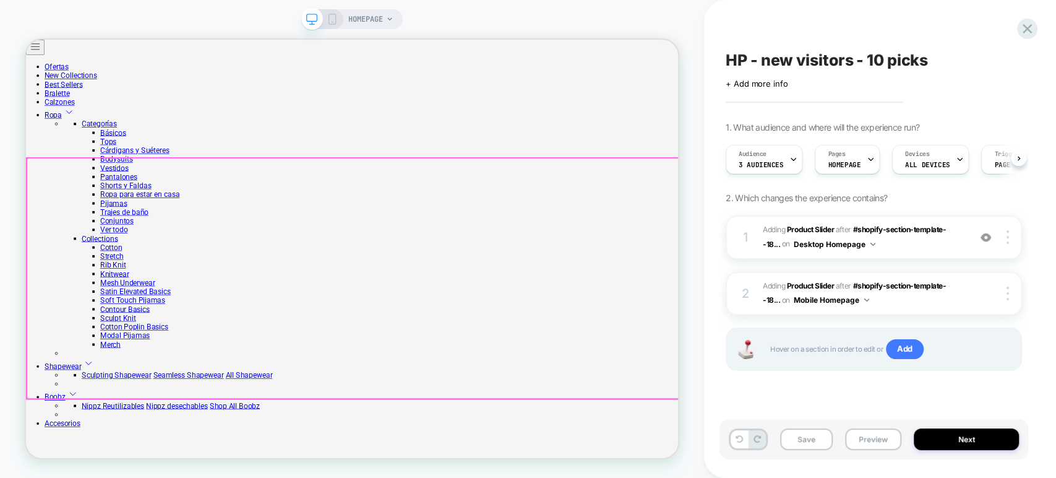
click at [749, 381] on div at bounding box center [462, 357] width 870 height 320
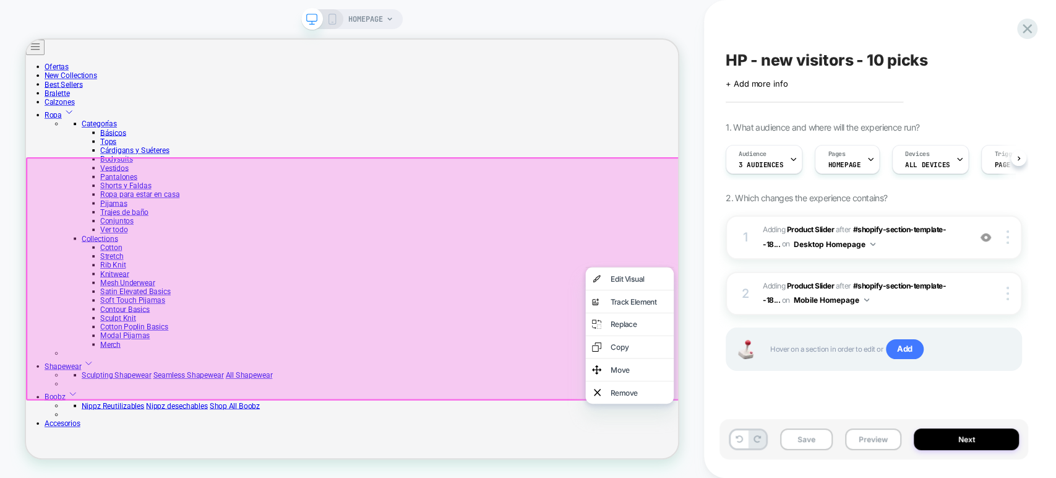
click at [728, 286] on div at bounding box center [462, 358] width 873 height 324
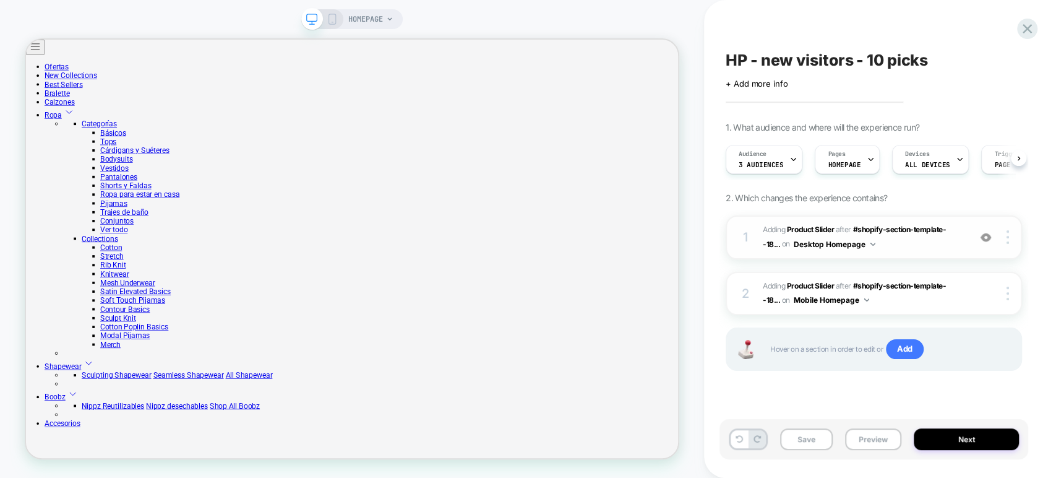
click at [749, 242] on span "#_loomi_addon_1758633680875 Adding Product Slider AFTER #shopify-section-templa…" at bounding box center [863, 237] width 200 height 29
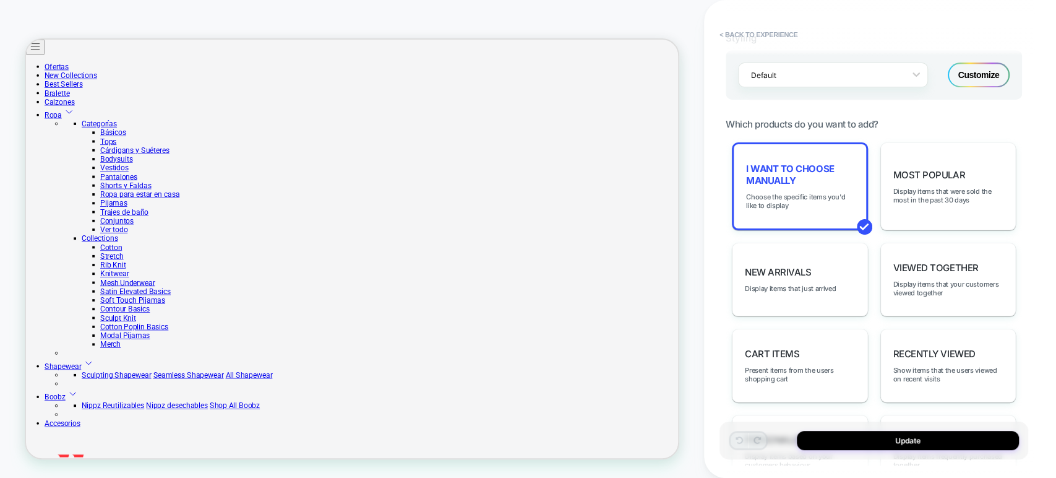
scroll to position [549, 0]
click at [749, 215] on div "I want to choose manually Choose the specific items you'd like to display" at bounding box center [800, 186] width 136 height 88
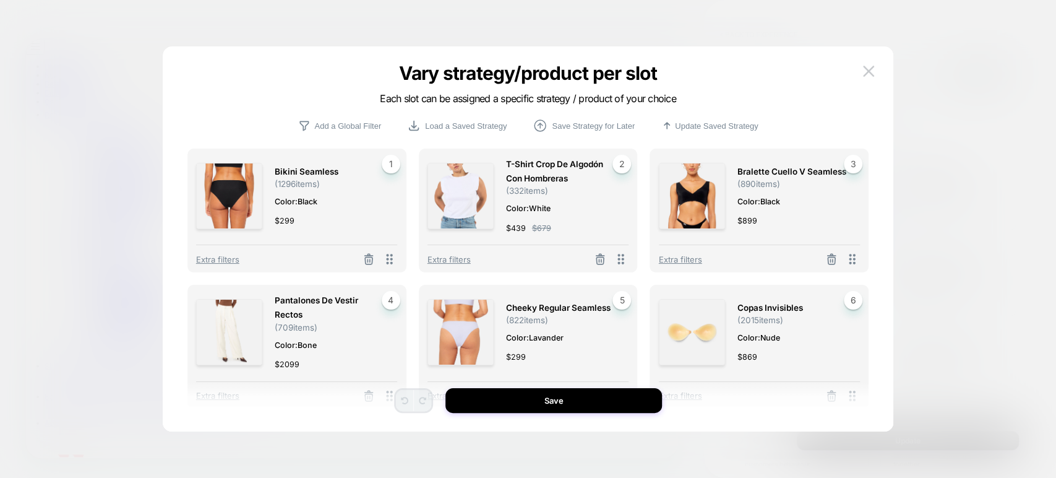
click at [480, 199] on img at bounding box center [460, 196] width 66 height 66
click at [686, 261] on span "Extra filters" at bounding box center [680, 259] width 43 height 10
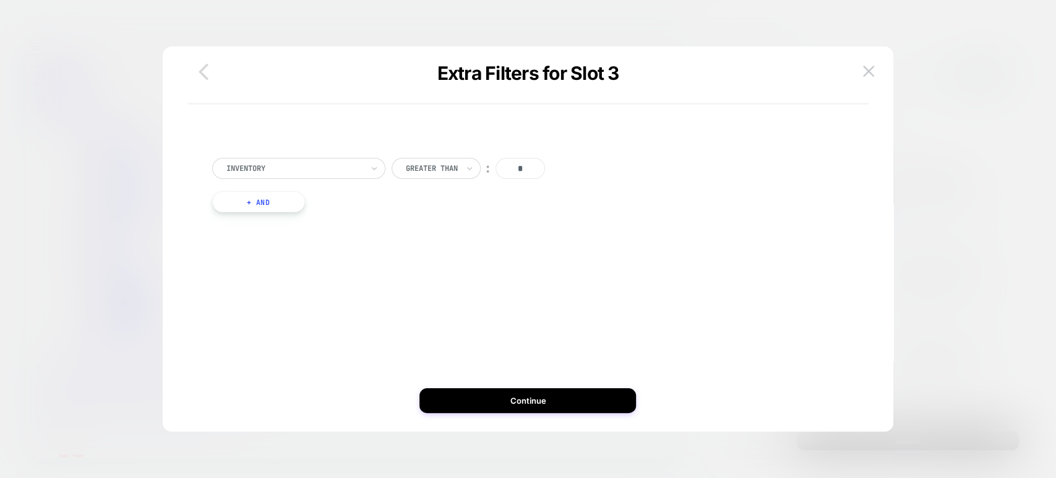
click at [207, 78] on icon "button" at bounding box center [203, 72] width 9 height 16
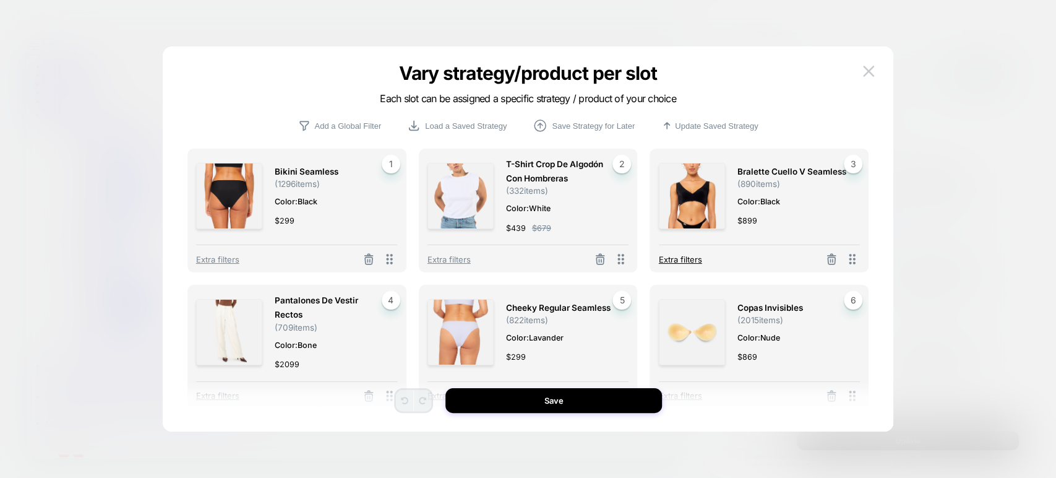
click at [692, 259] on span "Extra filters" at bounding box center [680, 259] width 43 height 10
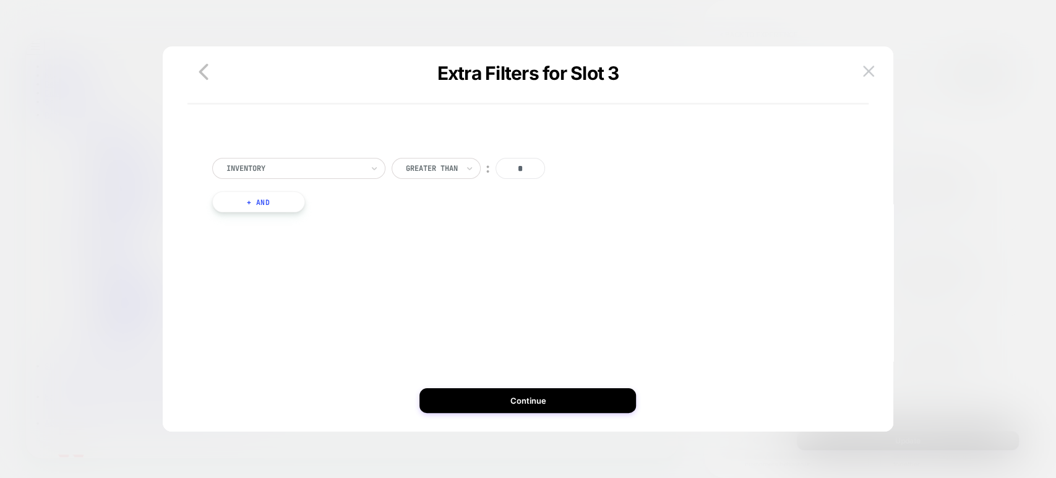
click at [313, 169] on div at bounding box center [294, 168] width 136 height 11
click at [454, 221] on div "Inventory Greater Than ︰ * + And" at bounding box center [528, 188] width 645 height 98
click at [208, 76] on icon "button" at bounding box center [203, 71] width 25 height 25
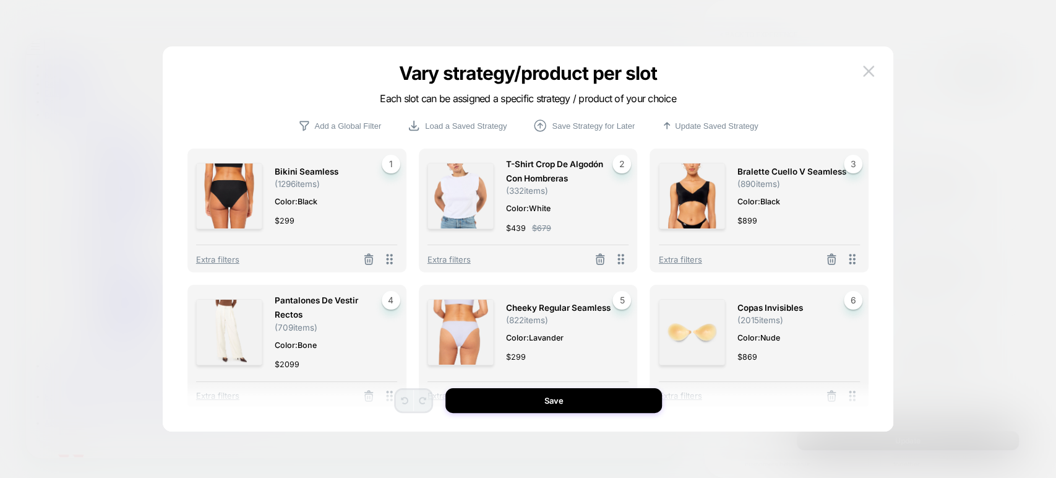
click at [703, 200] on img at bounding box center [692, 196] width 66 height 66
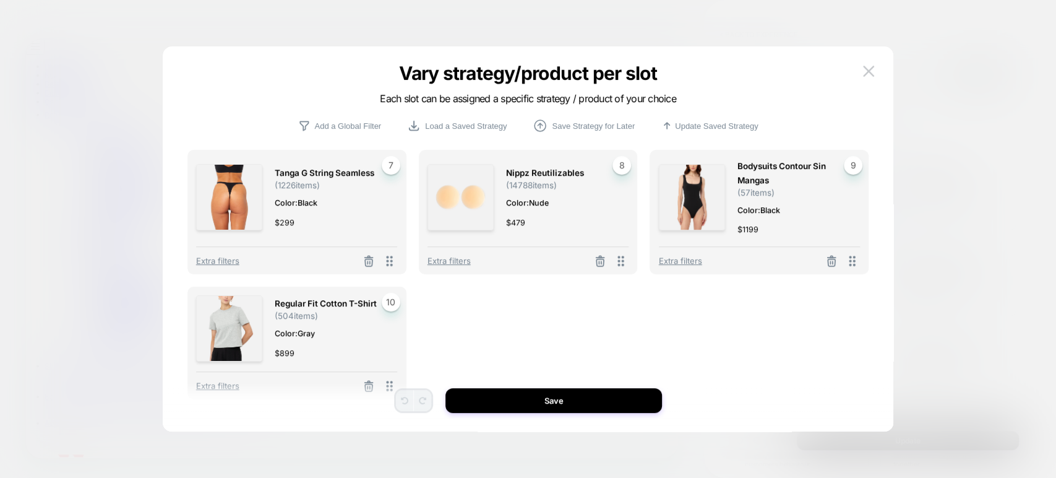
scroll to position [275, 0]
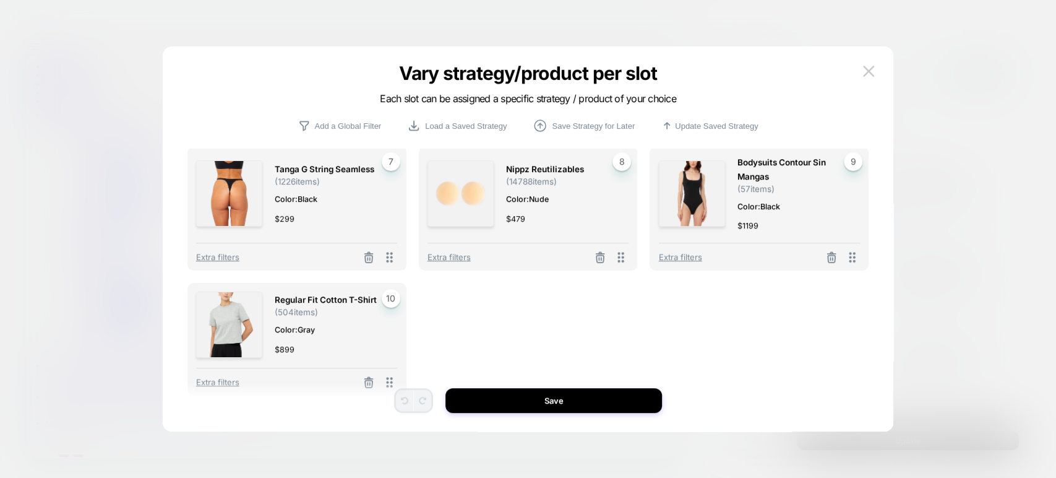
click at [510, 28] on div at bounding box center [528, 239] width 1056 height 478
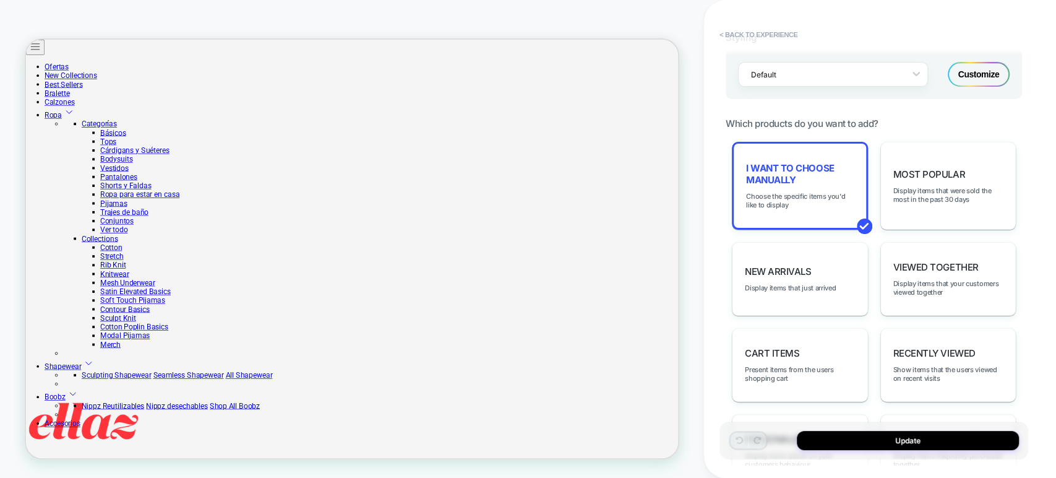
scroll to position [312, 0]
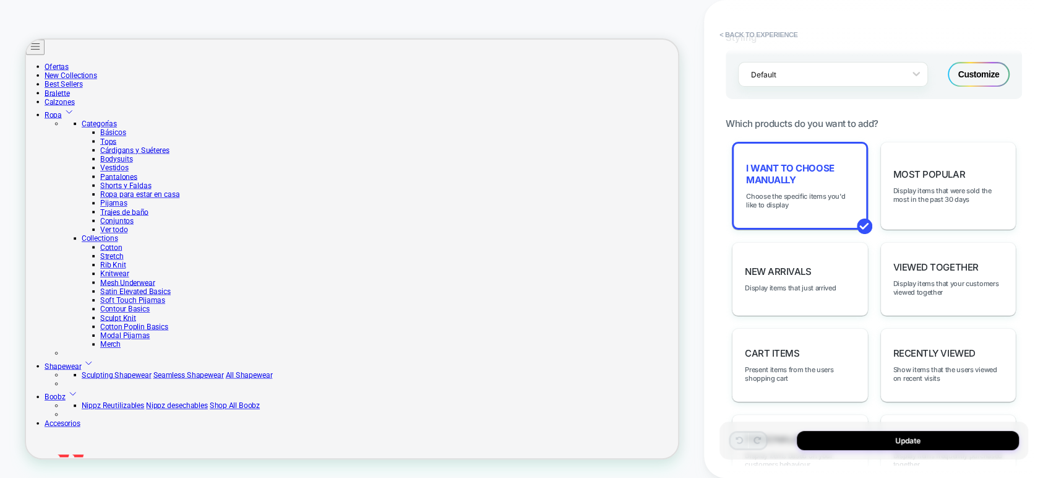
scroll to position [0, 766]
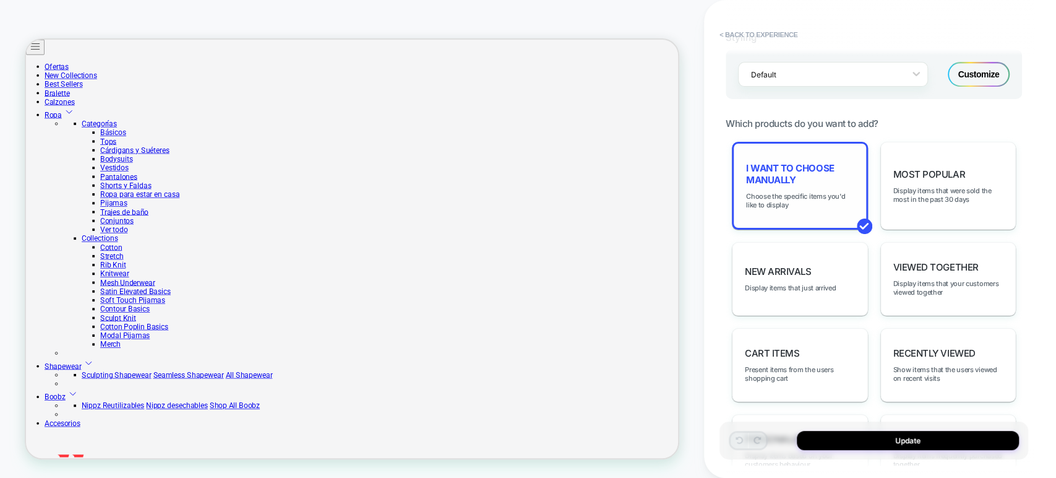
click at [749, 205] on div "I want to choose manually Choose the specific items you'd like to display" at bounding box center [800, 186] width 136 height 88
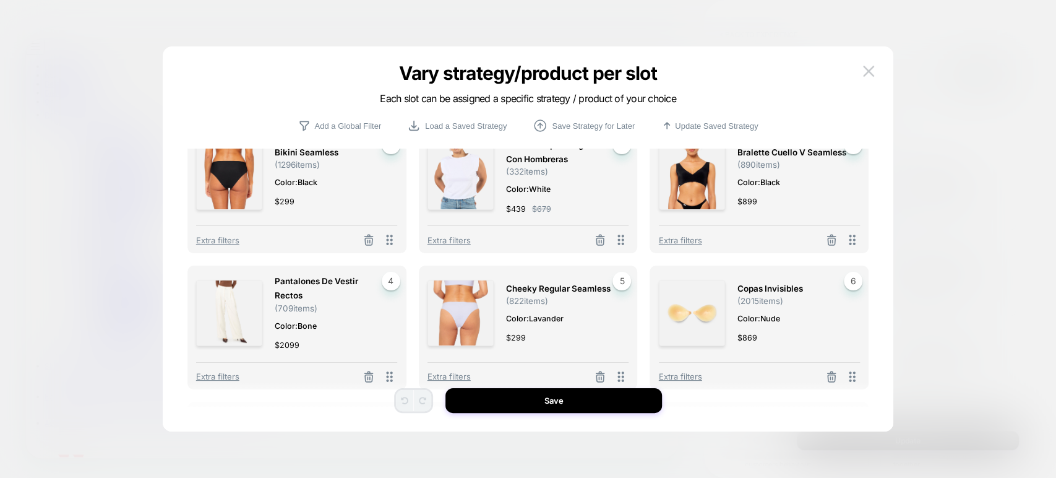
scroll to position [0, 0]
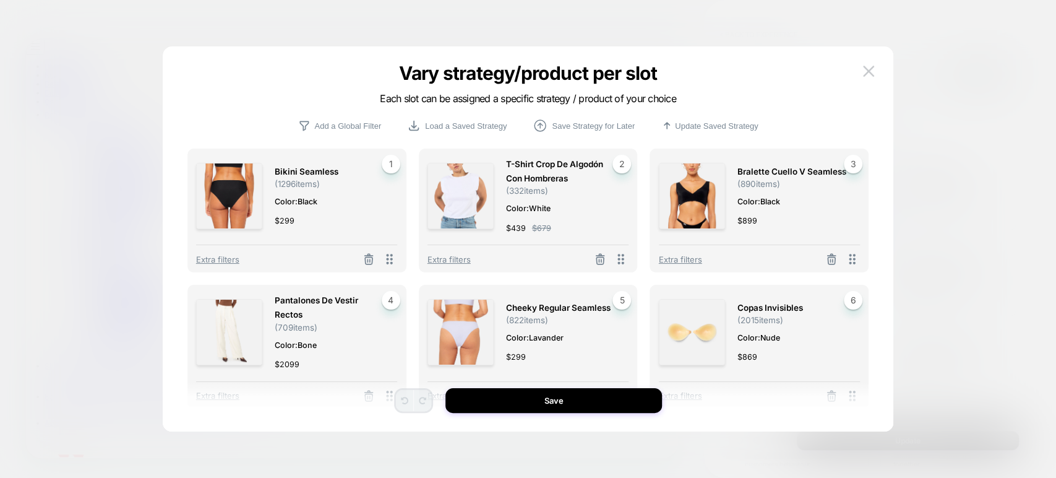
click at [749, 159] on div at bounding box center [528, 239] width 1056 height 478
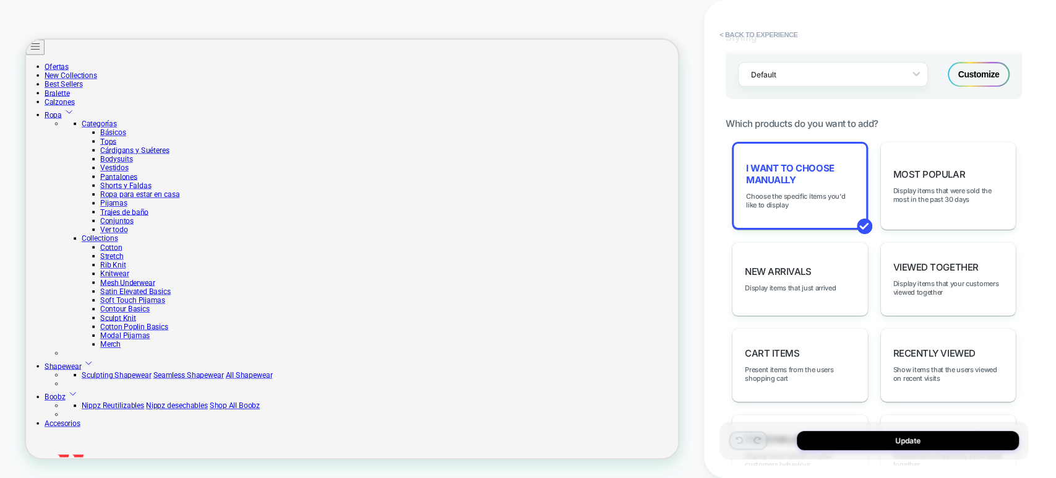
click at [726, 34] on button "< Back to experience" at bounding box center [758, 35] width 90 height 20
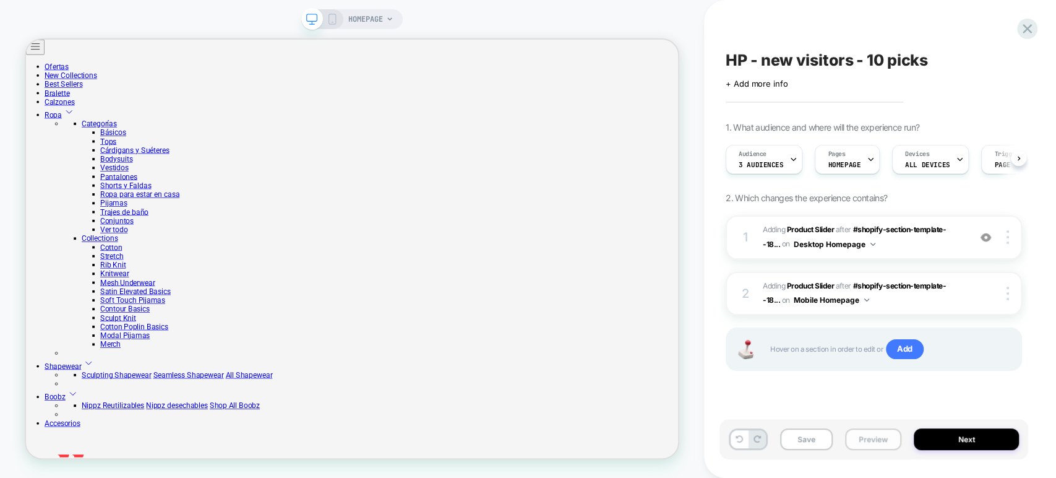
click at [749, 439] on button "Preview" at bounding box center [873, 439] width 56 height 22
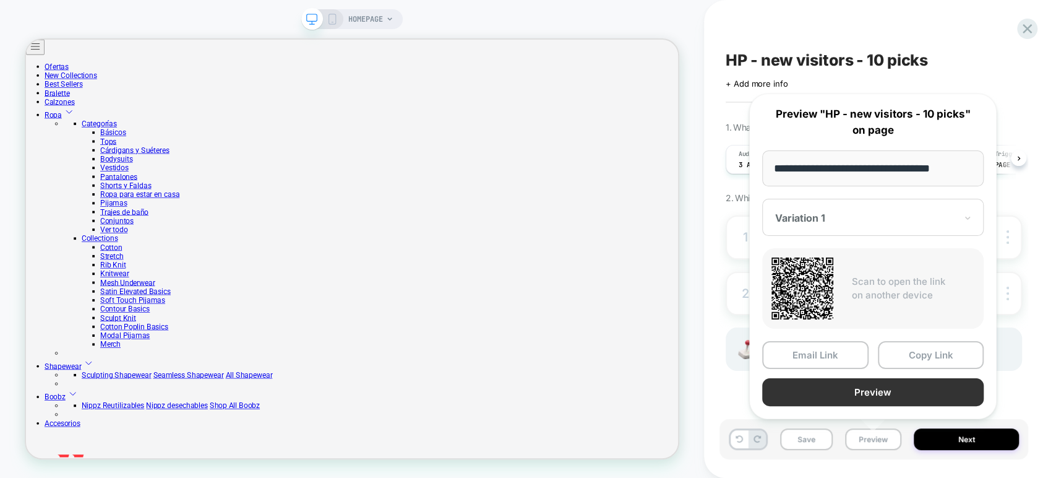
click at [749, 388] on button "Preview" at bounding box center [872, 392] width 221 height 28
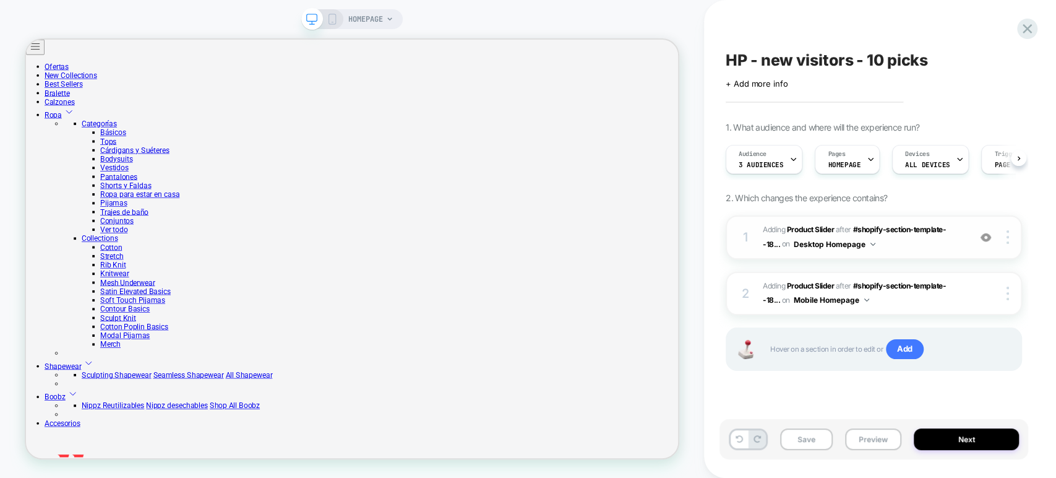
click at [749, 245] on span "#_loomi_addon_1758633680875 Adding Product Slider AFTER #shopify-section-templa…" at bounding box center [863, 237] width 200 height 29
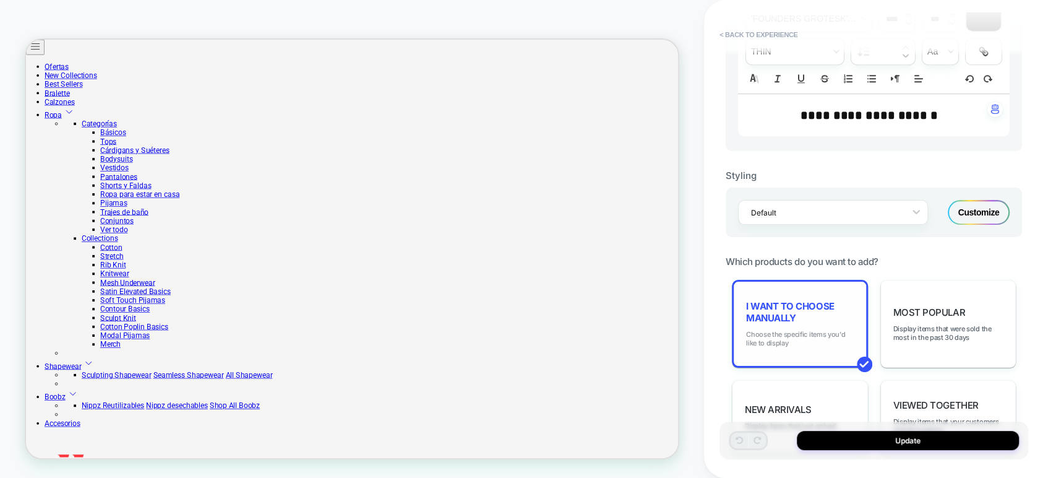
scroll to position [412, 0]
click at [749, 320] on div "I want to choose manually Choose the specific items you'd like to display" at bounding box center [800, 323] width 136 height 88
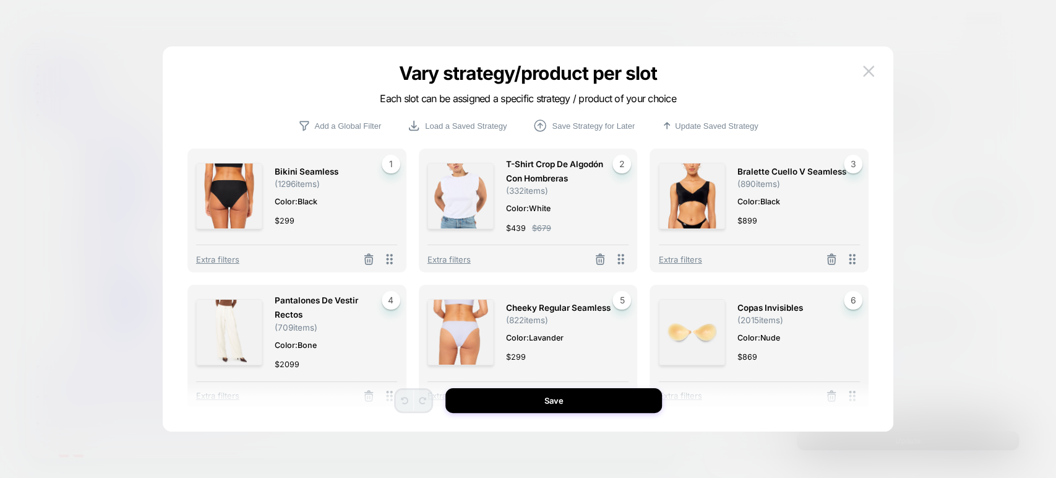
scroll to position [0, 16]
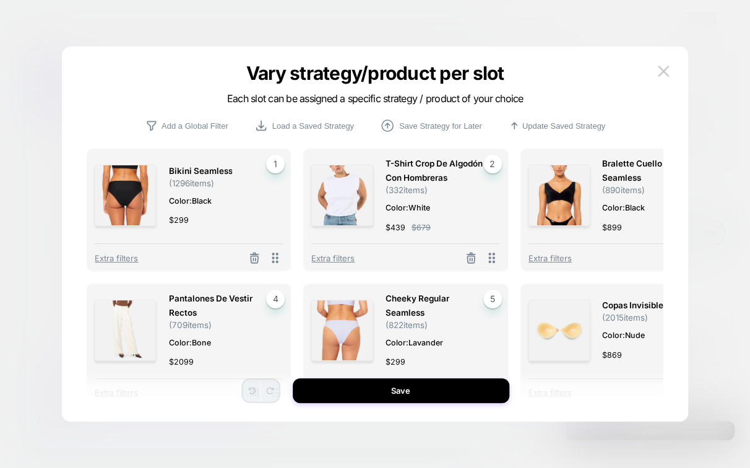
click at [742, 405] on div at bounding box center [375, 234] width 750 height 468
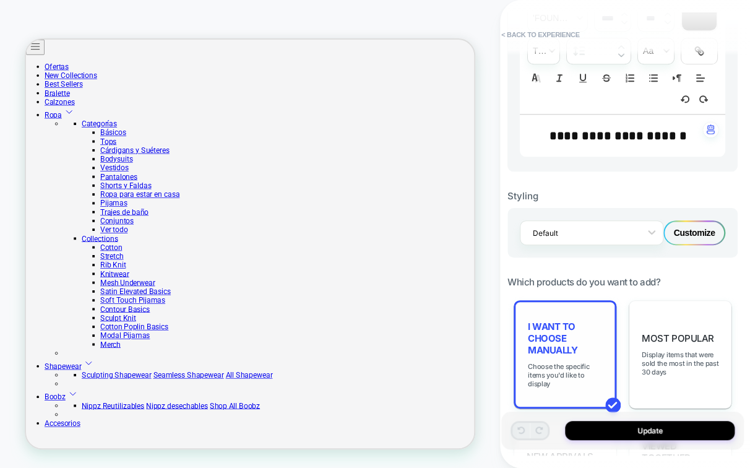
click at [573, 346] on span "I want to choose manually" at bounding box center [565, 337] width 74 height 35
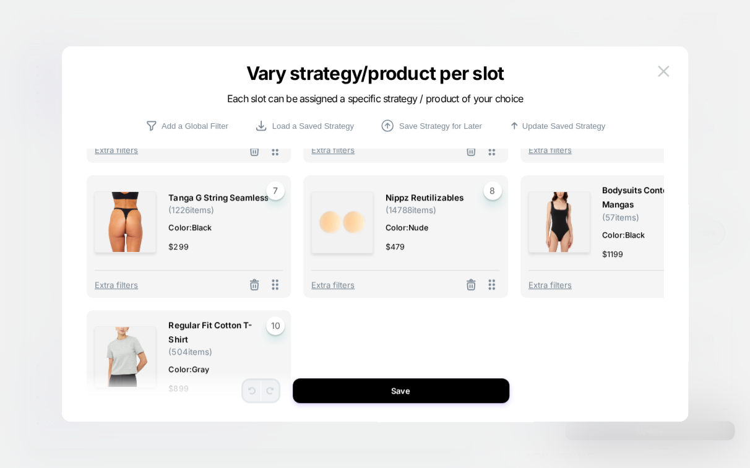
scroll to position [243, 0]
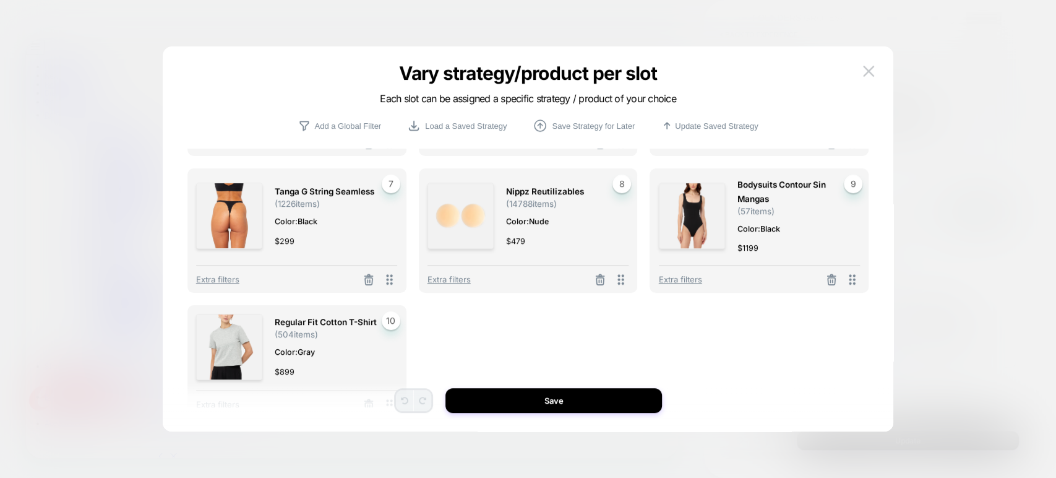
scroll to position [252, 0]
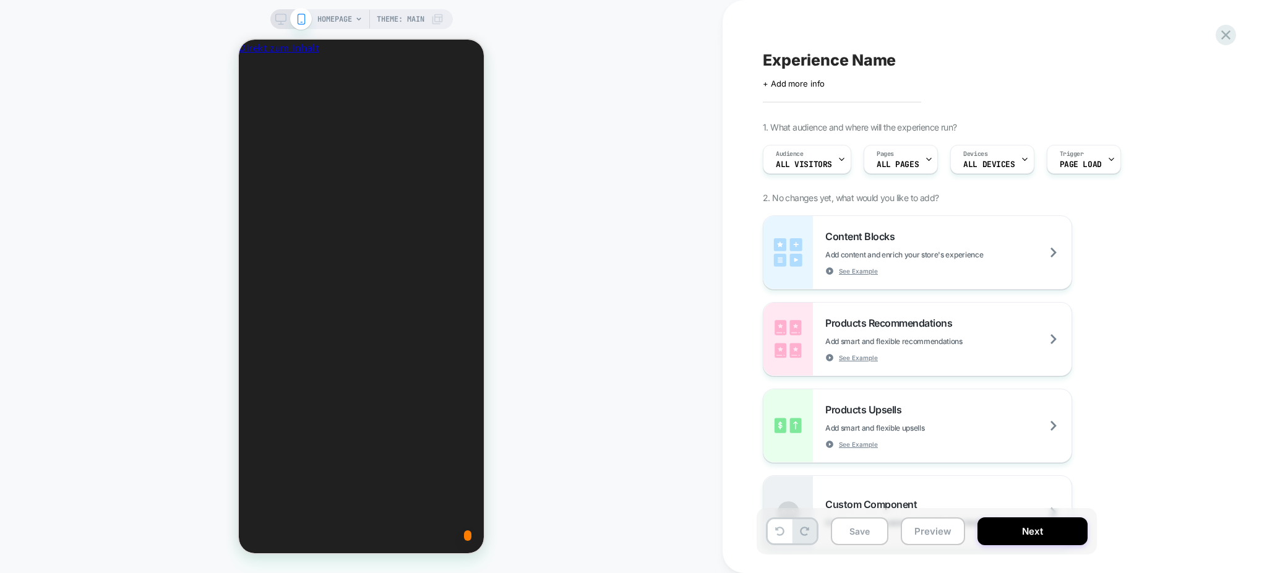
scroll to position [0, 185]
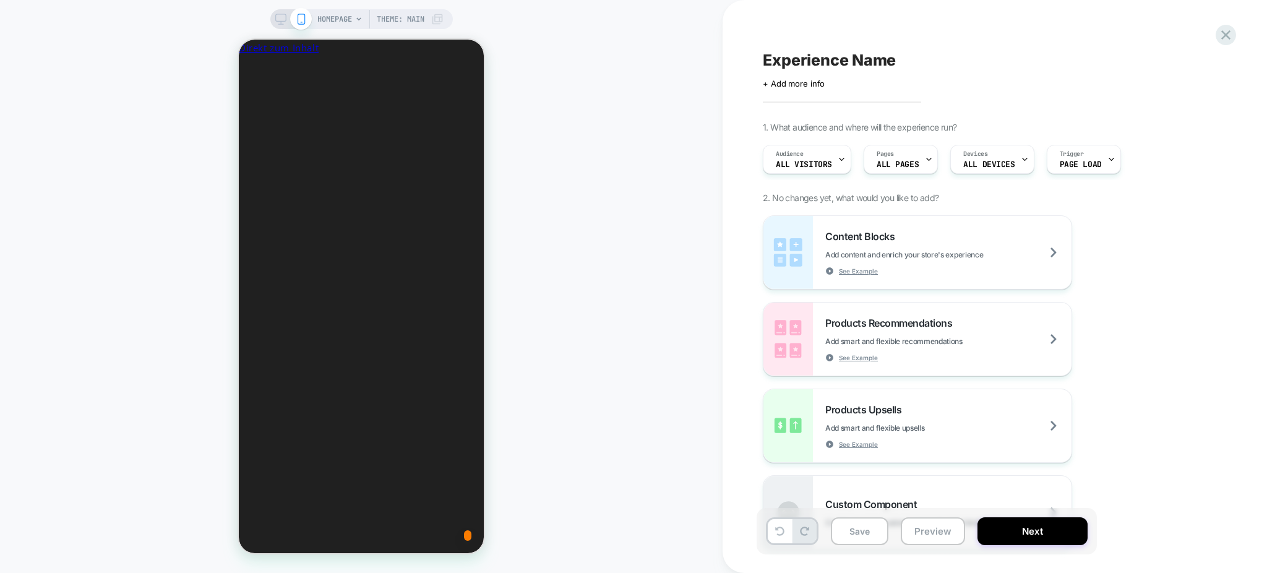
click at [1016, 572] on div at bounding box center [633, 573] width 1267 height 0
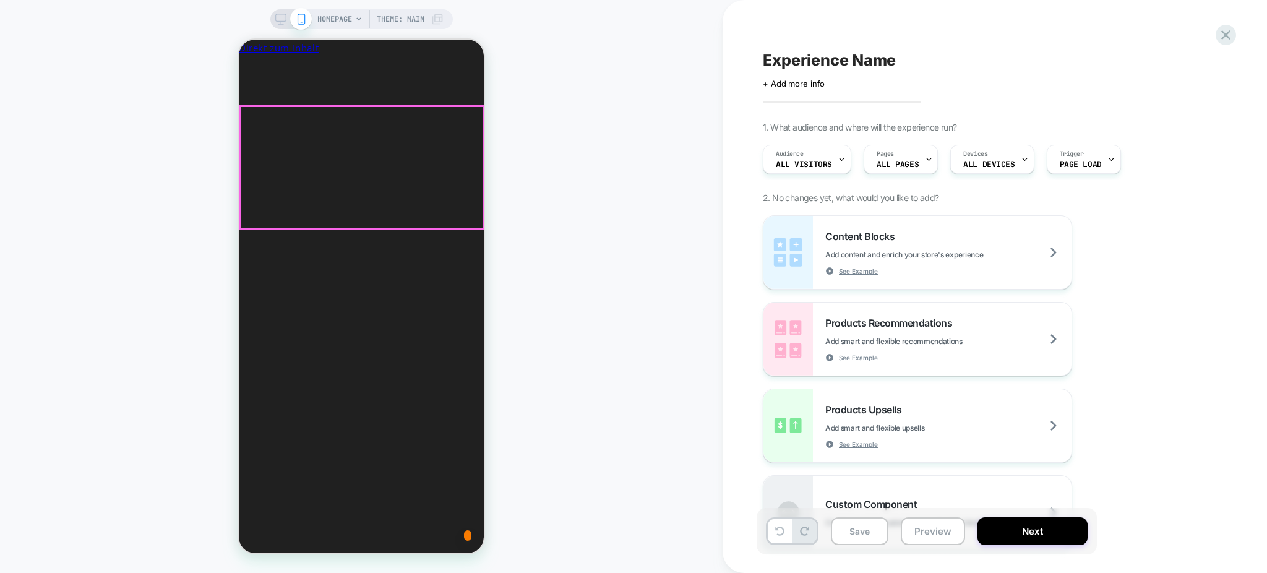
scroll to position [0, 455]
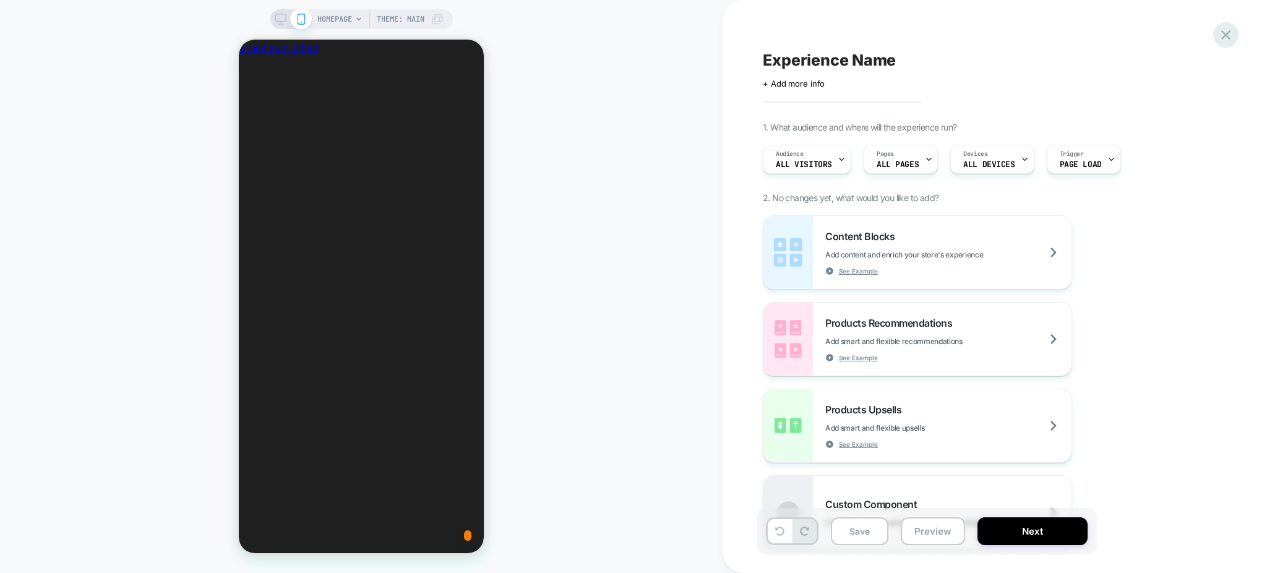
click at [1226, 33] on icon at bounding box center [1225, 35] width 17 height 17
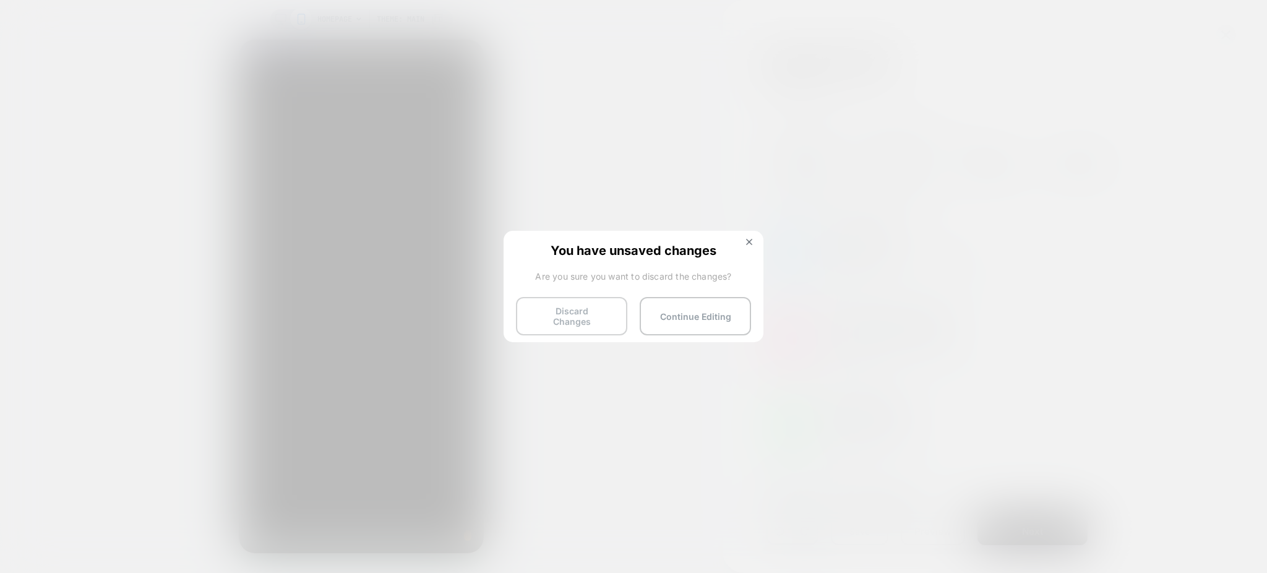
click at [577, 314] on button "Discard Changes" at bounding box center [571, 316] width 111 height 38
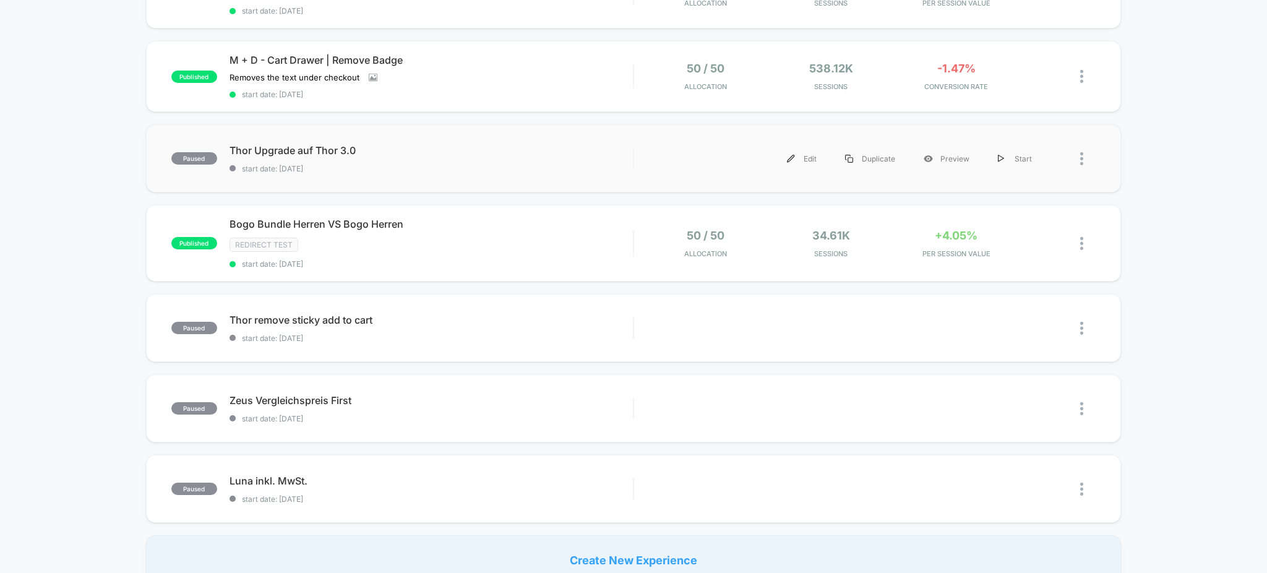
scroll to position [659, 0]
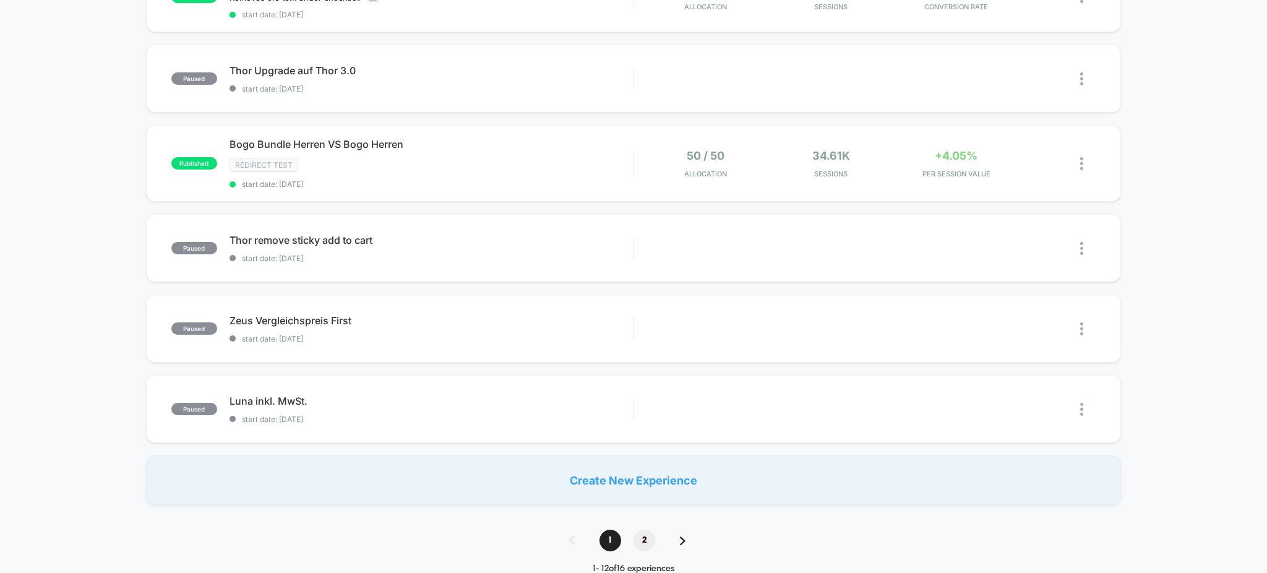
click at [642, 535] on span "2" at bounding box center [644, 541] width 22 height 22
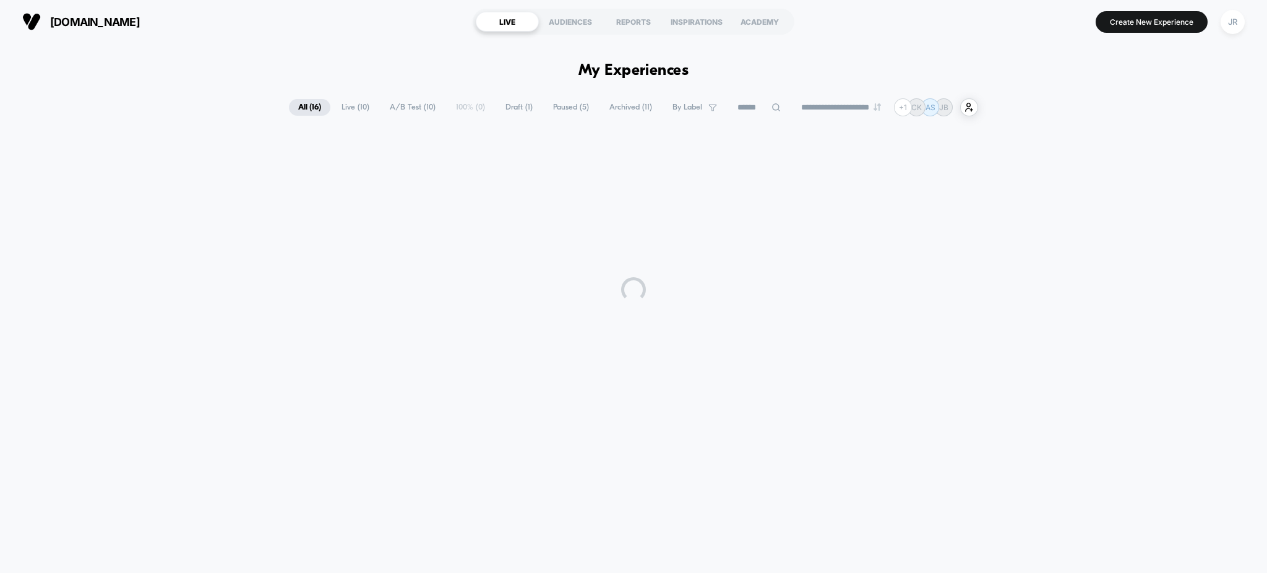
click at [642, 535] on div "**********" at bounding box center [633, 301] width 1267 height 517
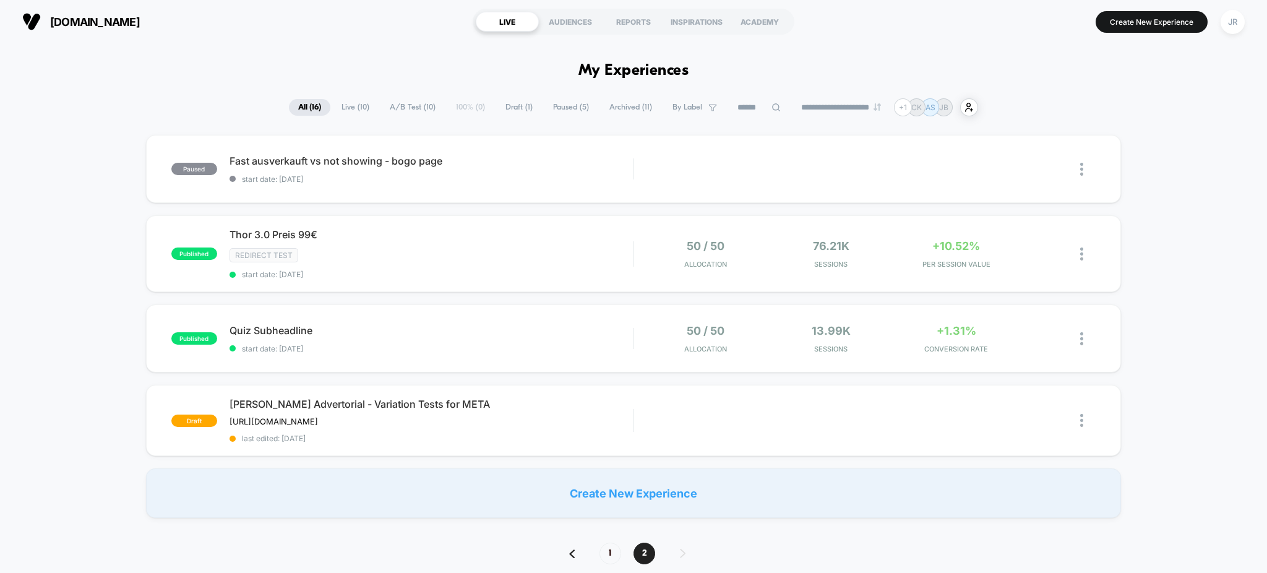
click at [354, 103] on span "Live ( 10 )" at bounding box center [355, 107] width 46 height 17
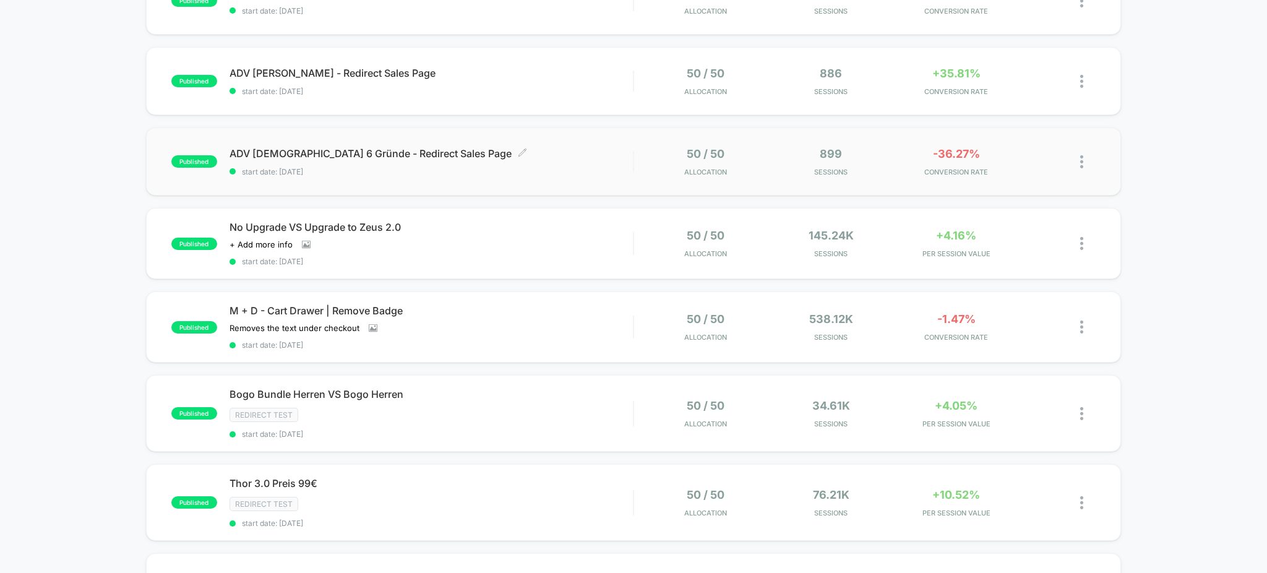
scroll to position [330, 0]
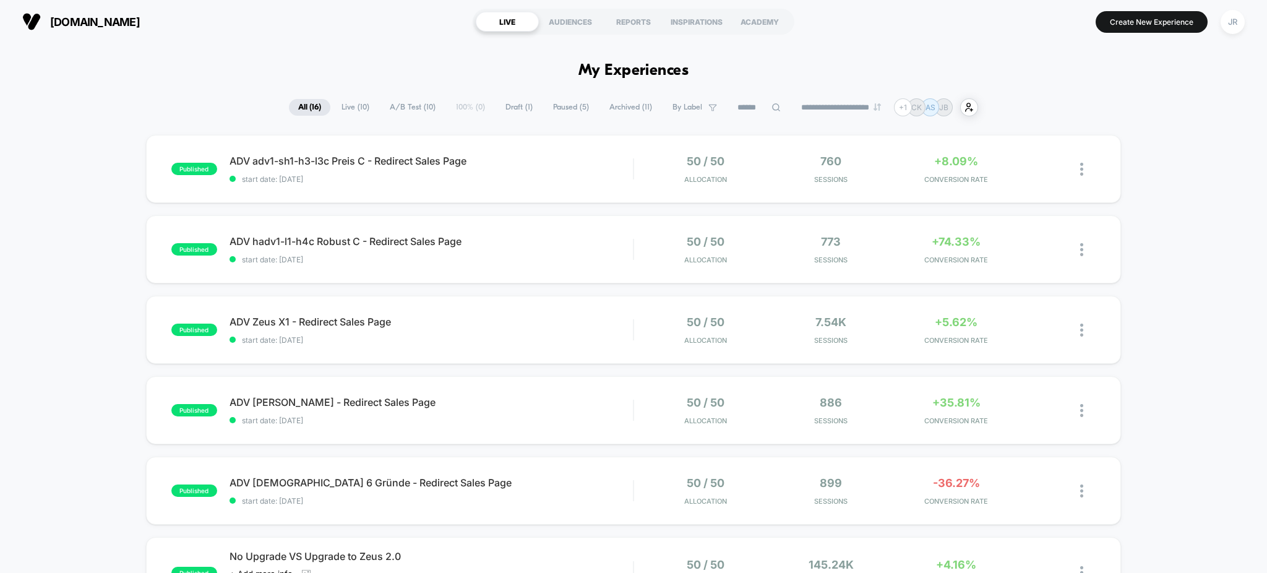
click at [338, 109] on span "Live ( 10 )" at bounding box center [355, 107] width 46 height 17
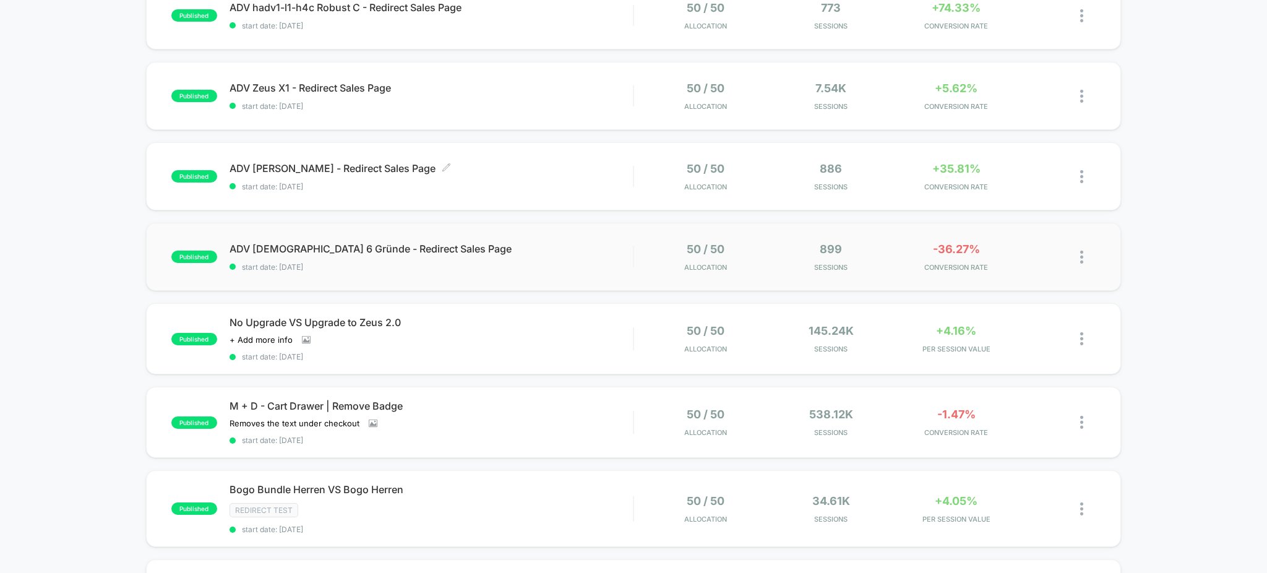
scroll to position [330, 0]
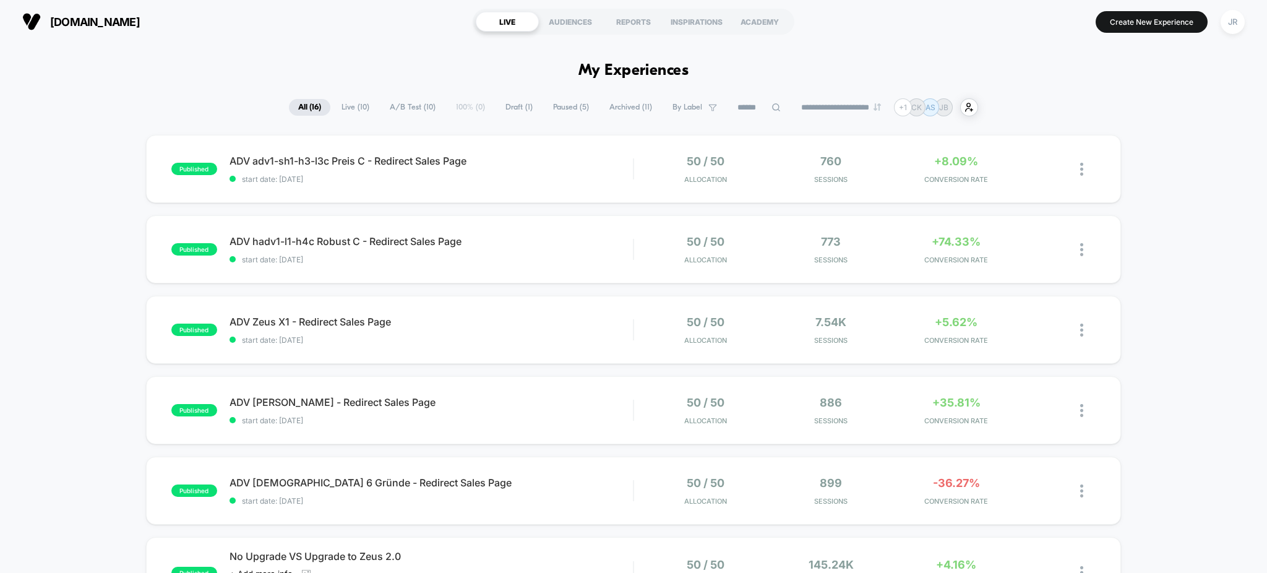
click at [515, 106] on span "Draft ( 1 )" at bounding box center [519, 107] width 46 height 17
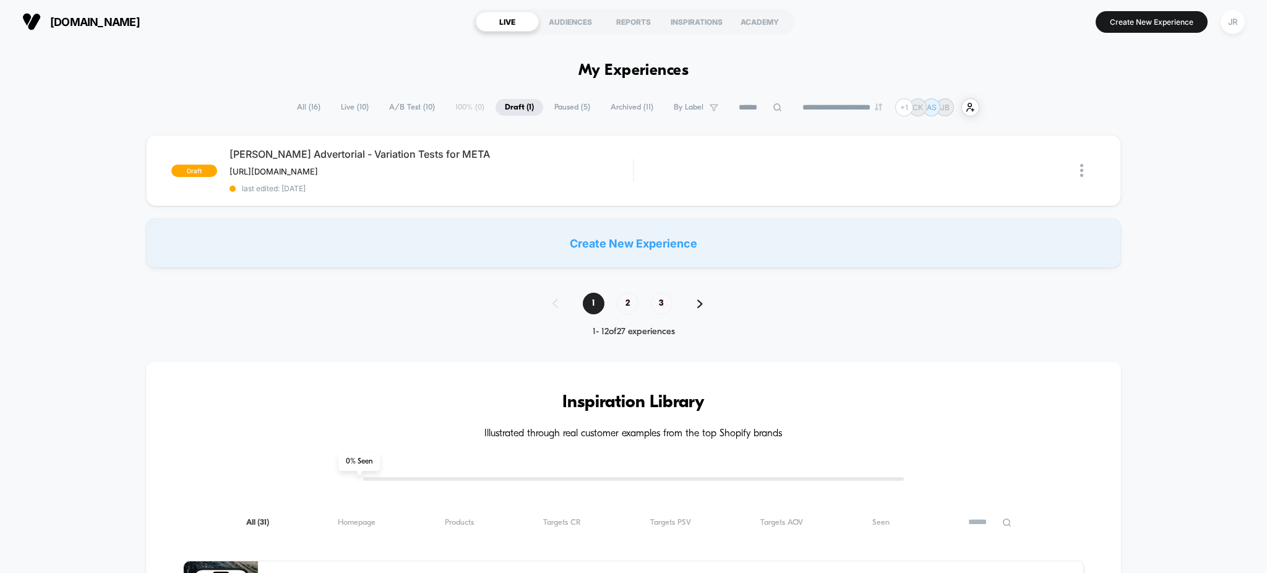
click at [346, 106] on span "Live ( 10 )" at bounding box center [355, 107] width 46 height 17
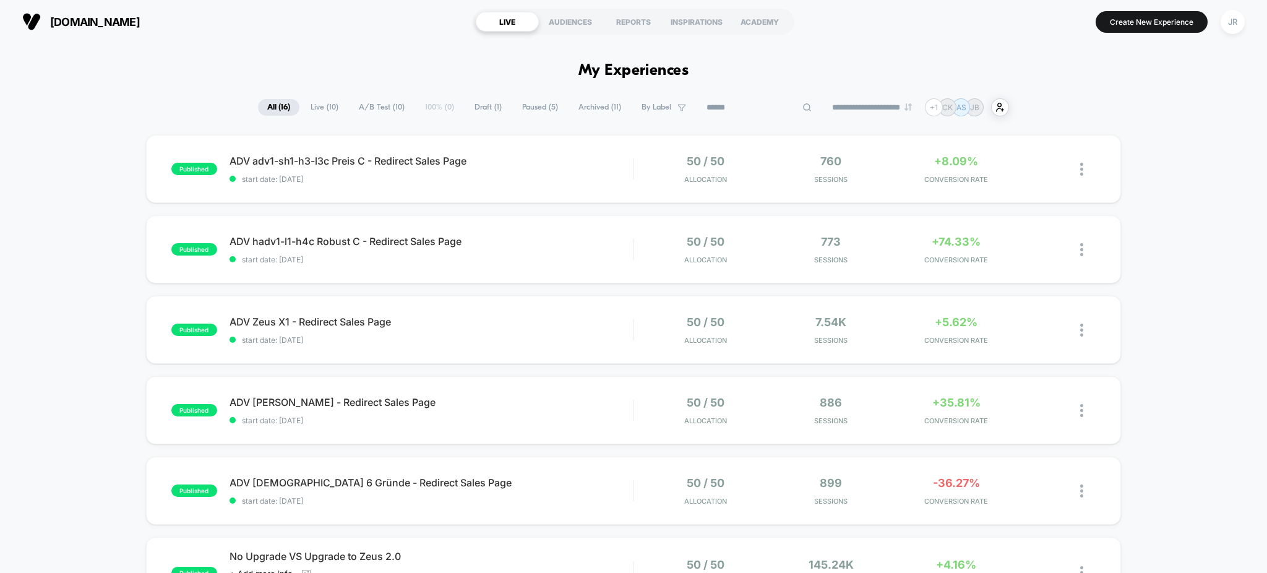
click at [749, 104] on input at bounding box center [759, 107] width 124 height 15
paste input "**********"
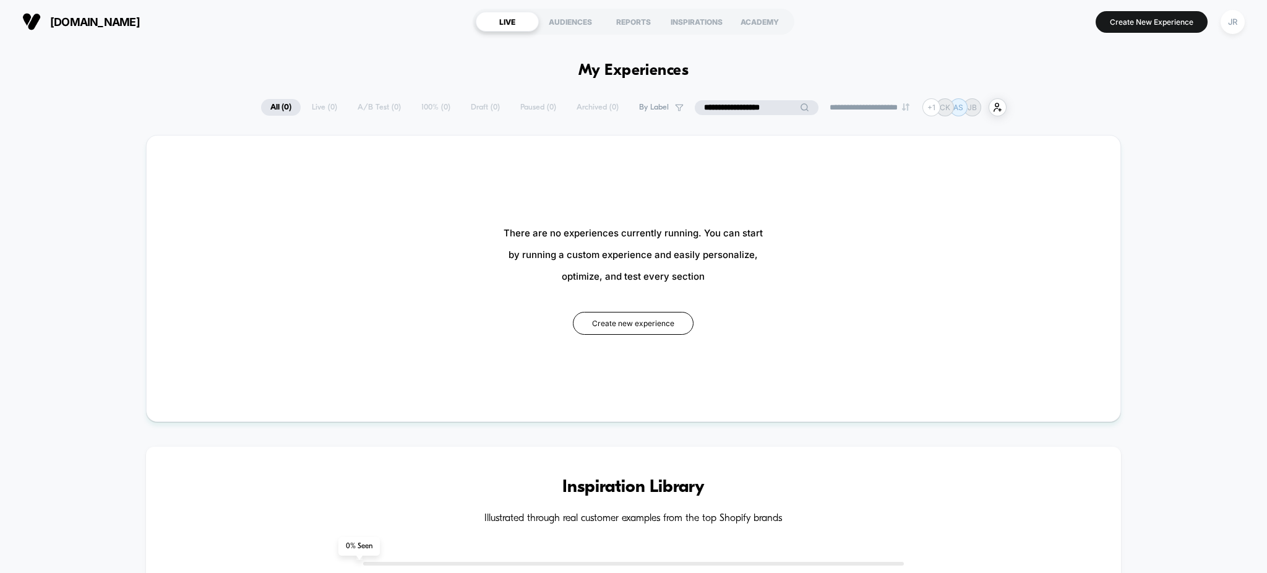
drag, startPoint x: 781, startPoint y: 106, endPoint x: 690, endPoint y: 108, distance: 90.3
click at [695, 108] on input "**********" at bounding box center [757, 107] width 124 height 15
paste input
type input "**********"
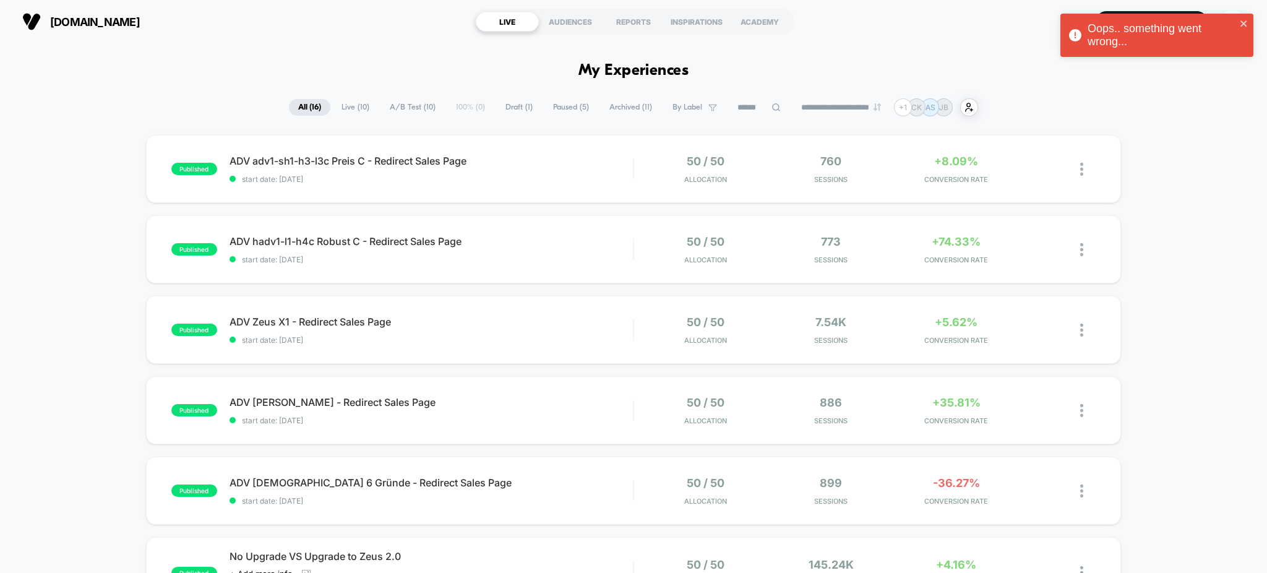
click at [750, 107] on input at bounding box center [759, 107] width 62 height 15
paste input "**********"
type input "**********"
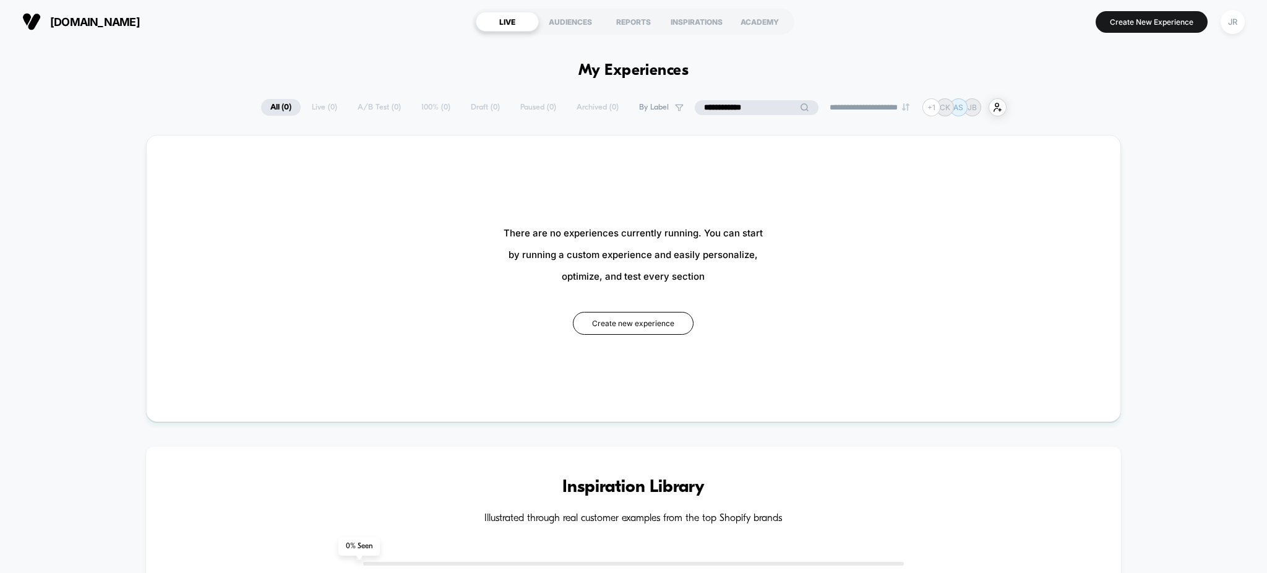
drag, startPoint x: 750, startPoint y: 107, endPoint x: 691, endPoint y: 108, distance: 58.8
click at [695, 108] on input "**********" at bounding box center [757, 107] width 124 height 15
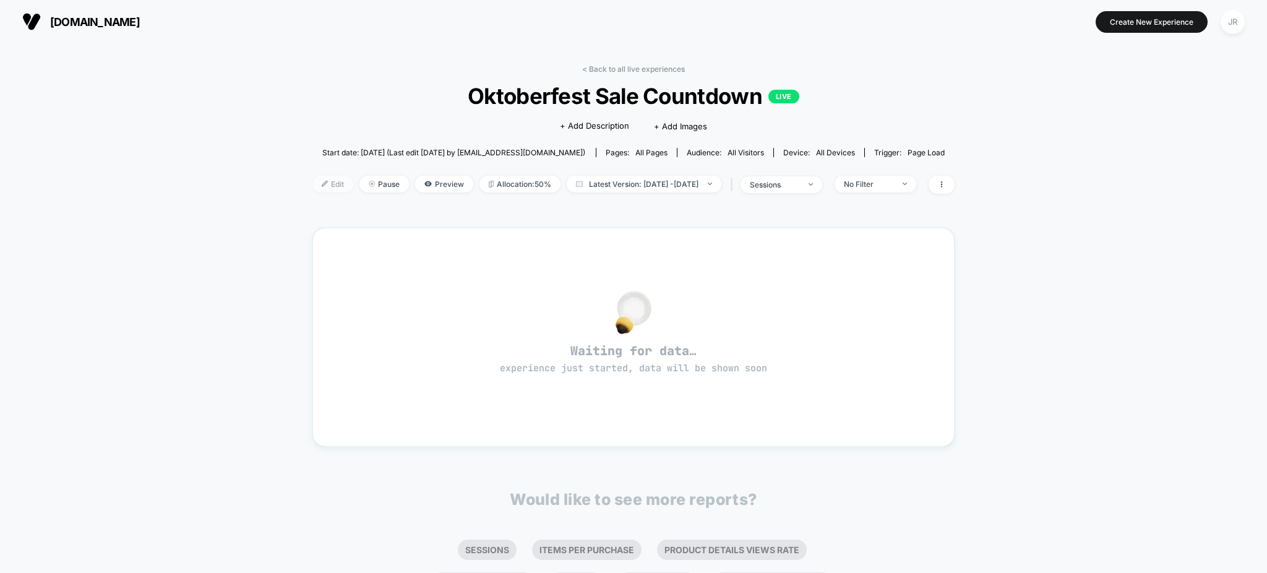
click at [324, 182] on span "Edit" at bounding box center [332, 184] width 41 height 17
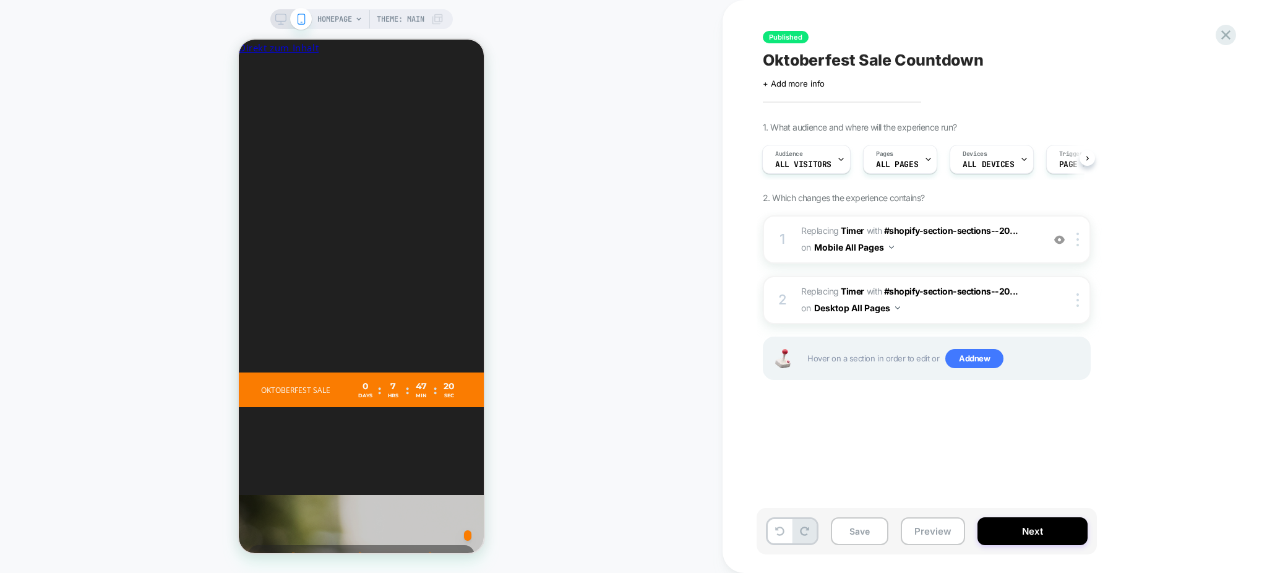
scroll to position [0, 228]
click at [932, 247] on span "#_loomi_addon_1758809054309 Replacing Timer WITH #shopify-section-sections--20.…" at bounding box center [919, 239] width 236 height 33
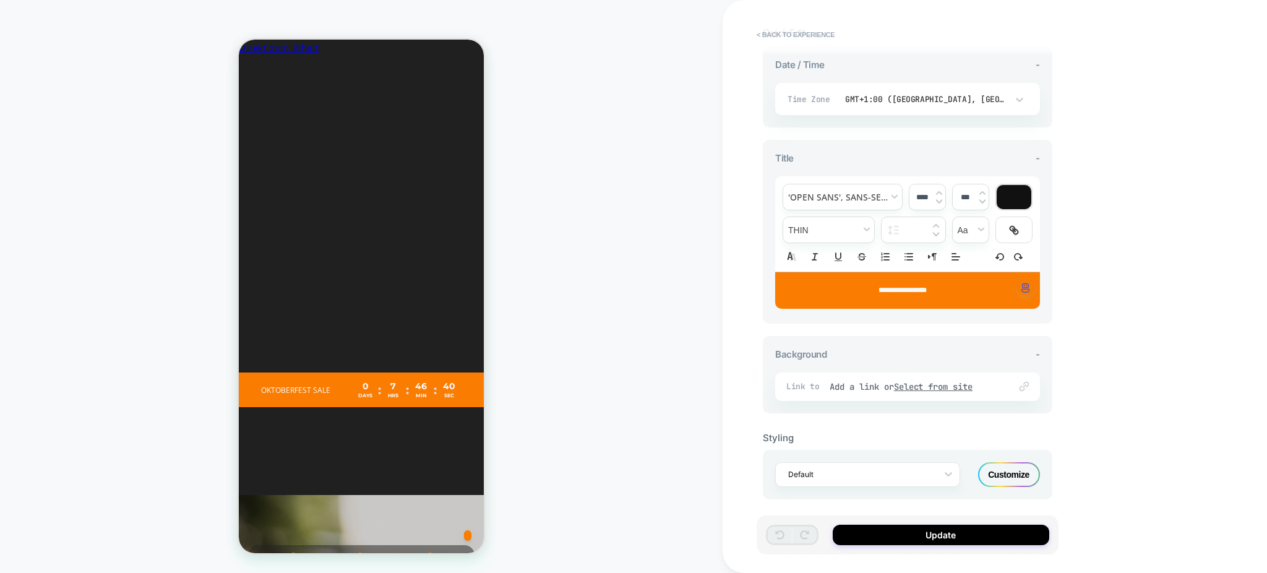
scroll to position [292, 0]
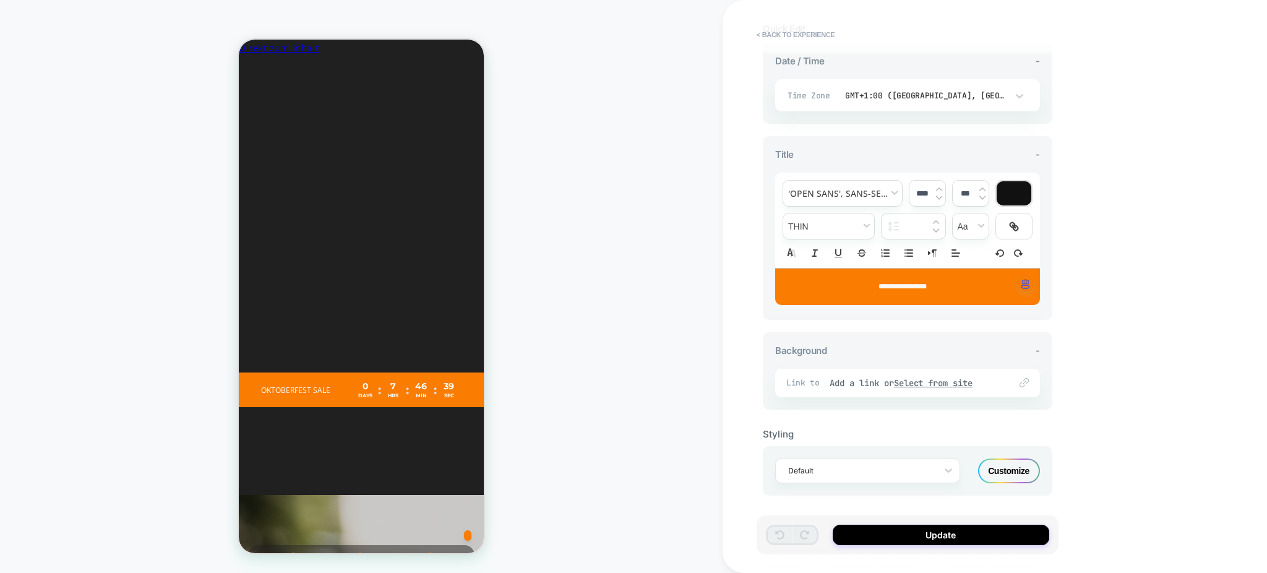
click at [1007, 473] on div "Customize" at bounding box center [1009, 470] width 62 height 25
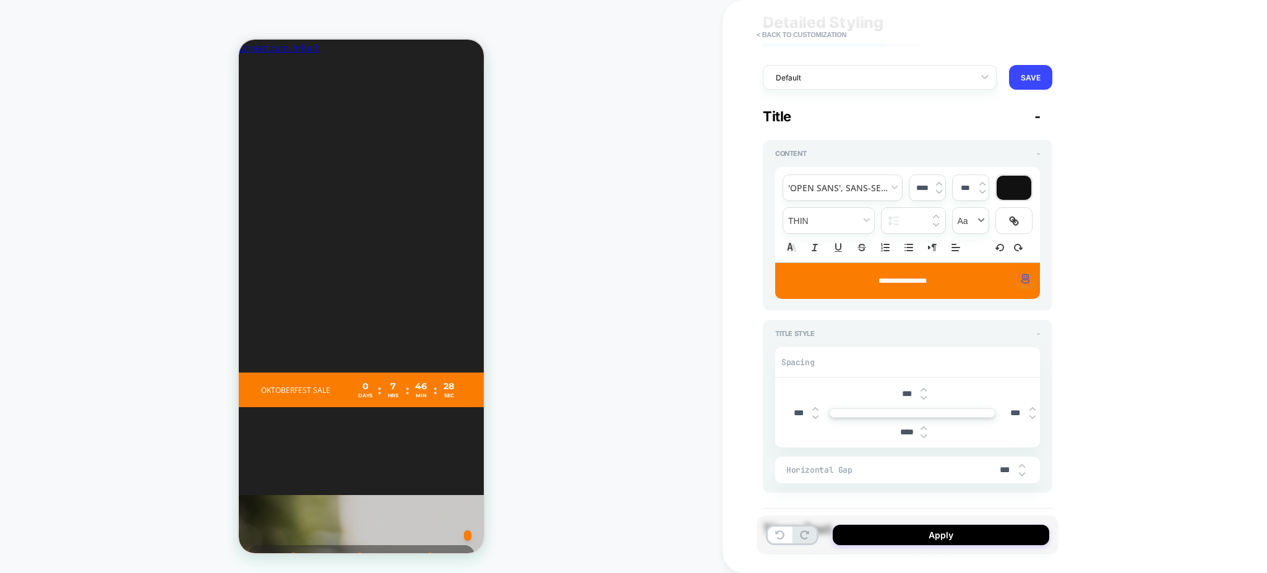
scroll to position [0, 0]
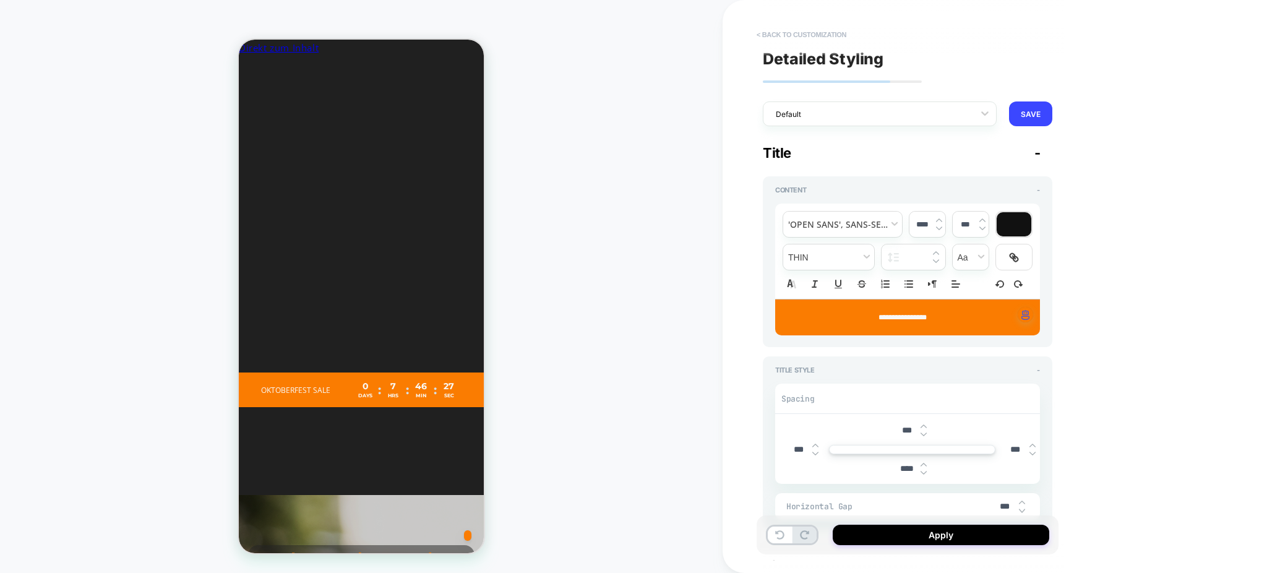
click at [767, 34] on button "< Back to customization" at bounding box center [801, 35] width 102 height 20
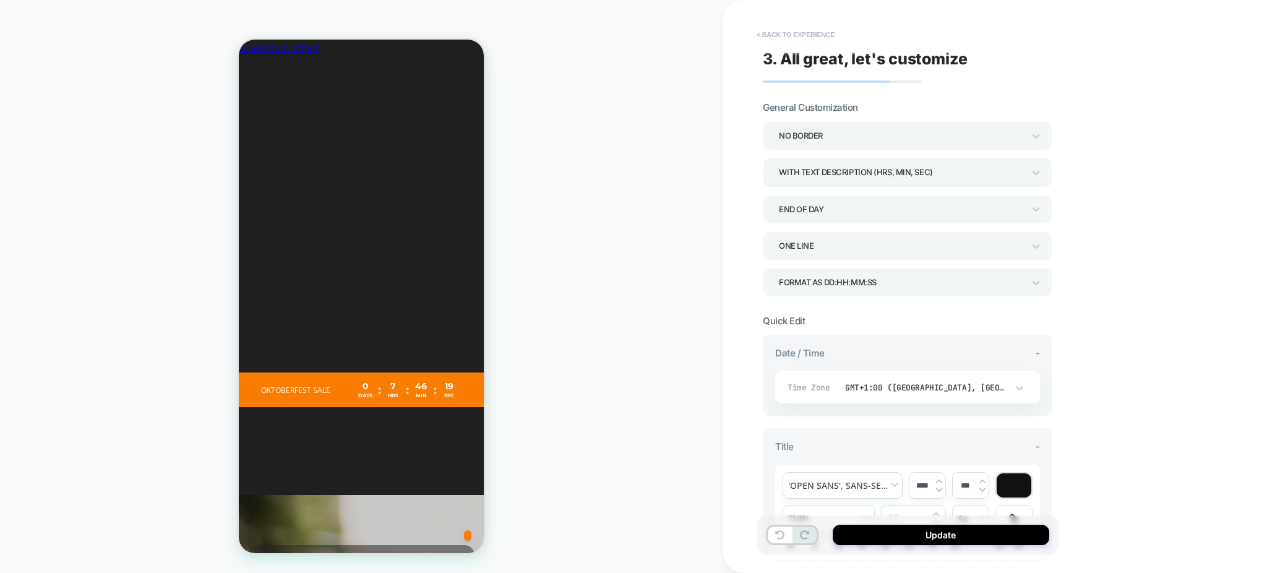
click at [768, 30] on button "< Back to experience" at bounding box center [795, 35] width 90 height 20
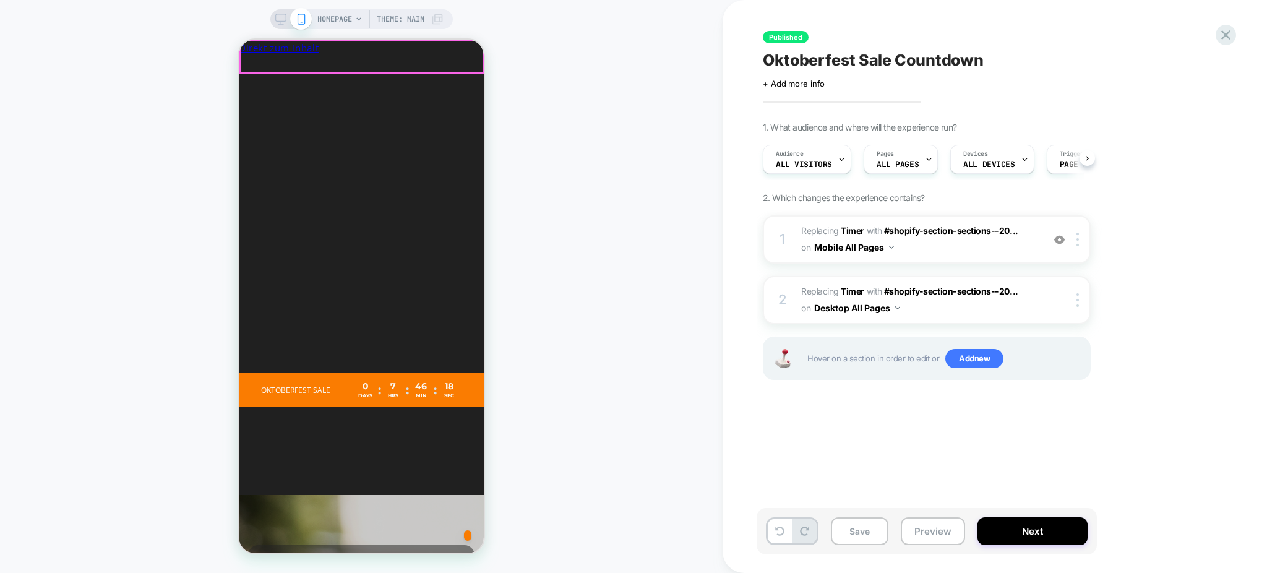
scroll to position [0, 1]
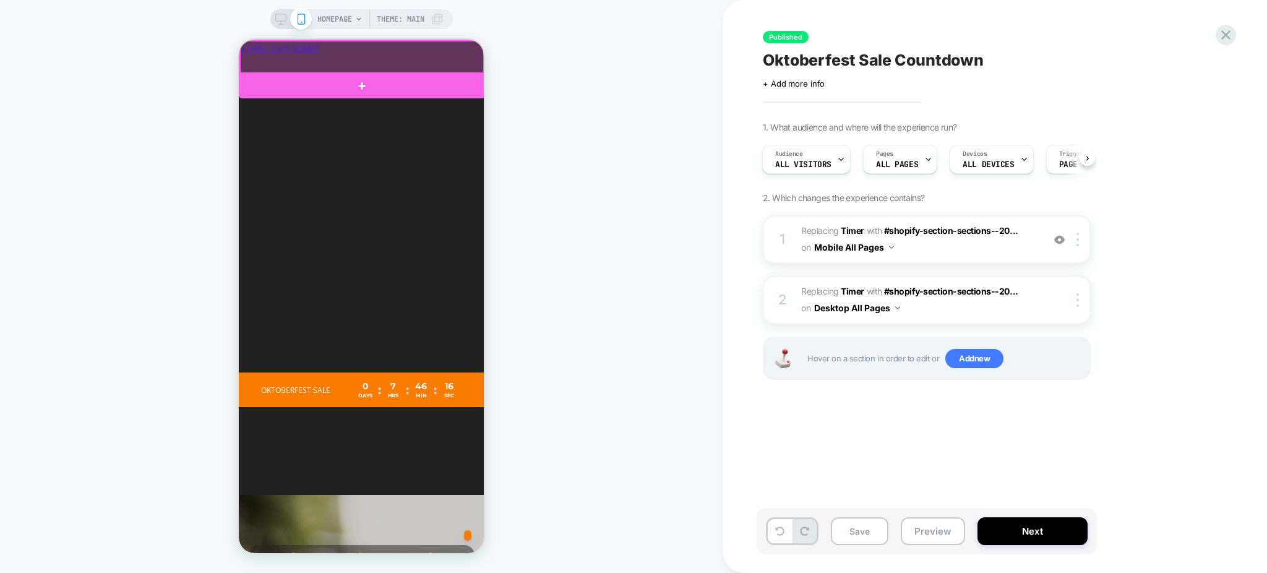
click at [449, 66] on div at bounding box center [362, 57] width 244 height 32
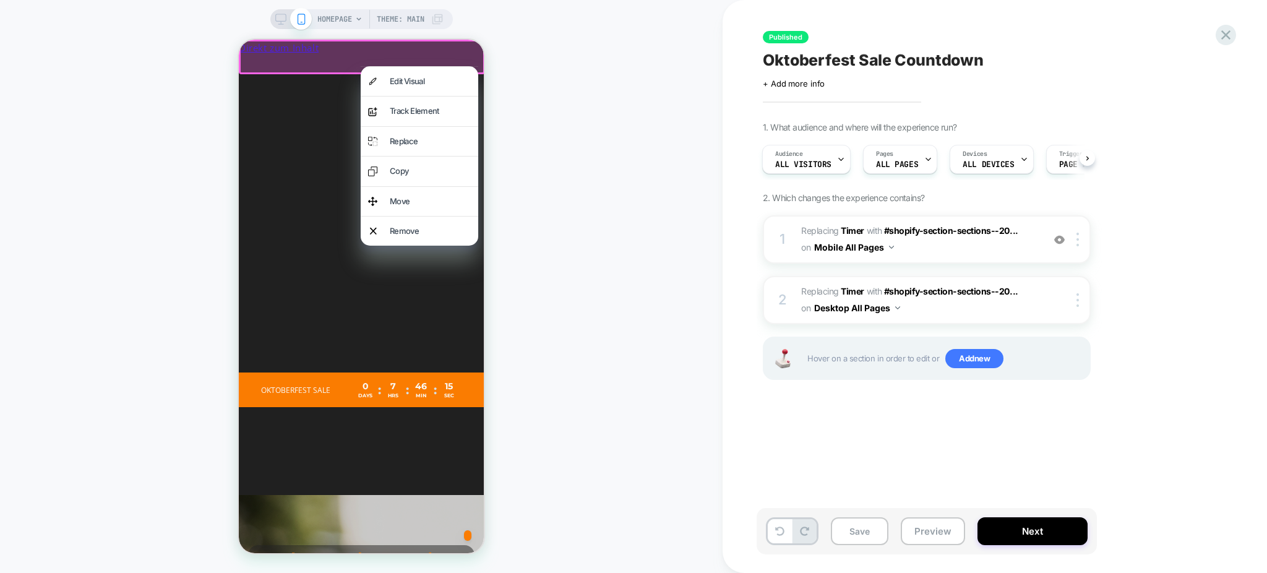
scroll to position [0, 0]
click at [450, 77] on div "Edit Visual" at bounding box center [430, 81] width 81 height 14
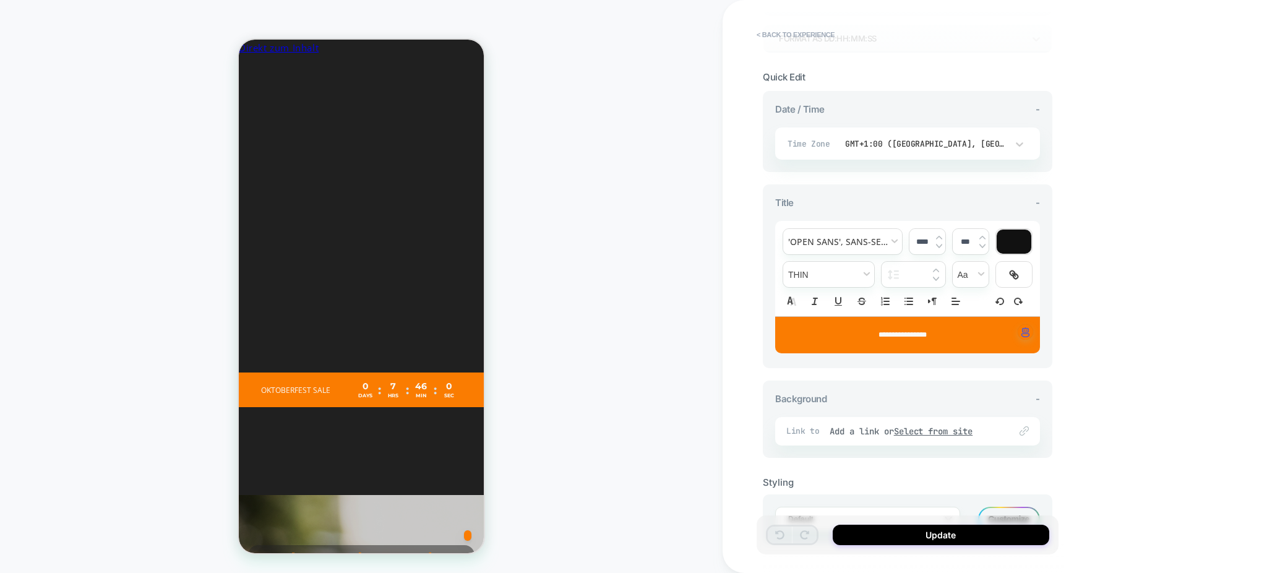
scroll to position [247, 0]
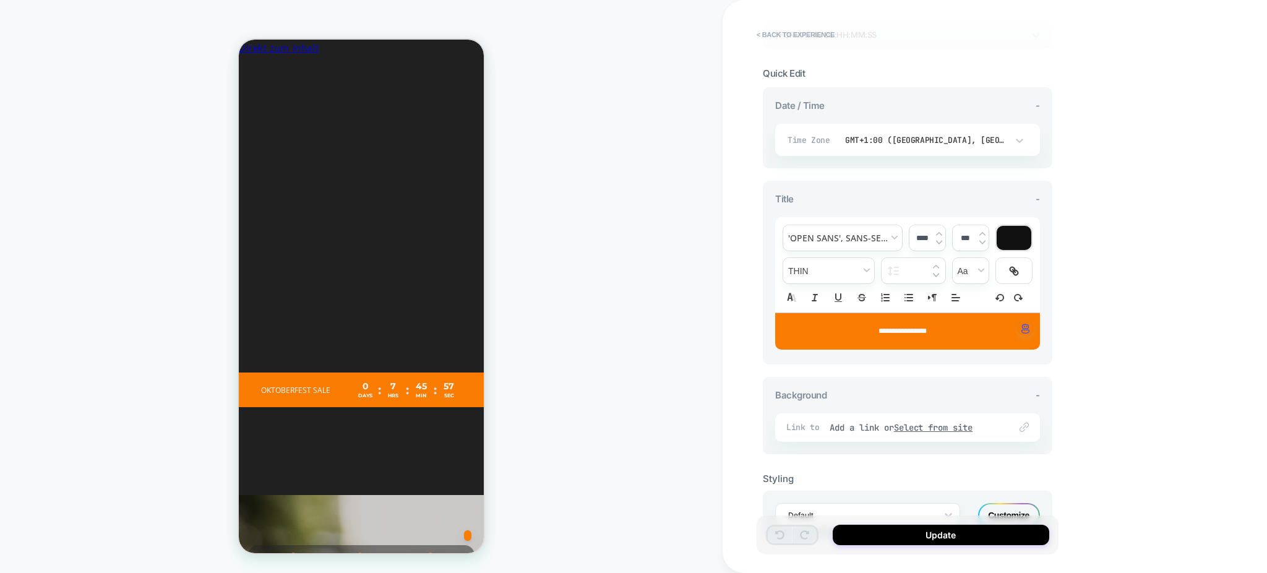
click at [901, 138] on div "GMT+1:00 ([GEOGRAPHIC_DATA], [GEOGRAPHIC_DATA], [GEOGRAPHIC_DATA], [GEOGRAPHIC_…" at bounding box center [926, 140] width 162 height 11
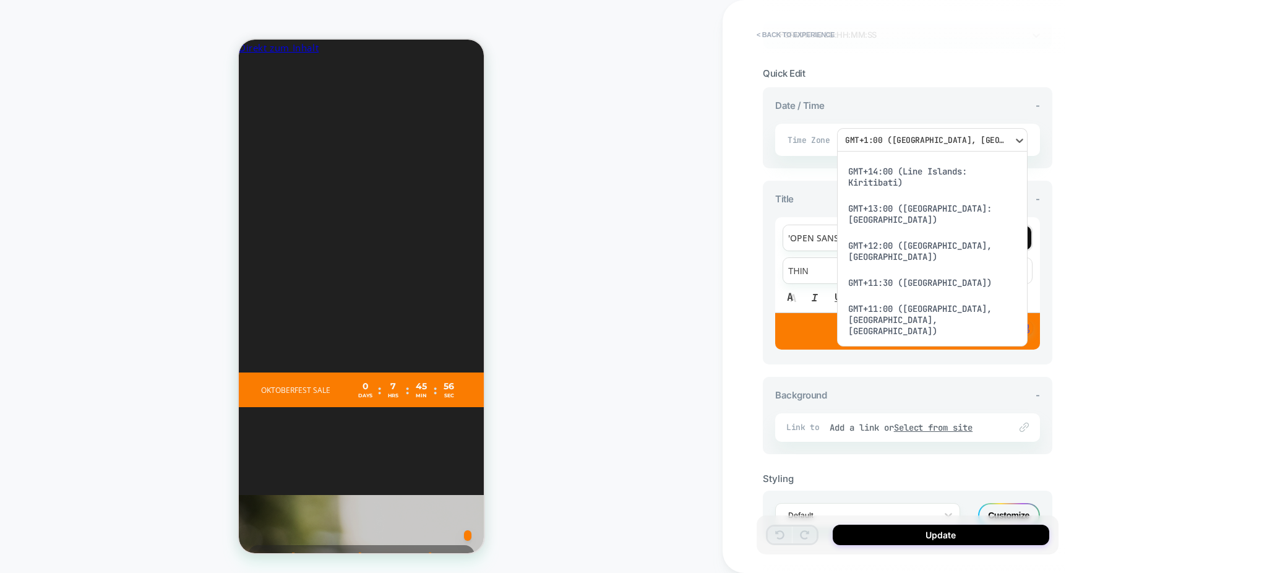
click at [1144, 153] on div at bounding box center [633, 286] width 1267 height 573
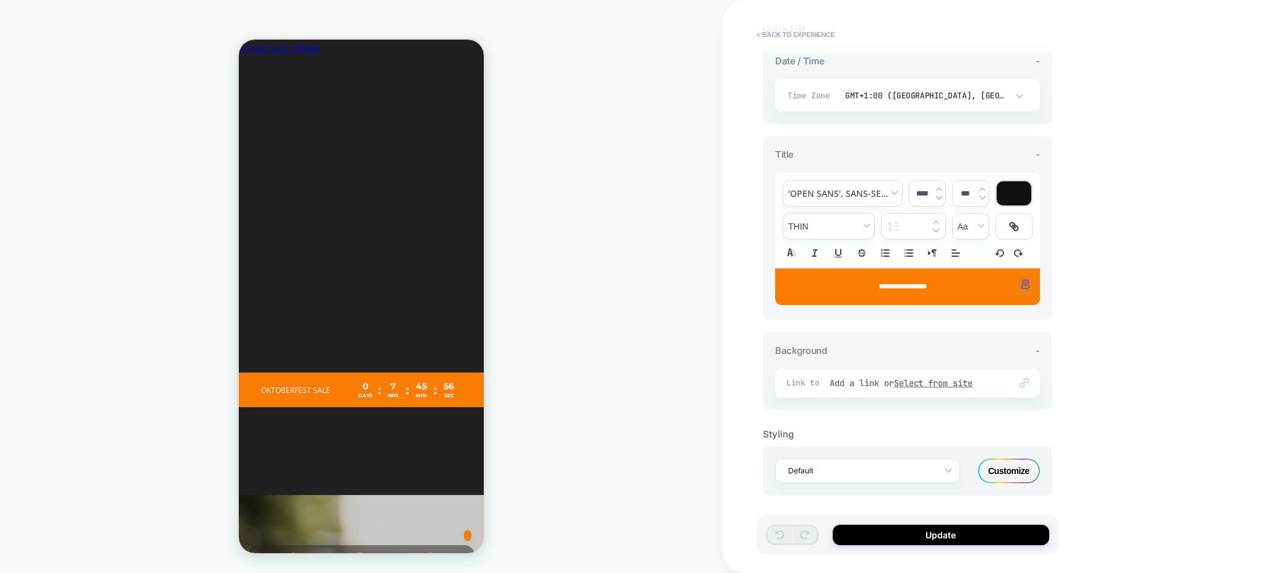
scroll to position [0, 455]
click at [1022, 460] on div "Customize" at bounding box center [1009, 470] width 62 height 25
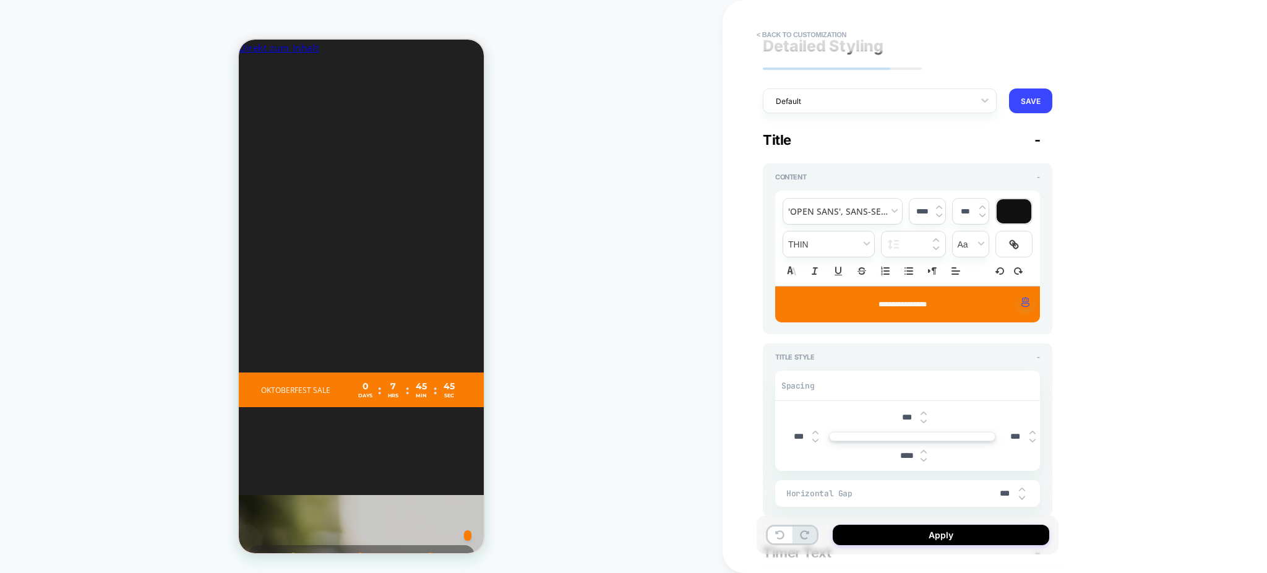
scroll to position [0, 0]
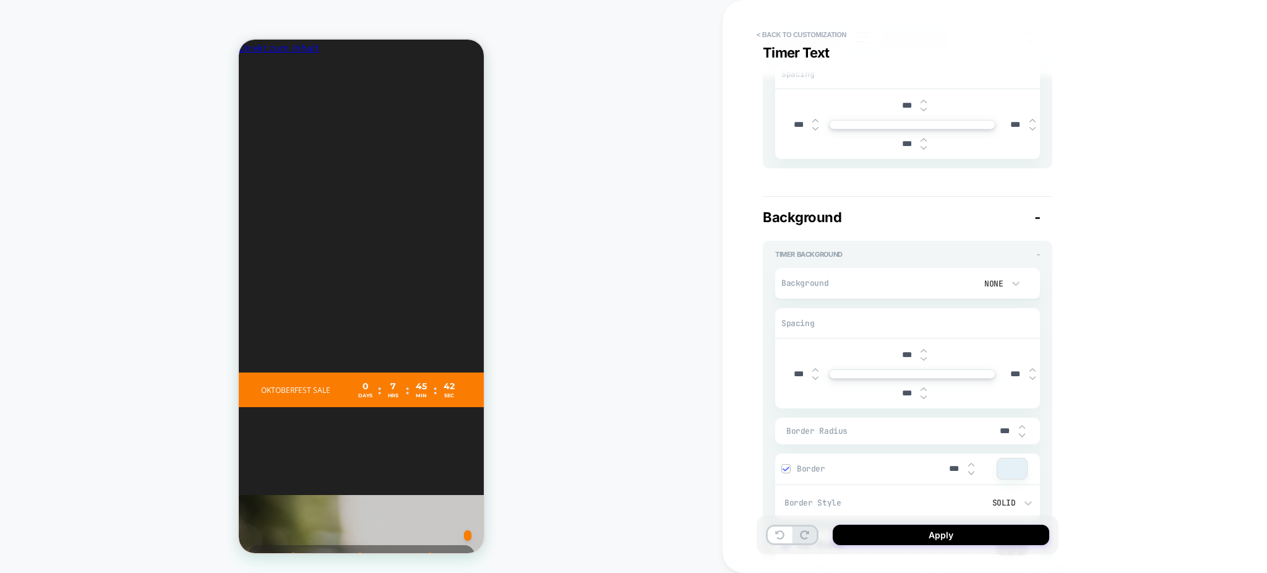
type textarea "*"
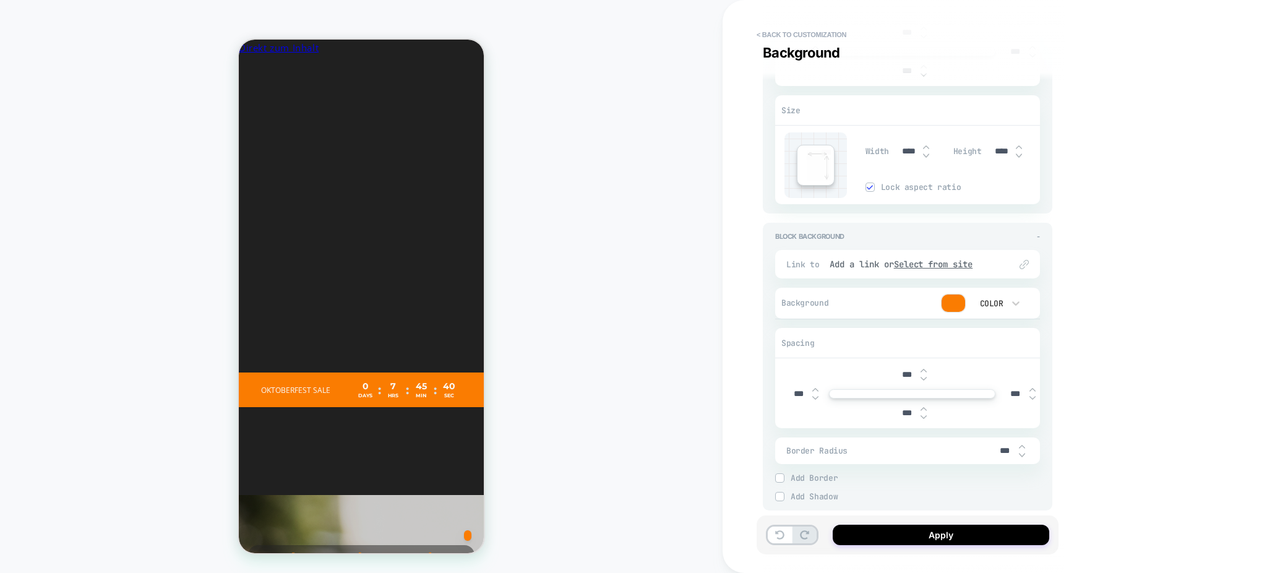
scroll to position [1841, 0]
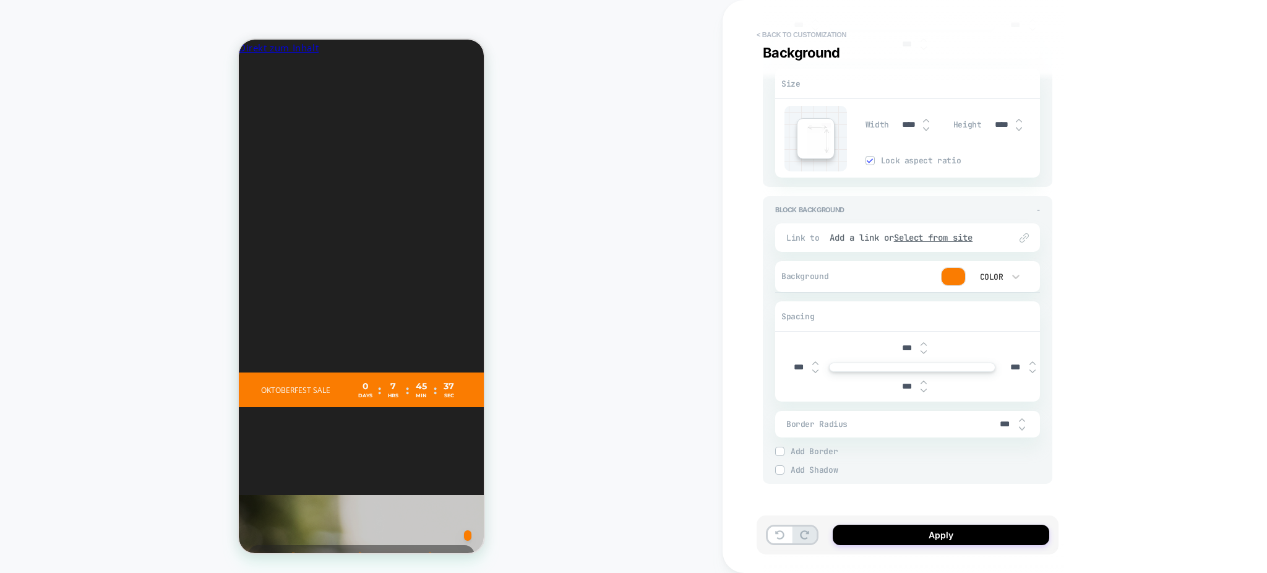
click at [766, 38] on button "< Back to customization" at bounding box center [801, 35] width 102 height 20
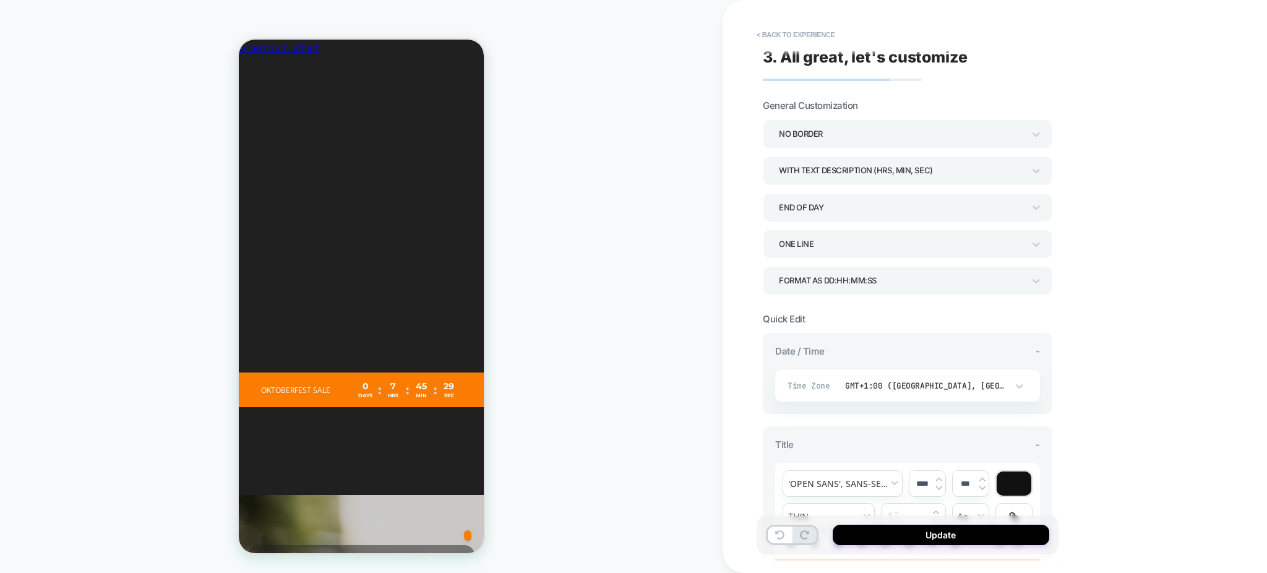
scroll to position [0, 0]
click at [845, 212] on div "END OF DAY" at bounding box center [901, 209] width 245 height 17
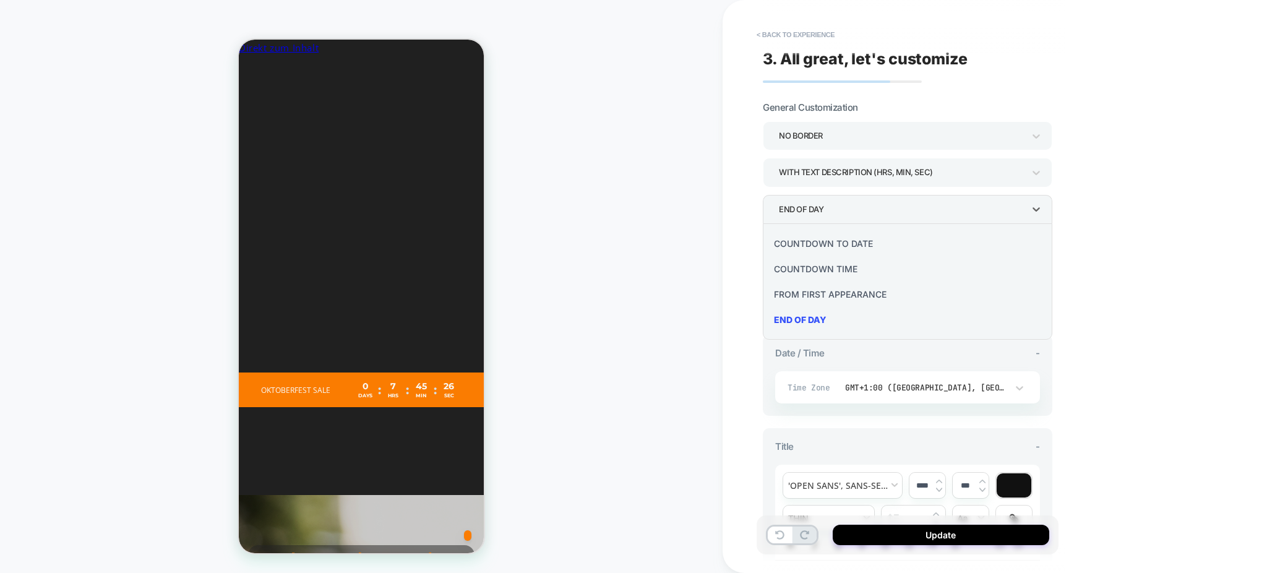
scroll to position [0, 228]
click at [1132, 275] on div at bounding box center [633, 286] width 1267 height 573
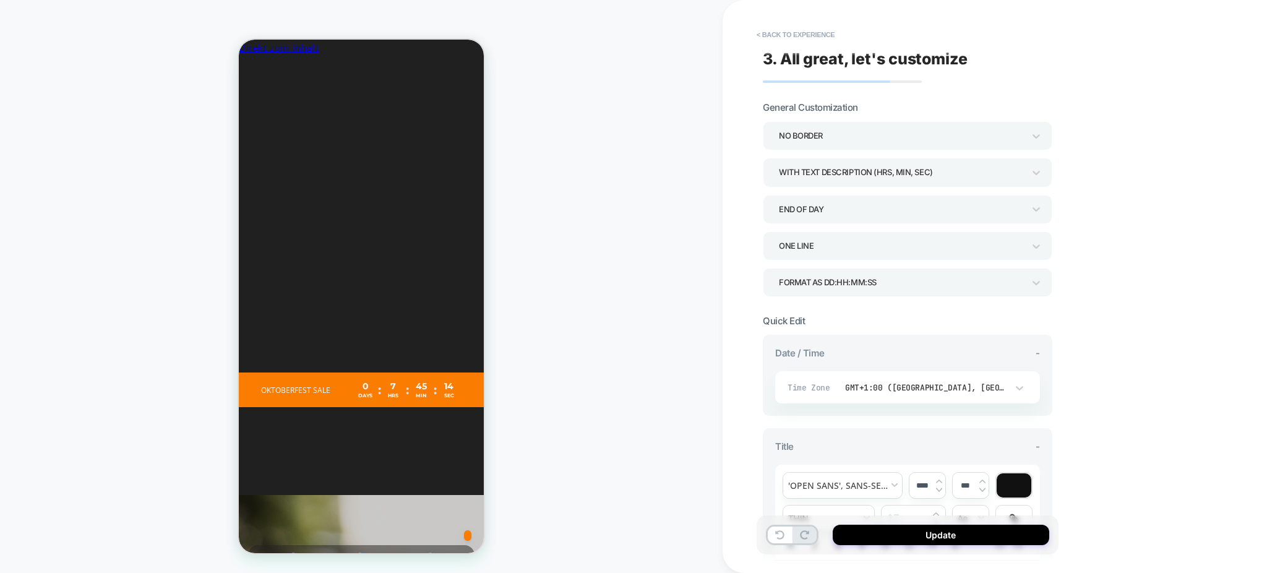
scroll to position [82, 0]
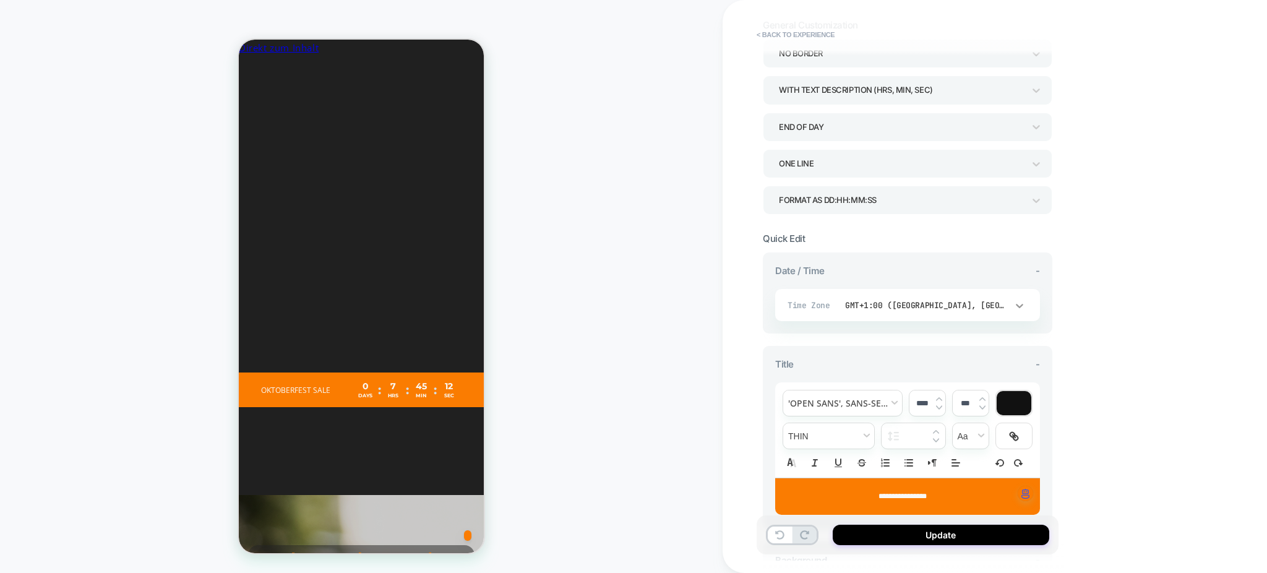
click at [1022, 304] on icon at bounding box center [1019, 306] width 7 height 4
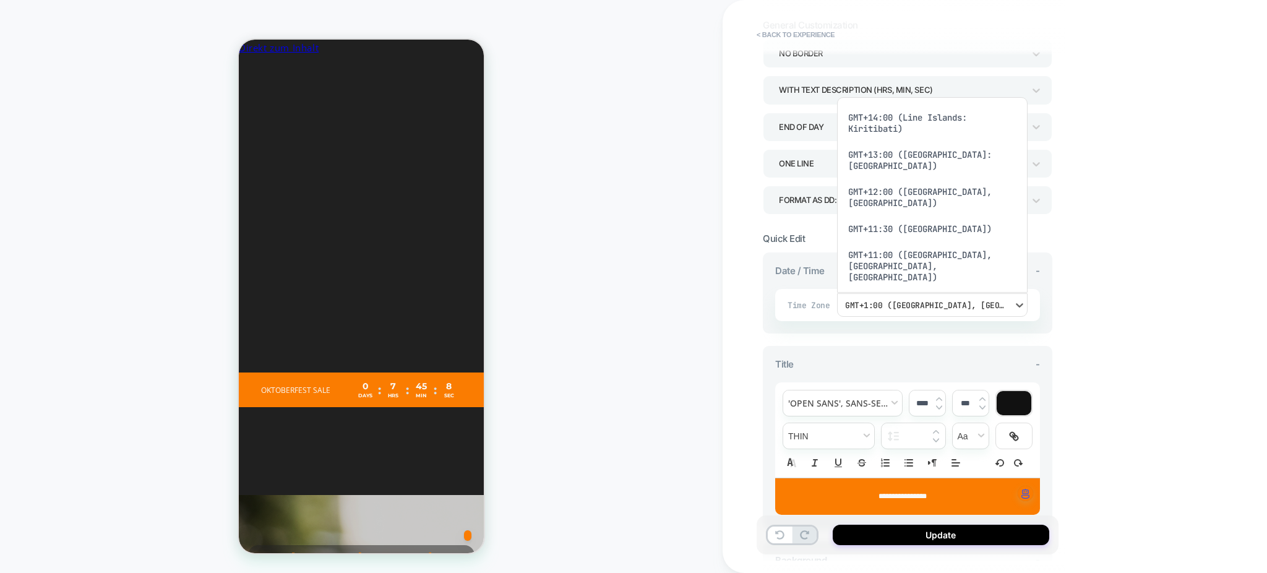
click at [1112, 243] on div at bounding box center [633, 286] width 1267 height 573
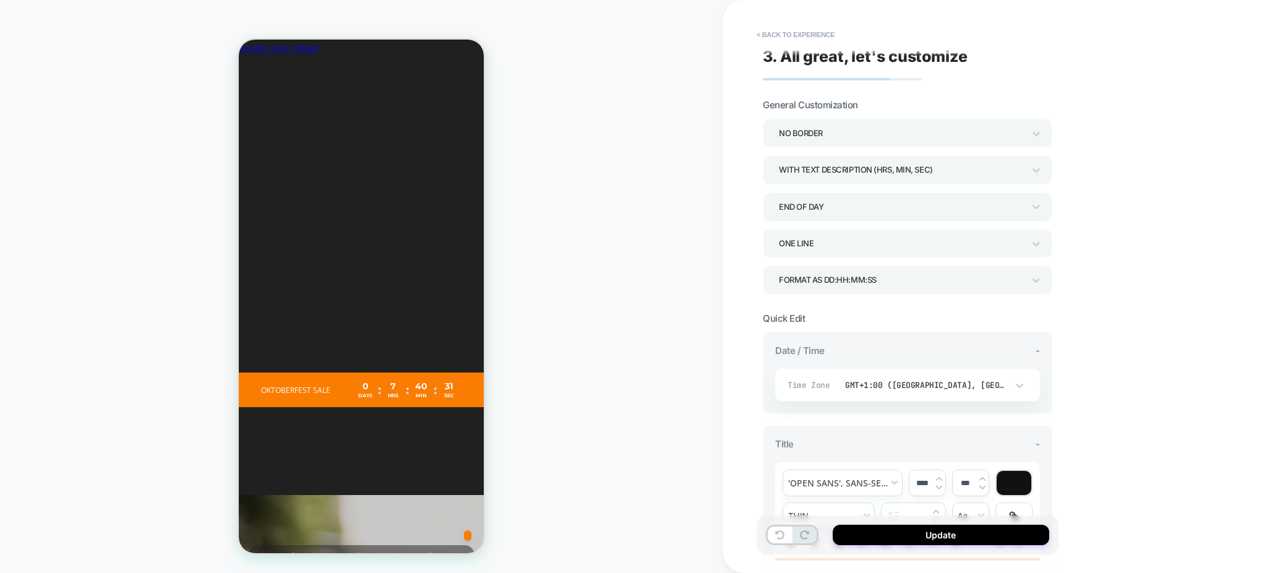
scroll to position [0, 0]
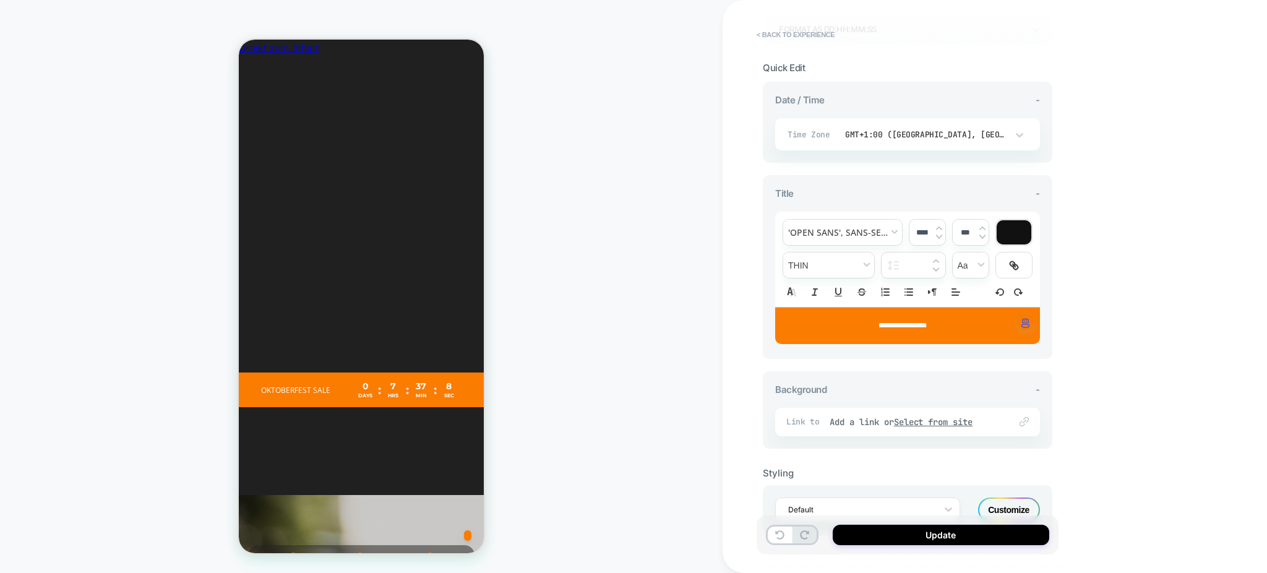
scroll to position [292, 0]
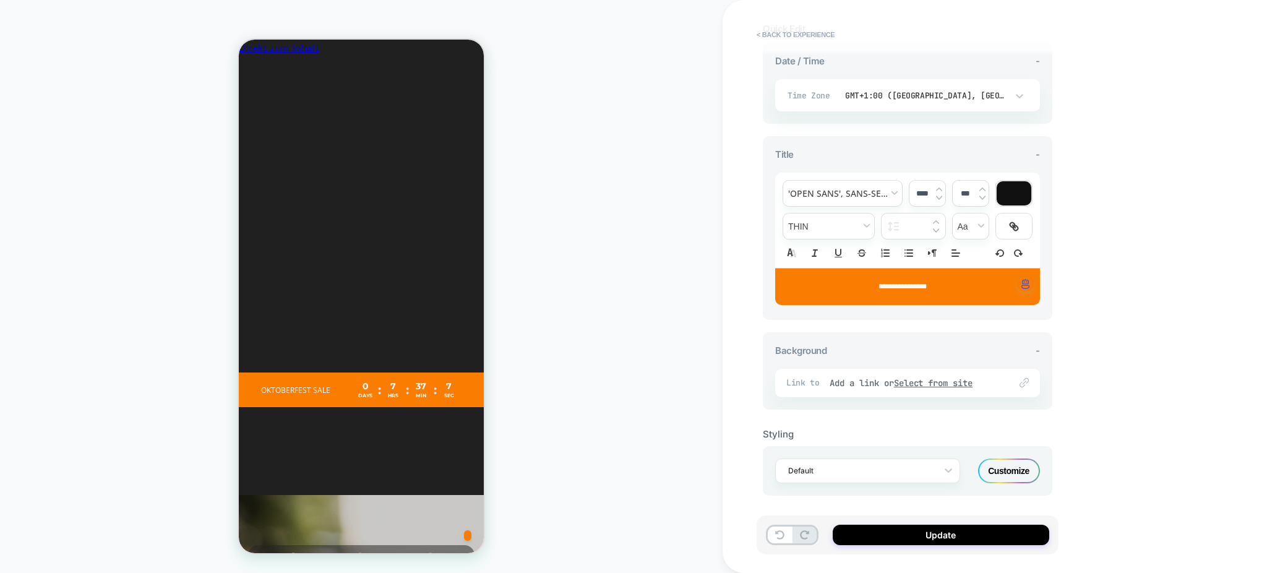
click at [1010, 466] on div "Customize" at bounding box center [1009, 470] width 62 height 25
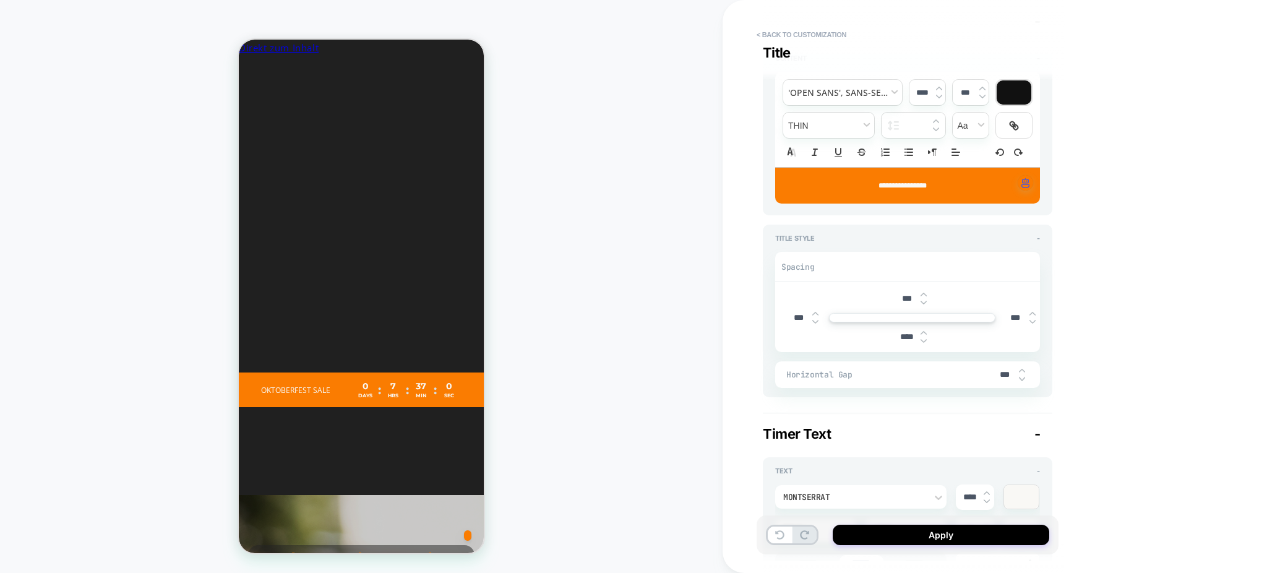
scroll to position [10, 0]
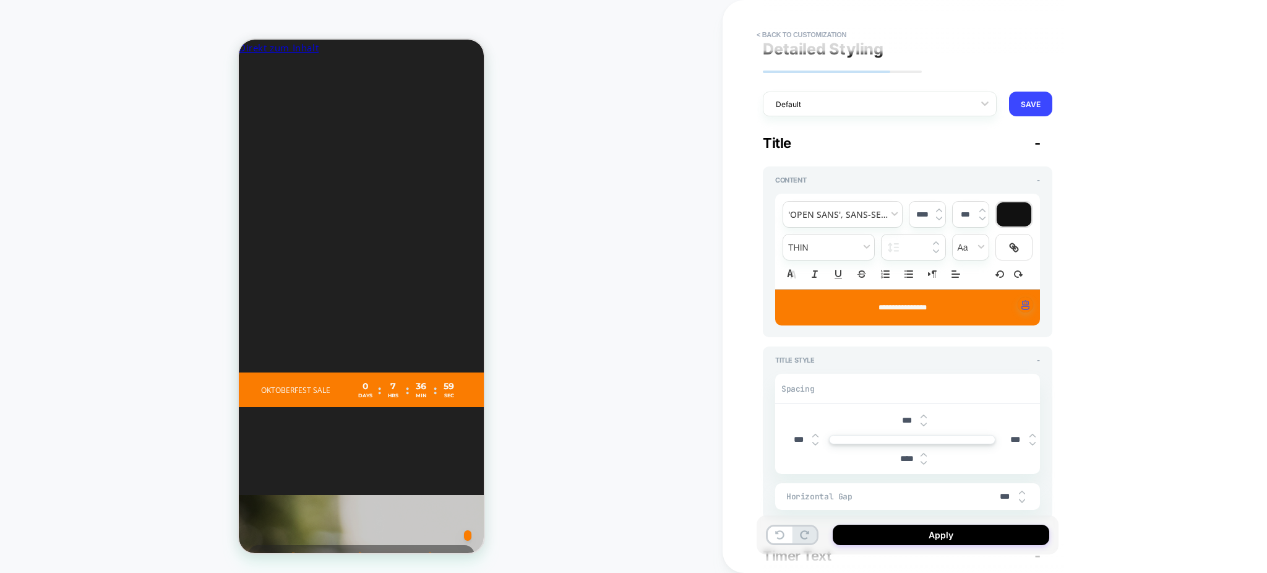
type textarea "*"
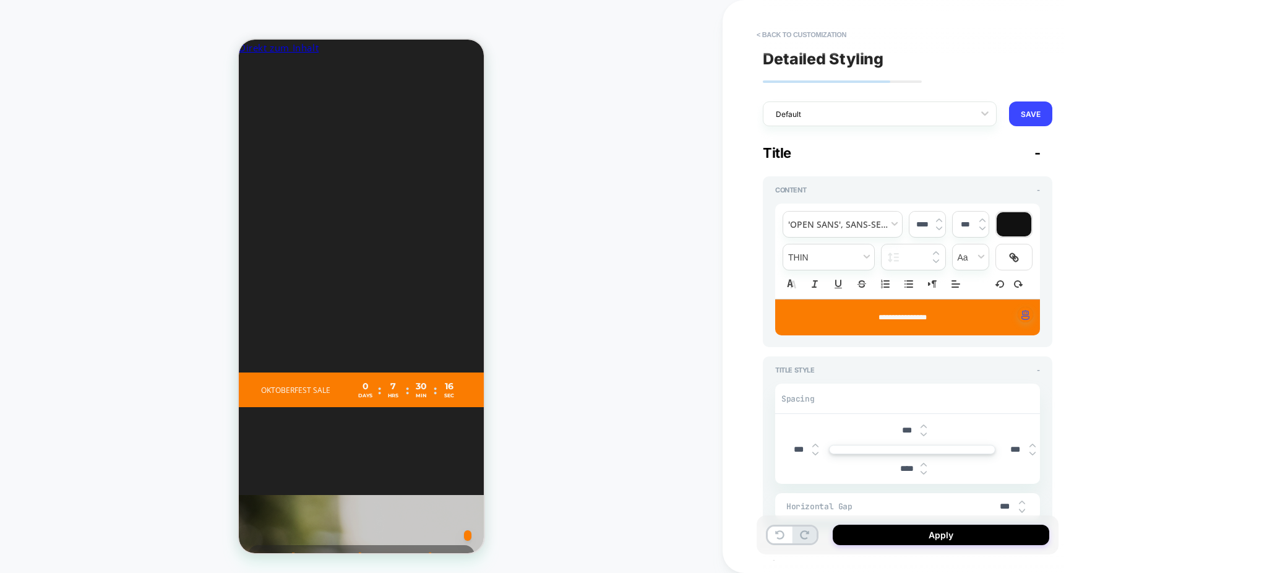
scroll to position [0, 228]
click at [760, 27] on button "< Back to customization" at bounding box center [801, 35] width 102 height 20
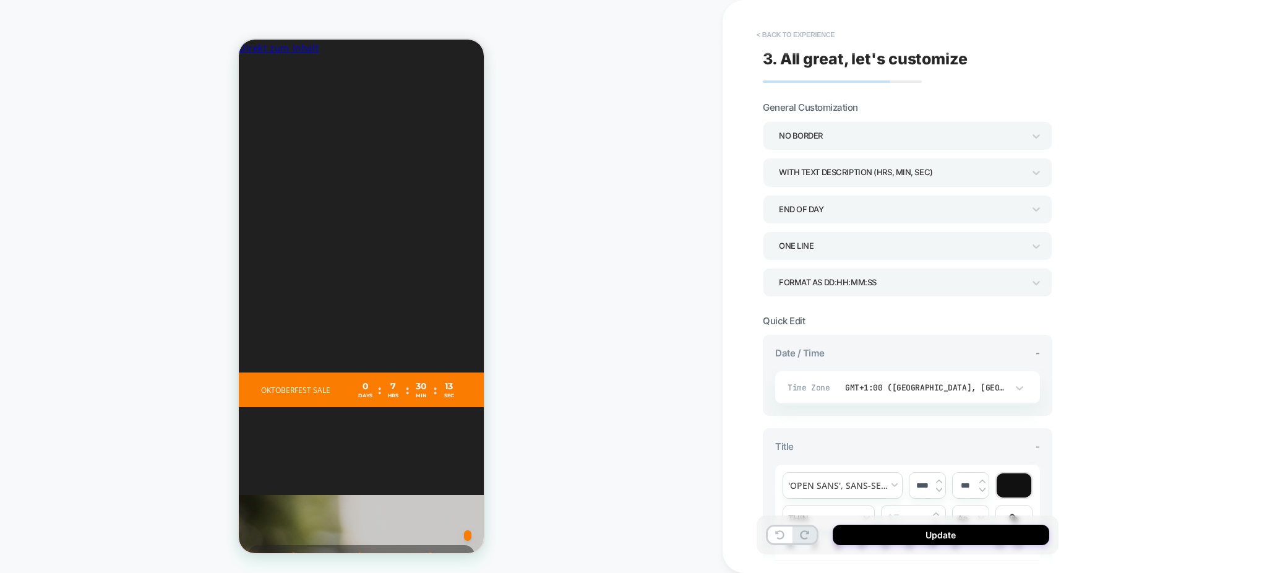
click at [766, 27] on button "< Back to experience" at bounding box center [795, 35] width 90 height 20
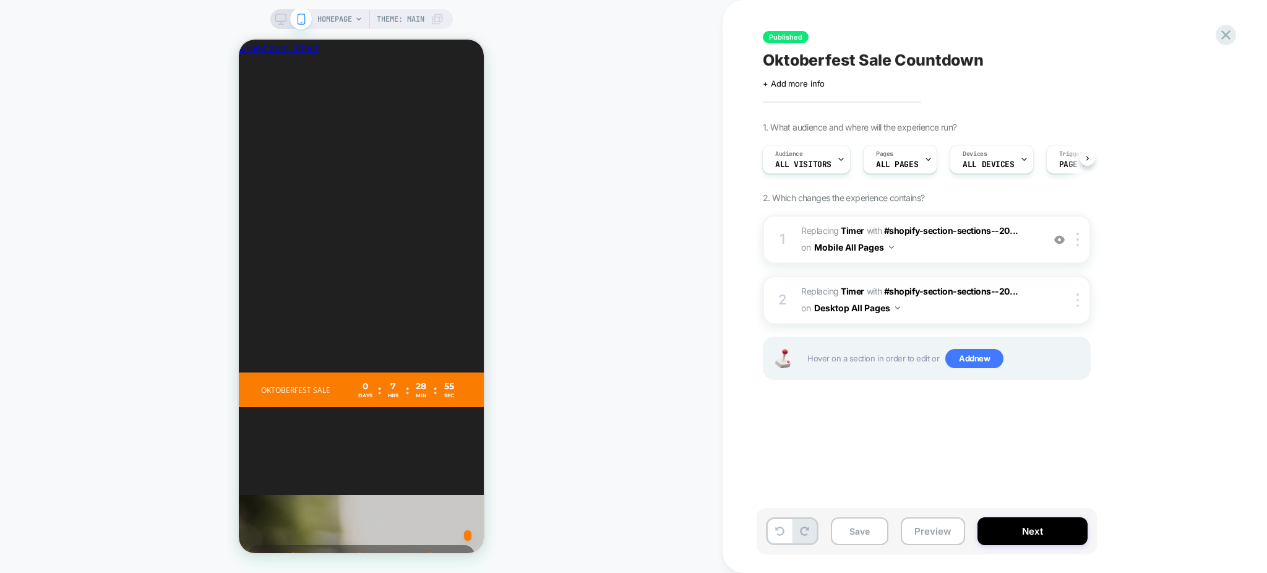
scroll to position [0, 683]
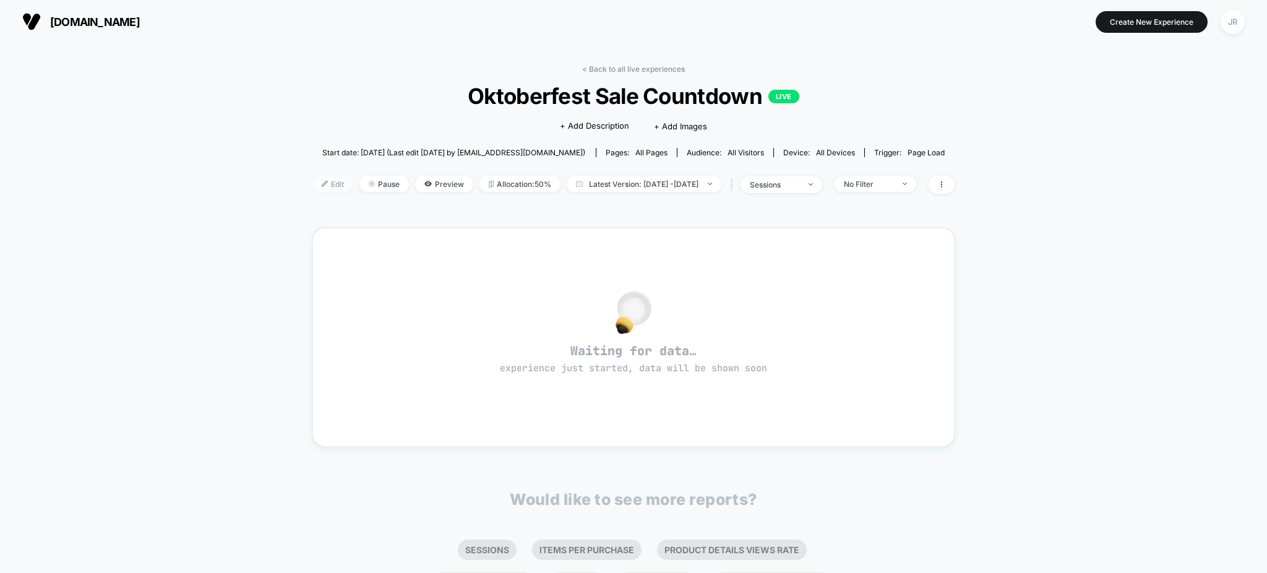
click at [312, 176] on span "Edit" at bounding box center [332, 184] width 41 height 17
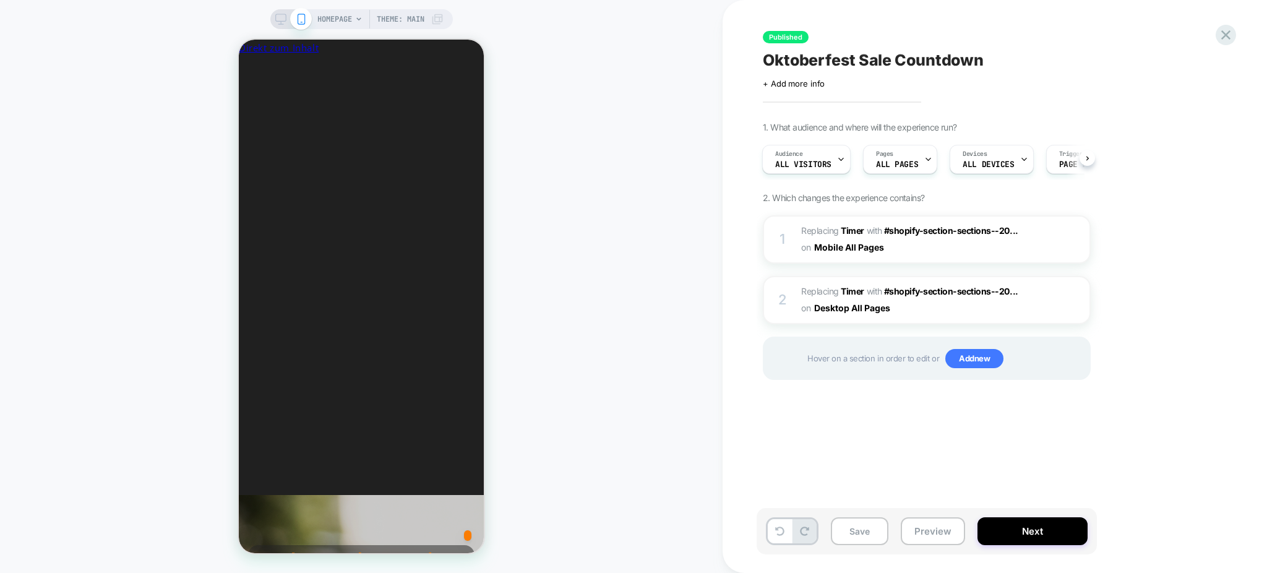
scroll to position [0, 228]
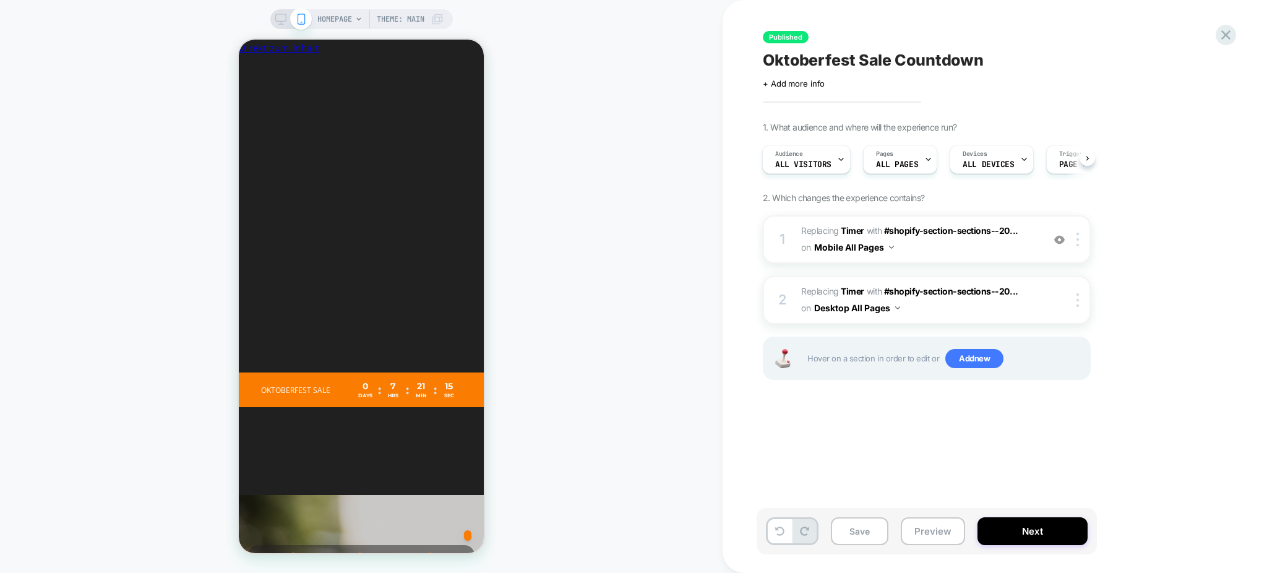
click at [936, 246] on span "#_loomi_addon_1758809054309 Replacing Timer WITH #shopify-section-sections--20.…" at bounding box center [919, 239] width 236 height 33
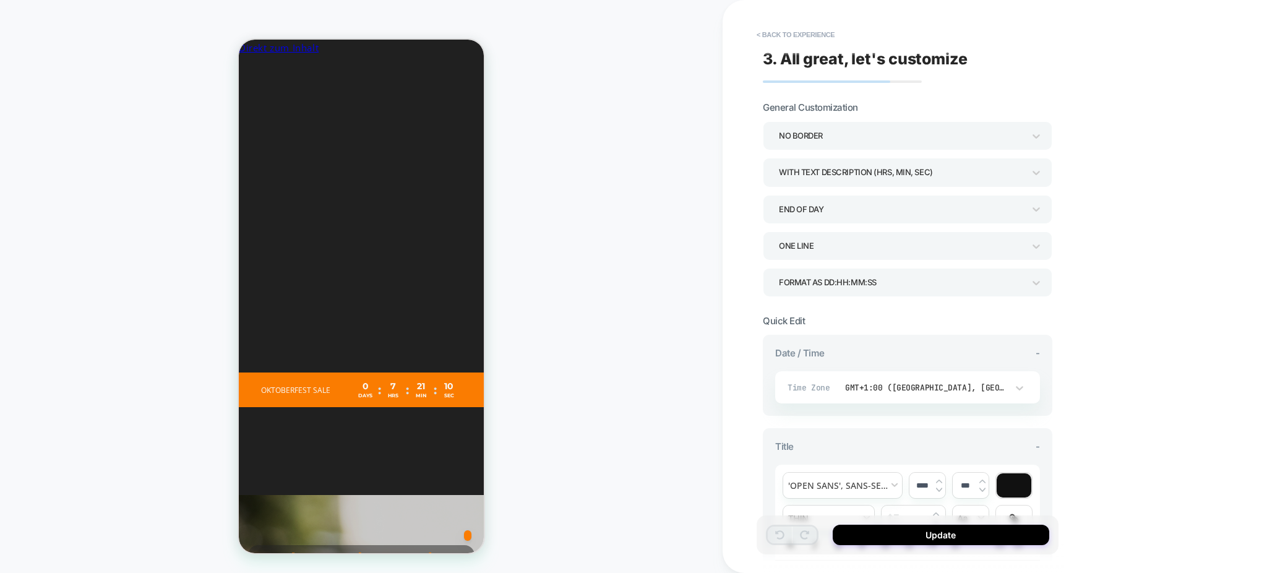
scroll to position [0, 455]
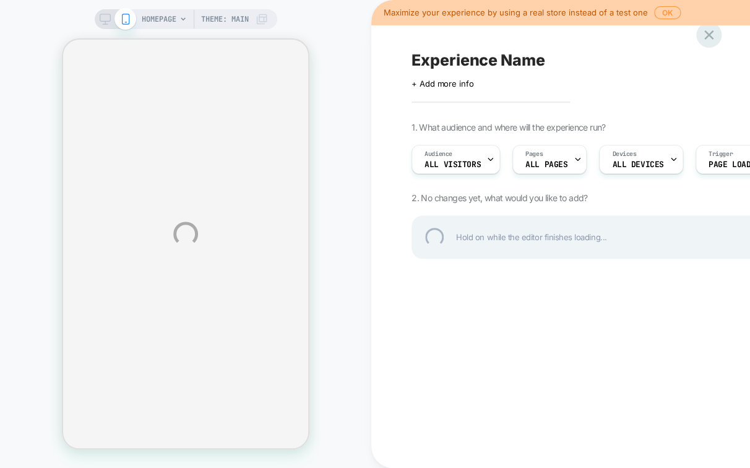
click at [712, 38] on div at bounding box center [708, 34] width 25 height 25
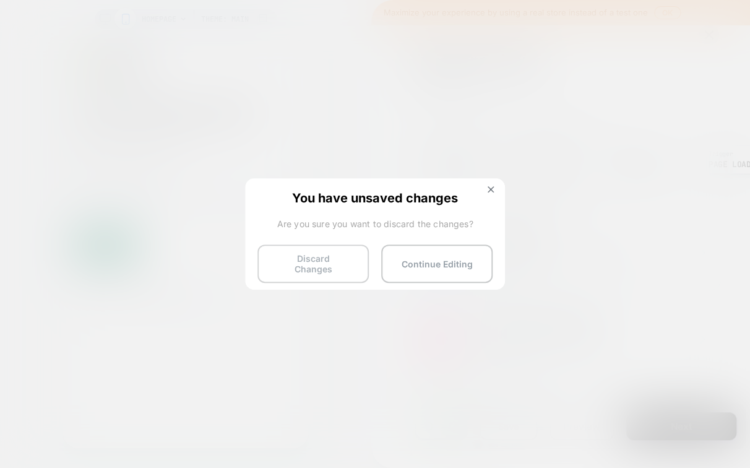
click at [314, 267] on button "Discard Changes" at bounding box center [312, 263] width 111 height 38
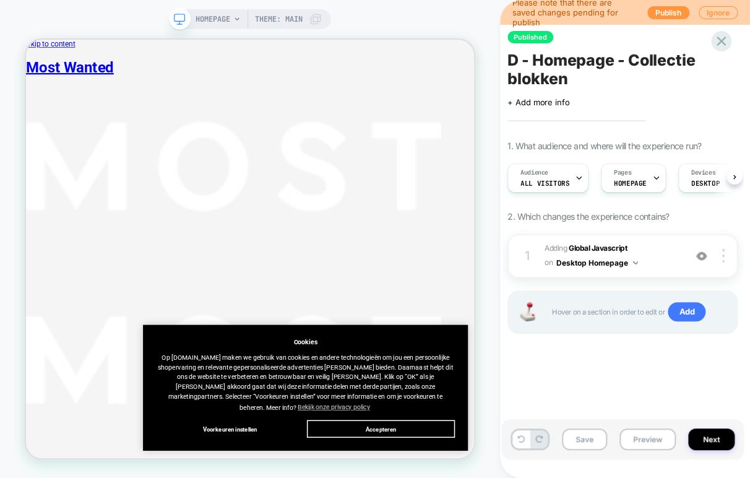
click at [655, 445] on button "Preview" at bounding box center [647, 439] width 56 height 22
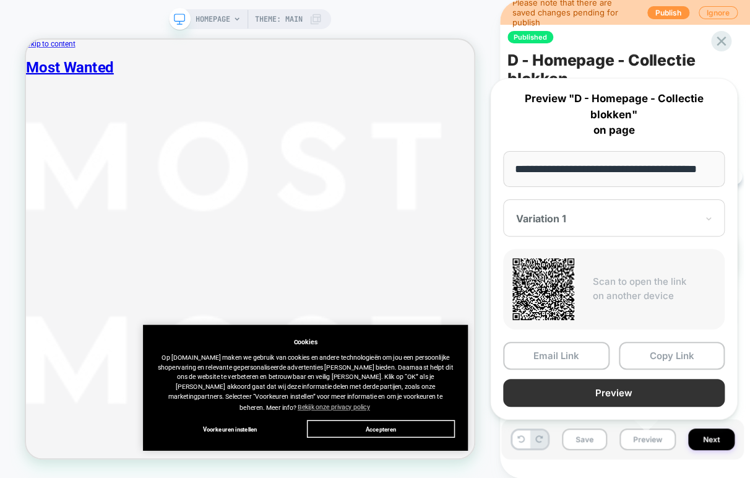
click at [653, 388] on button "Preview" at bounding box center [613, 393] width 221 height 28
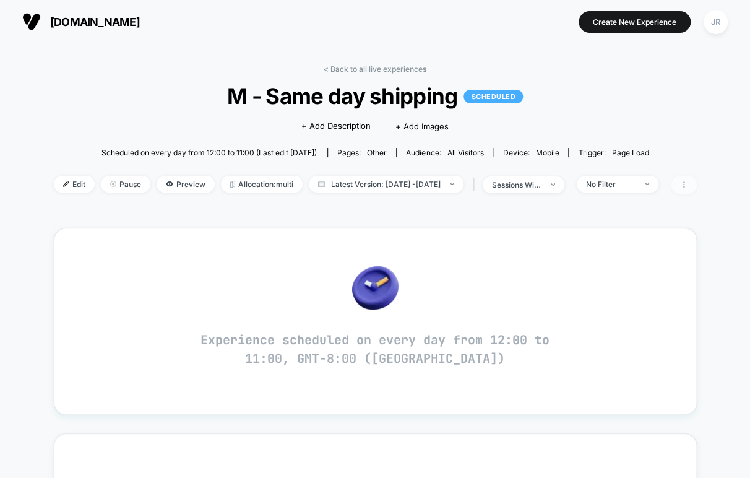
click at [687, 184] on icon at bounding box center [683, 184] width 7 height 7
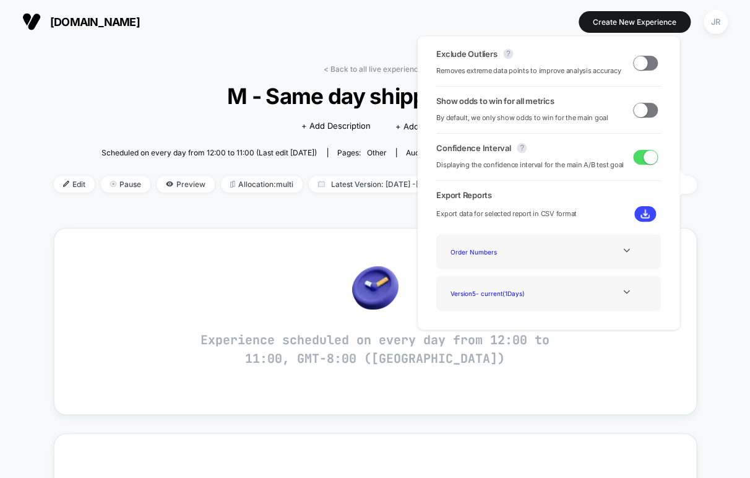
click at [722, 113] on div "< Back to all live experiences M - Same day shipping SCHEDULED Click to edit ex…" at bounding box center [375, 475] width 750 height 864
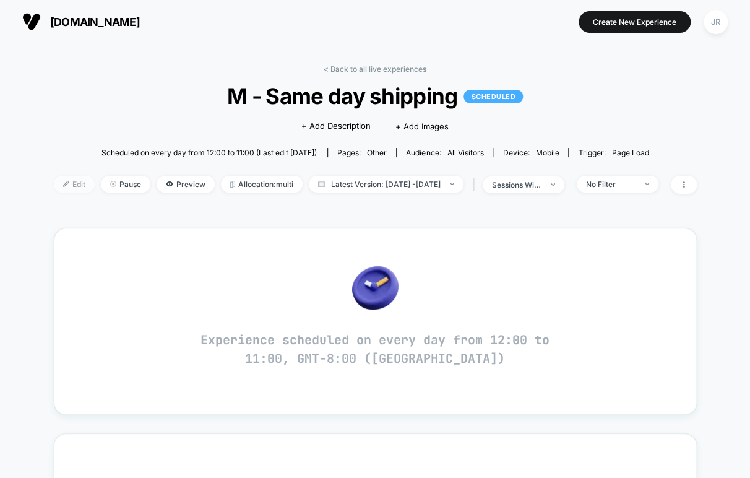
click at [54, 181] on span "Edit" at bounding box center [74, 184] width 41 height 17
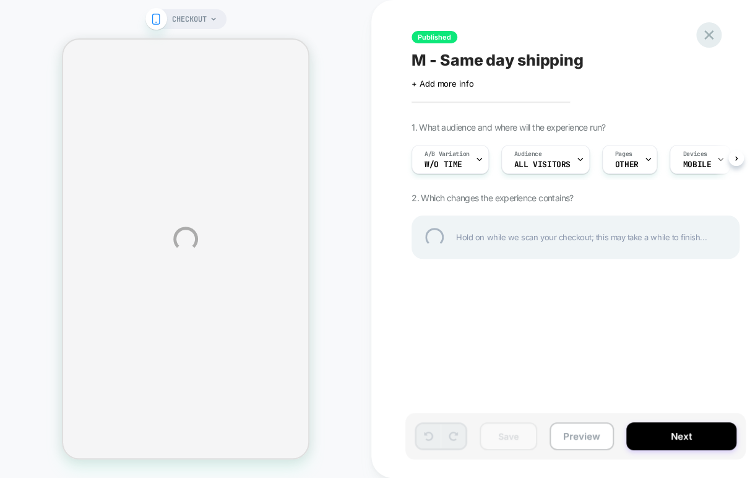
click at [709, 32] on div at bounding box center [708, 34] width 25 height 25
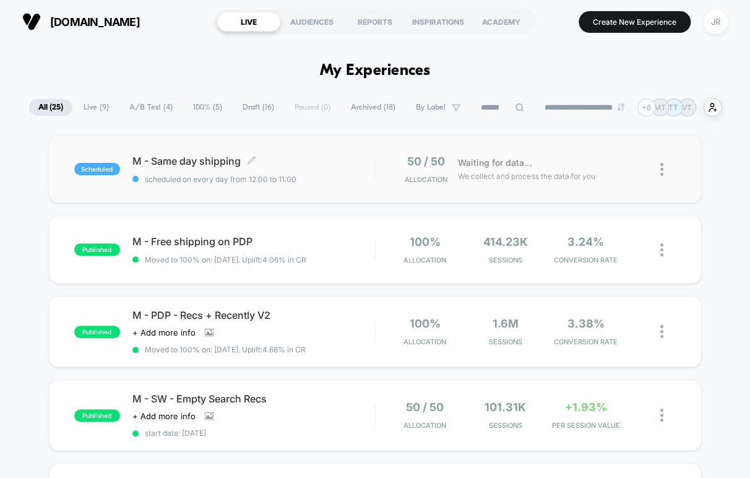
click at [348, 177] on span "scheduled on every day from 12:00 to 11:00" at bounding box center [253, 178] width 242 height 9
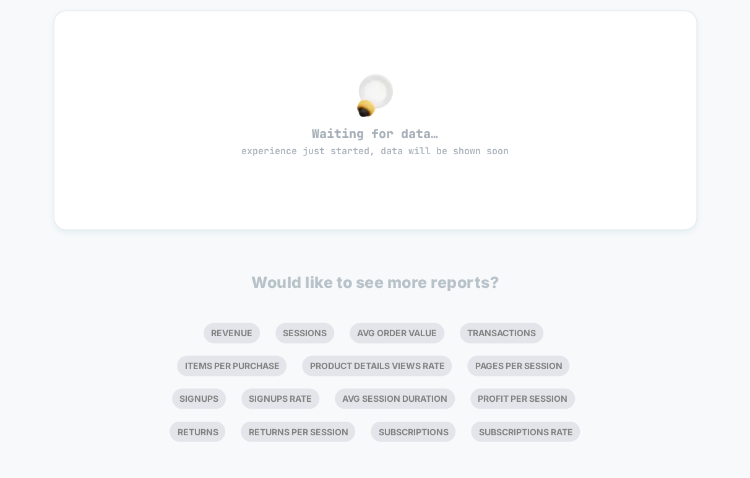
scroll to position [427, 0]
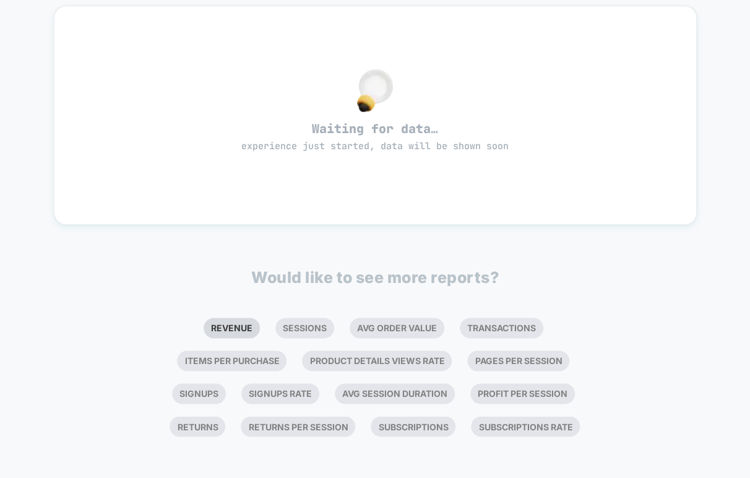
click at [204, 327] on li "Revenue" at bounding box center [232, 327] width 56 height 20
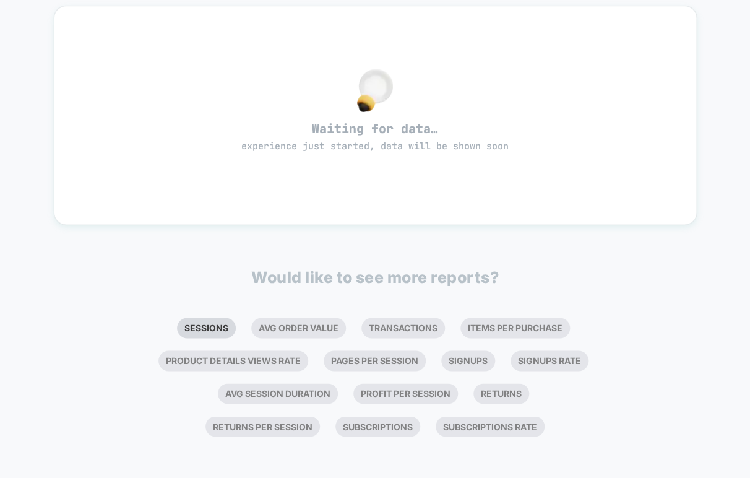
click at [196, 327] on li "Sessions" at bounding box center [206, 327] width 59 height 20
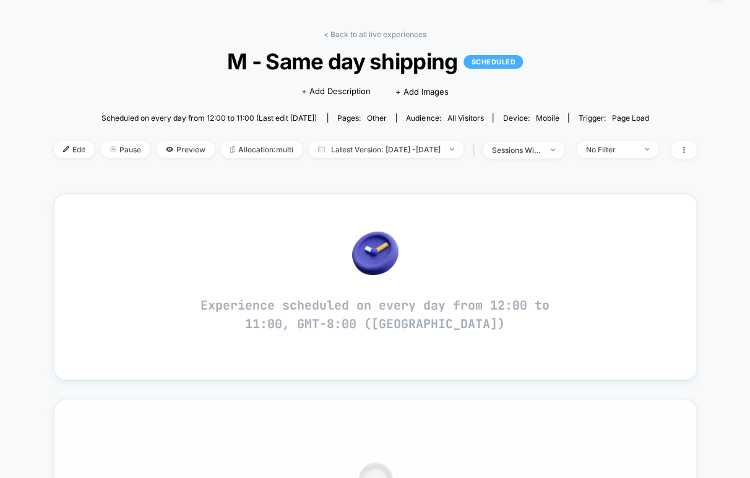
scroll to position [0, 0]
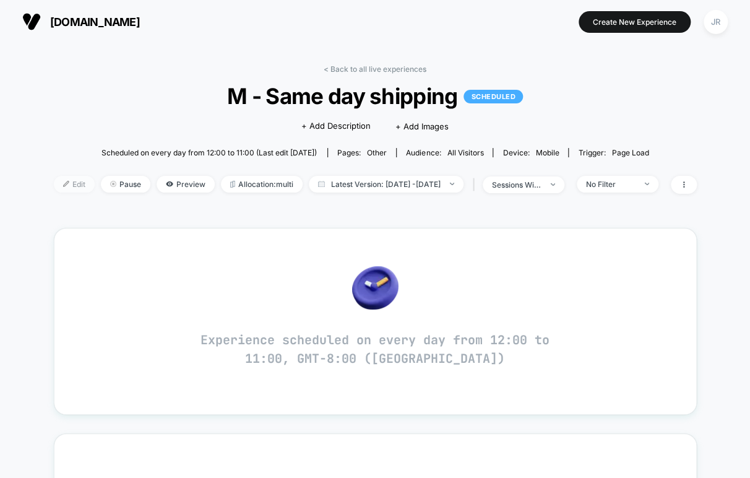
click at [54, 184] on span "Edit" at bounding box center [74, 184] width 41 height 17
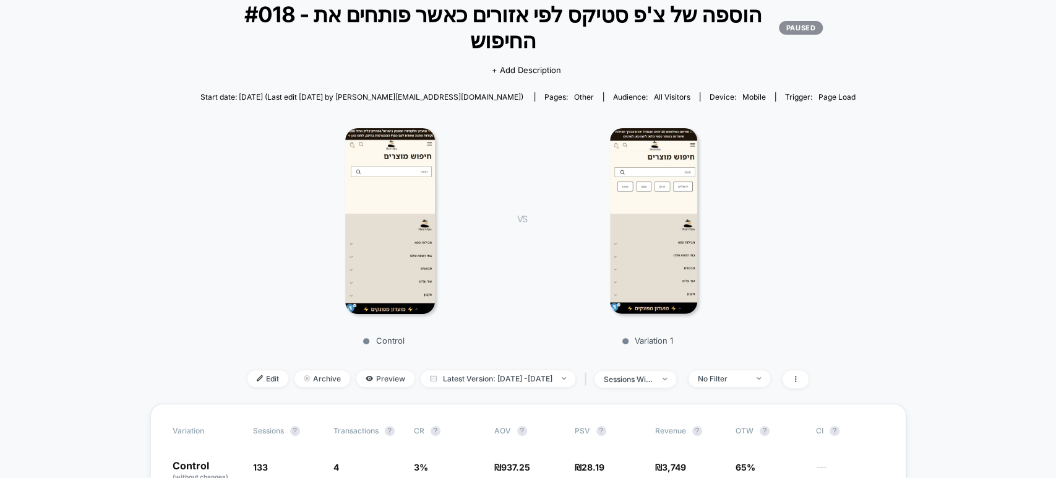
scroll to position [69, 0]
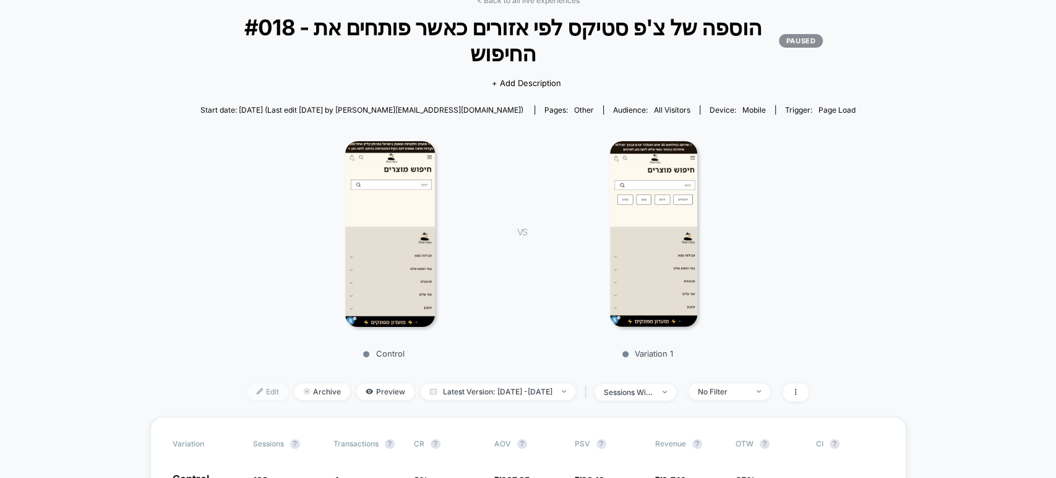
click at [247, 392] on span "Edit" at bounding box center [267, 391] width 41 height 17
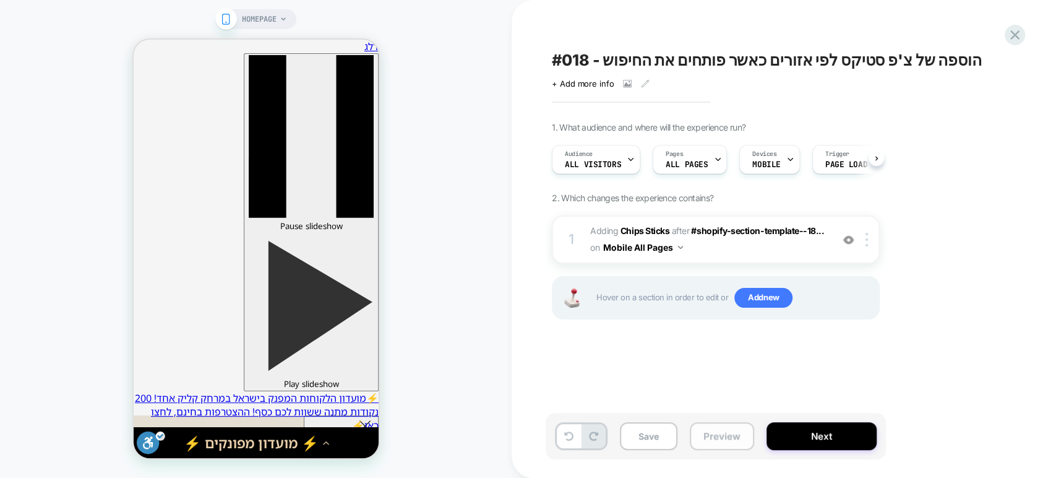
click at [722, 439] on button "Preview" at bounding box center [722, 436] width 64 height 28
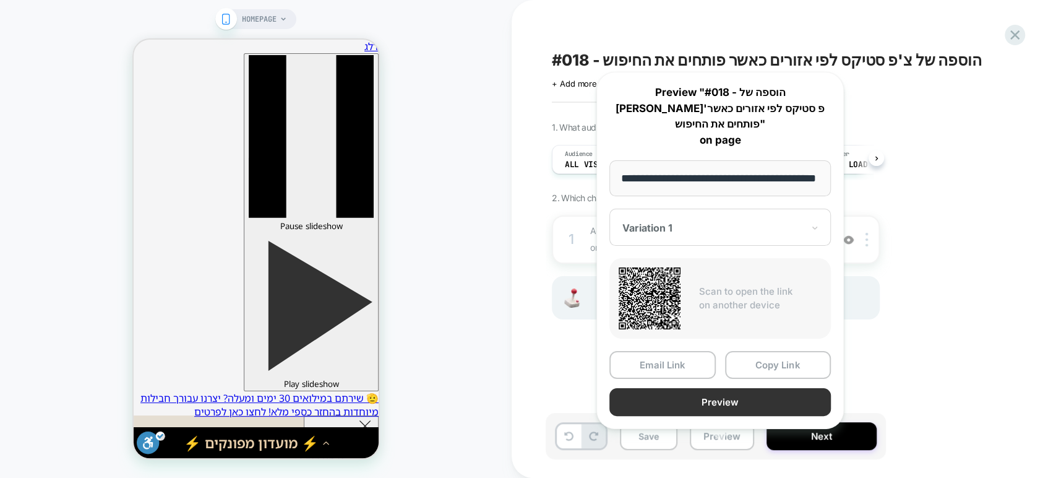
click at [752, 390] on button "Preview" at bounding box center [719, 402] width 221 height 28
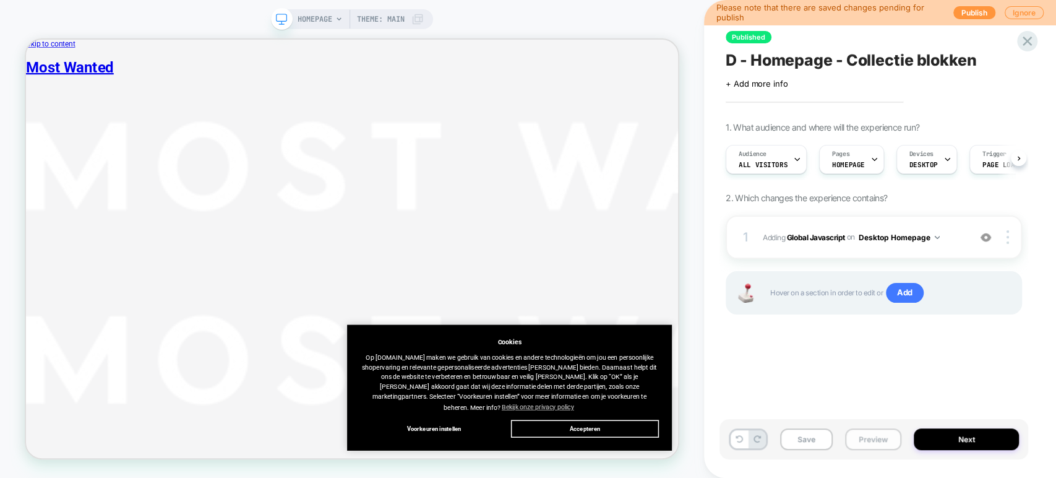
click at [885, 439] on button "Preview" at bounding box center [873, 439] width 56 height 22
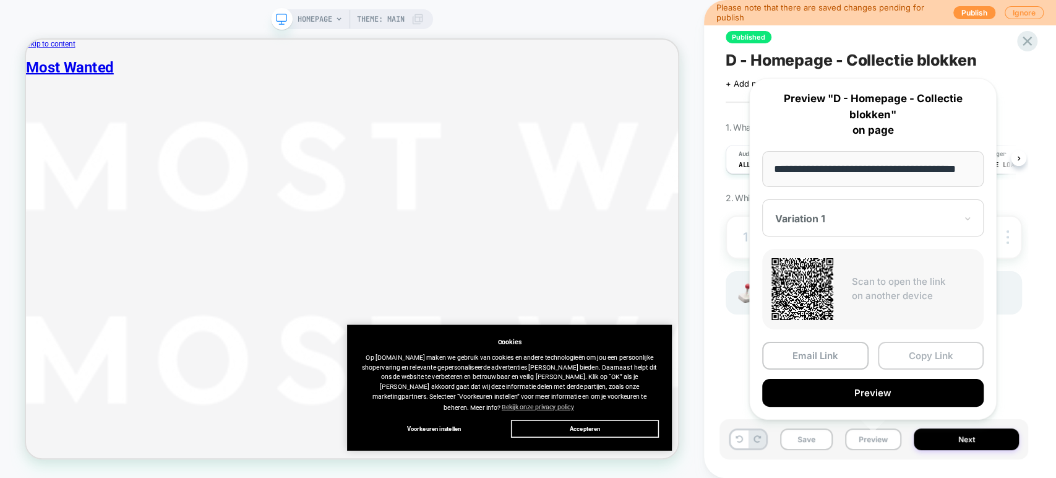
click at [898, 353] on button "Copy Link" at bounding box center [931, 355] width 106 height 28
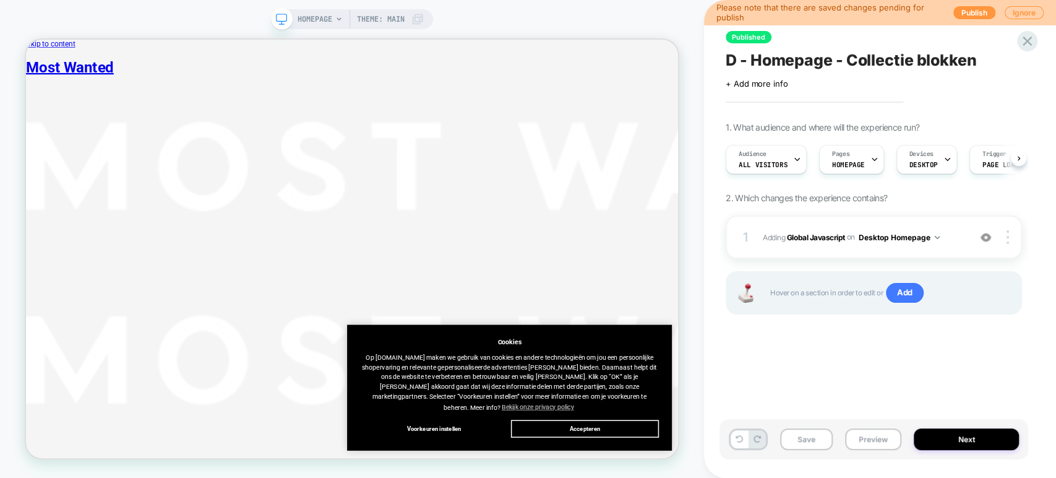
click at [858, 450] on div "Save Preview Next" at bounding box center [873, 439] width 309 height 40
click at [858, 439] on button "Preview" at bounding box center [873, 439] width 56 height 22
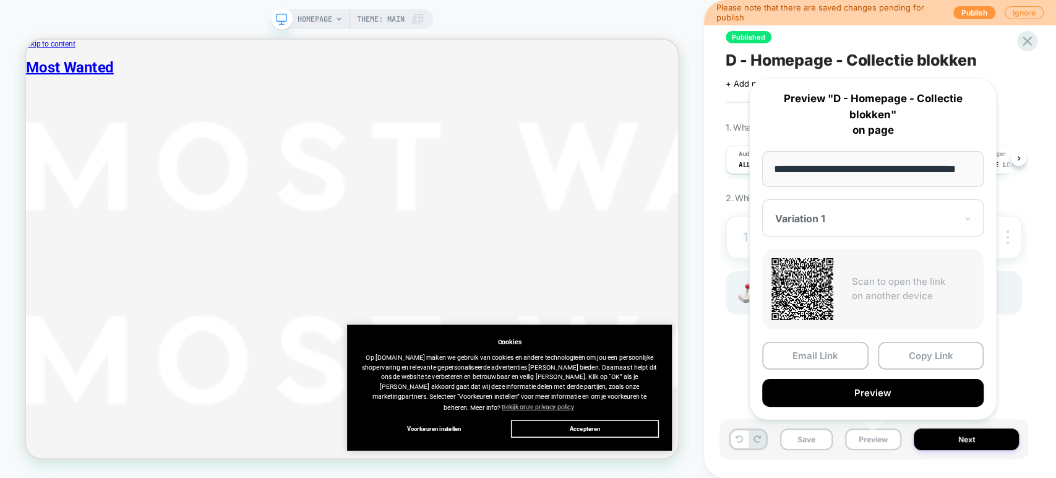
click at [715, 356] on div "Published D - Homepage - Collectie blokken Click to edit experience details + A…" at bounding box center [880, 239] width 352 height 478
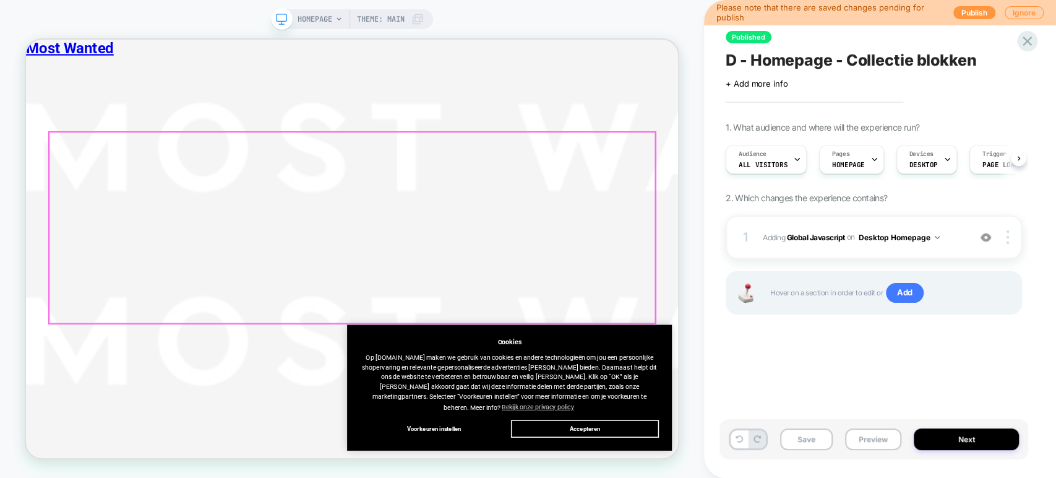
scroll to position [481, 0]
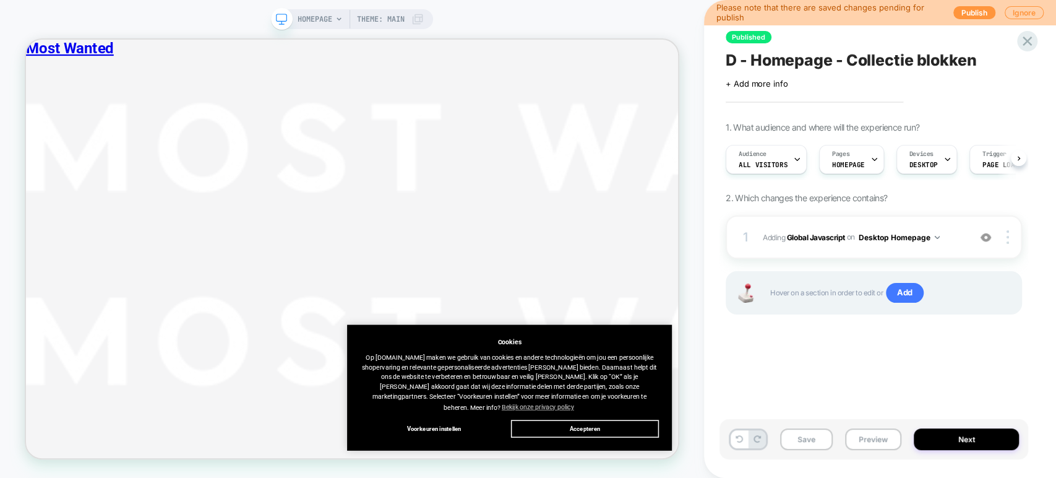
click at [812, 64] on span "D - Homepage - Collectie blokken" at bounding box center [851, 60] width 251 height 19
click at [846, 55] on textarea "**********" at bounding box center [854, 60] width 256 height 19
click at [846, 54] on textarea "**********" at bounding box center [854, 60] width 256 height 19
click at [728, 362] on div "**********" at bounding box center [873, 238] width 309 height 453
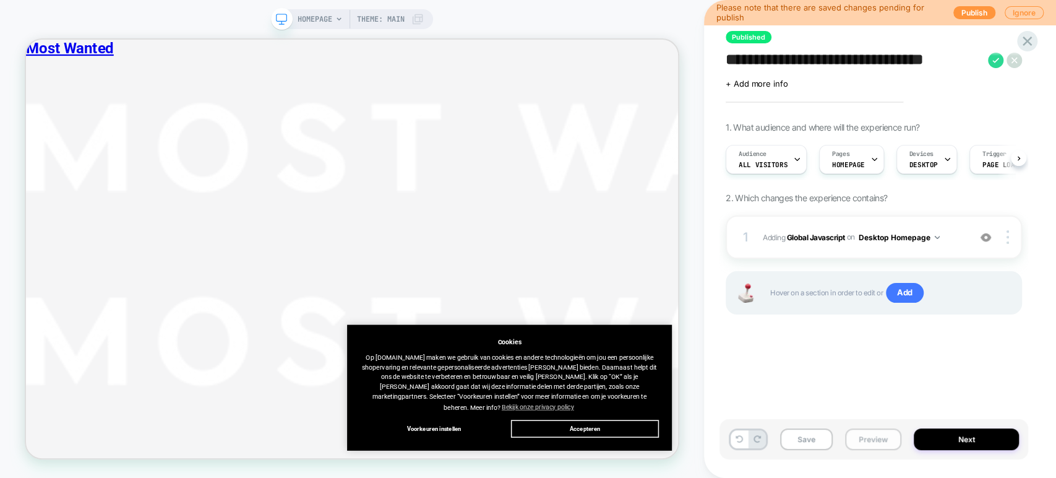
click at [863, 438] on button "Preview" at bounding box center [873, 439] width 56 height 22
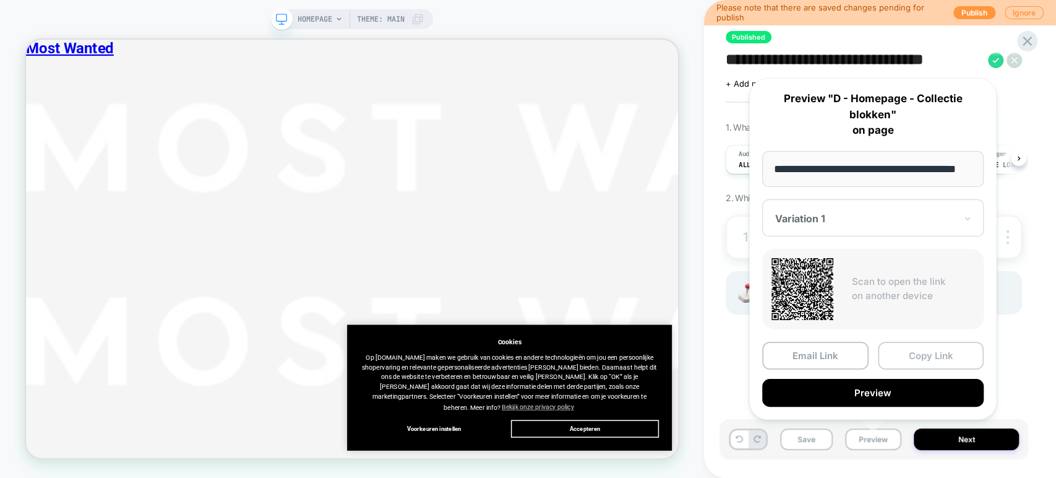
scroll to position [0, 0]
click at [896, 357] on button "Copy Link" at bounding box center [931, 355] width 106 height 28
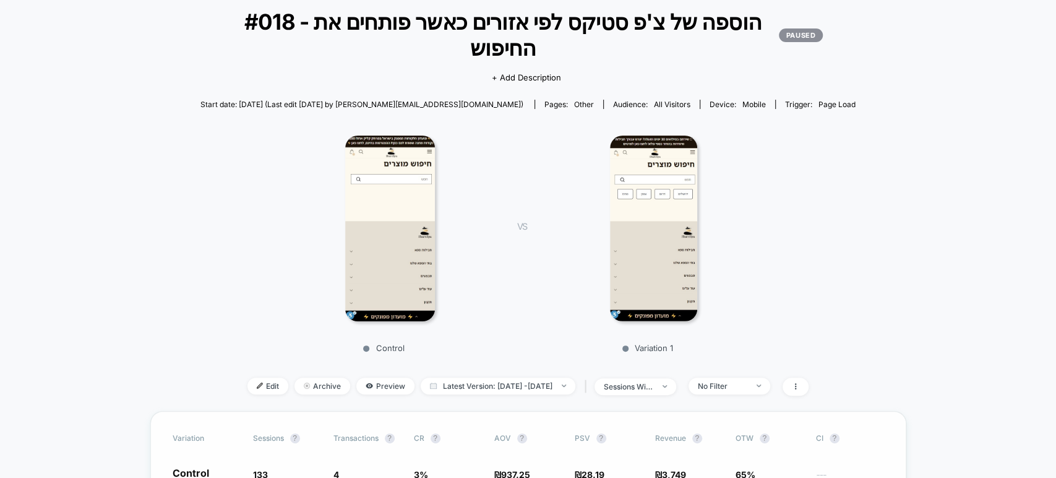
scroll to position [206, 0]
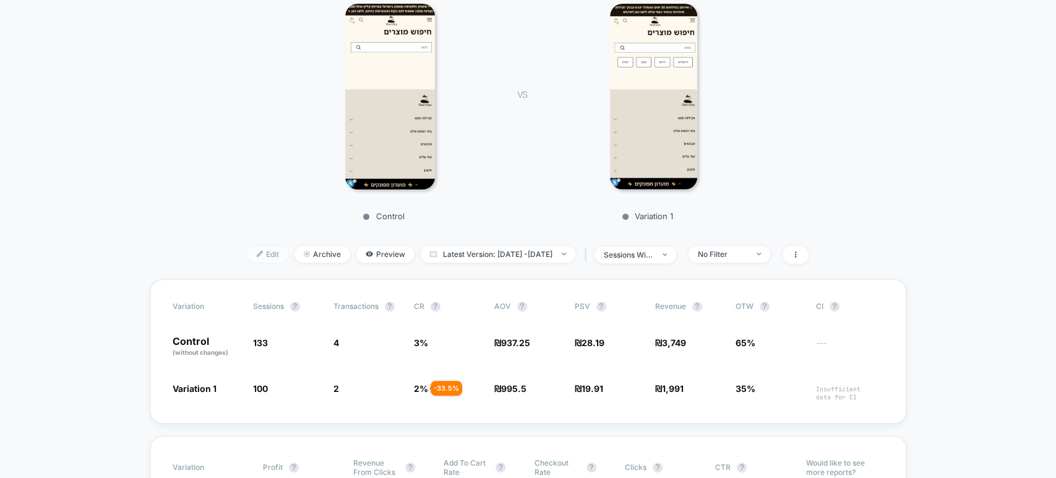
click at [251, 249] on span "Edit" at bounding box center [267, 254] width 41 height 17
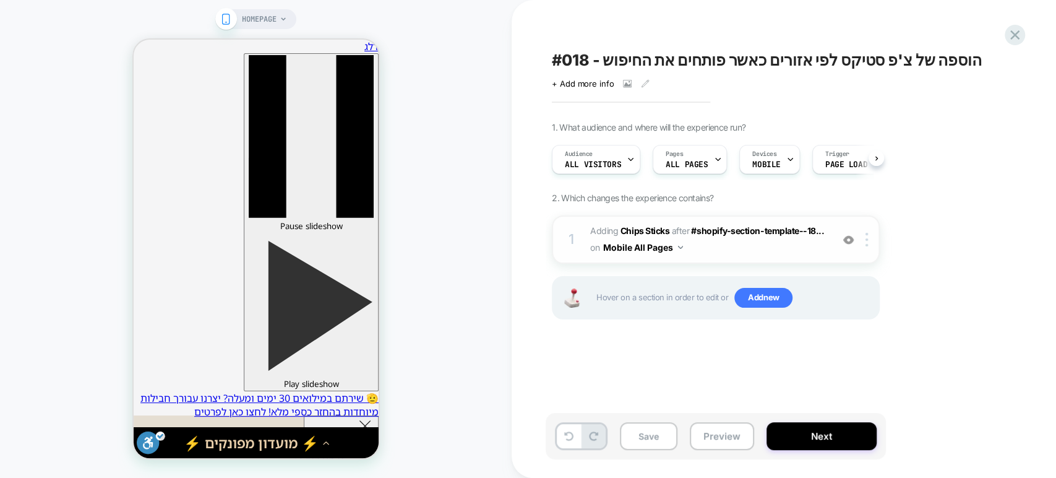
click at [848, 242] on img at bounding box center [848, 239] width 11 height 11
click at [849, 244] on img at bounding box center [848, 239] width 11 height 11
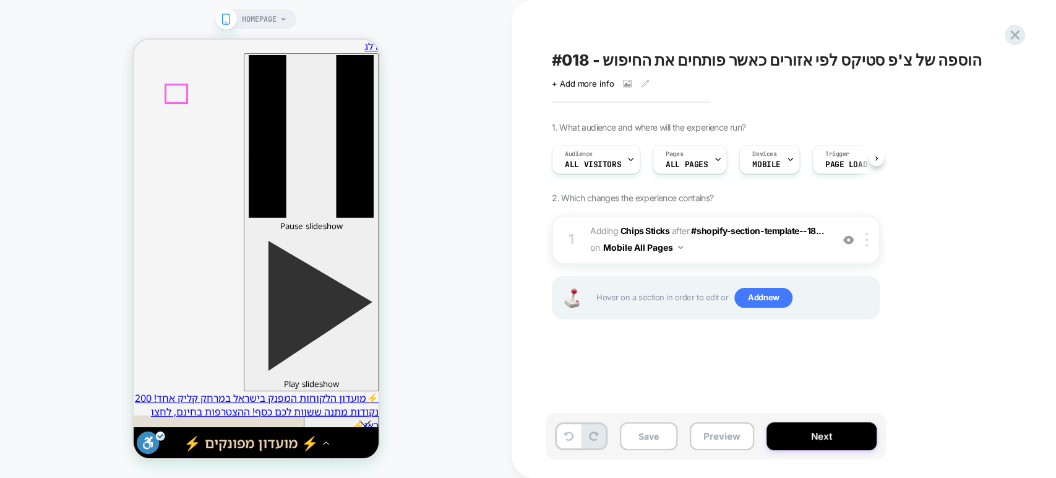
click at [845, 242] on img at bounding box center [848, 239] width 11 height 11
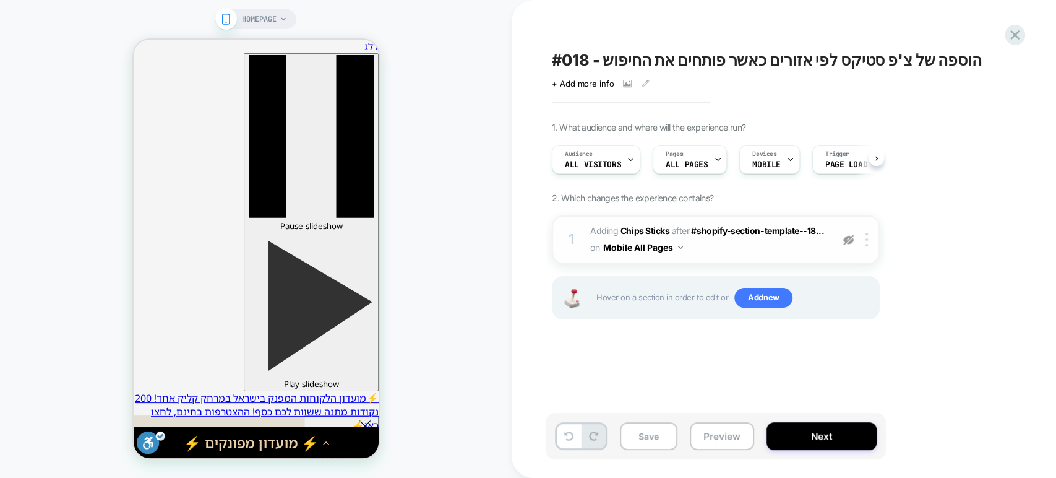
click at [845, 242] on img at bounding box center [848, 239] width 11 height 11
click at [846, 238] on img at bounding box center [848, 239] width 11 height 11
click at [783, 253] on span "#_loomi_addon_1756294613674 Adding Chips Sticks AFTER #shopify-section-template…" at bounding box center [708, 239] width 236 height 33
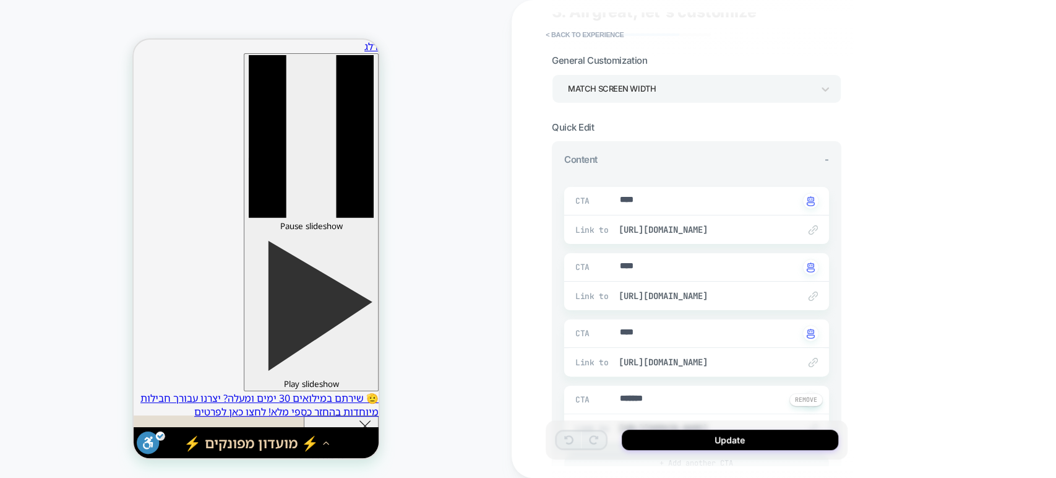
scroll to position [275, 0]
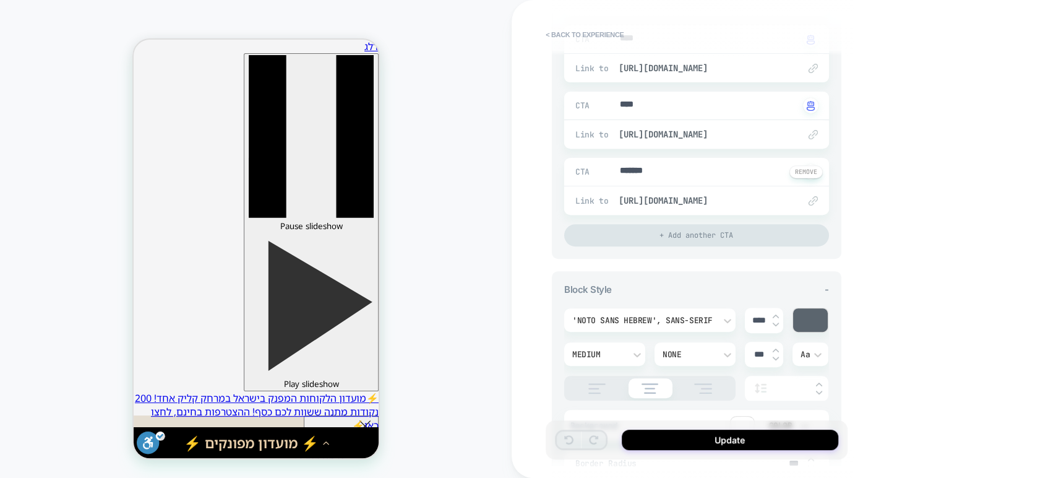
type textarea "*"
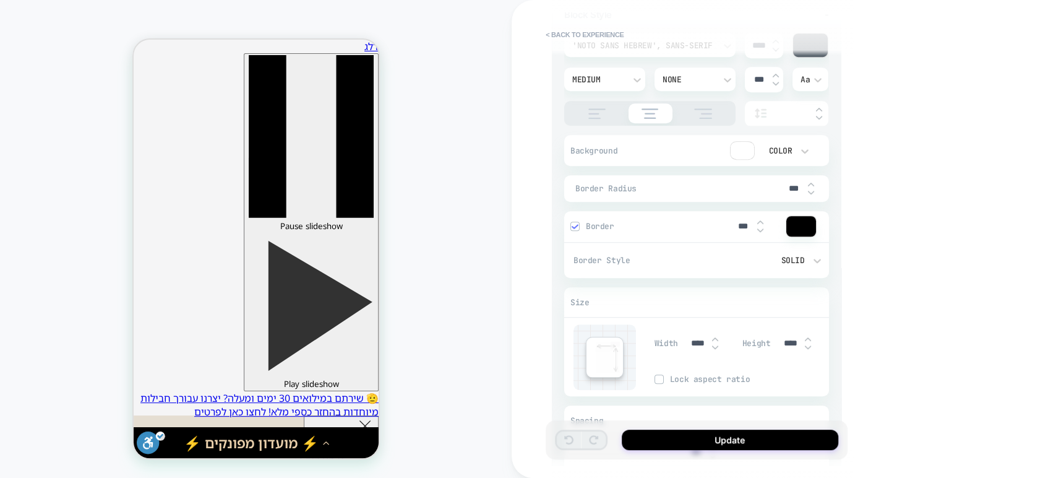
scroll to position [789, 0]
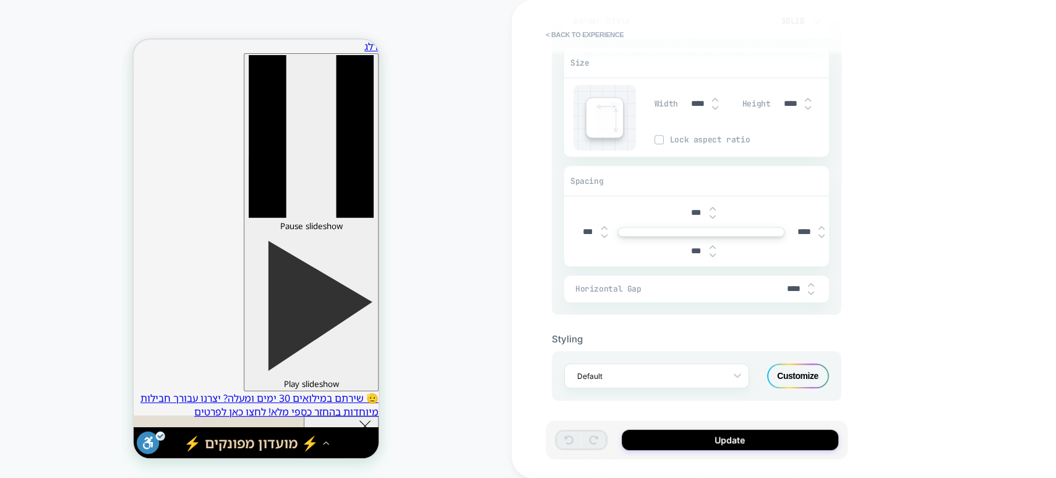
click at [811, 375] on div "Customize" at bounding box center [798, 375] width 62 height 25
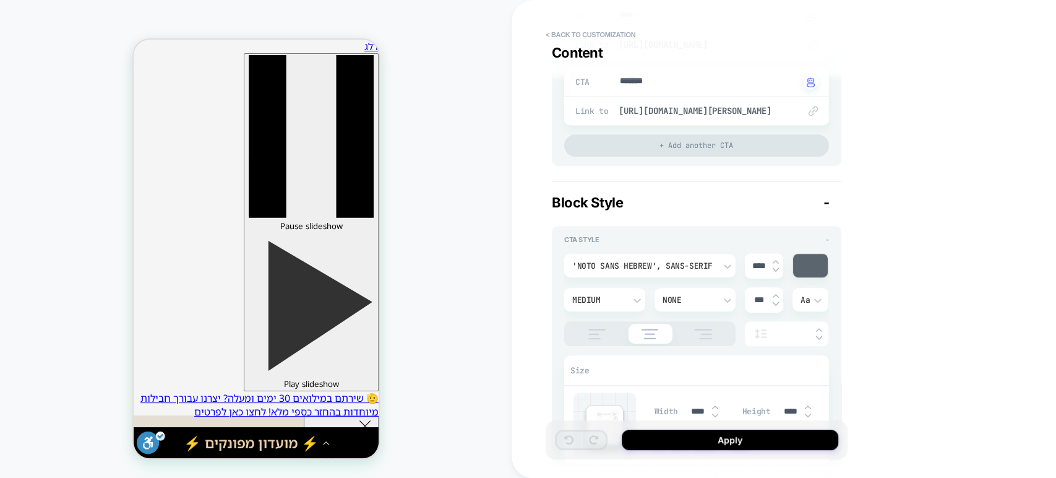
type textarea "*"
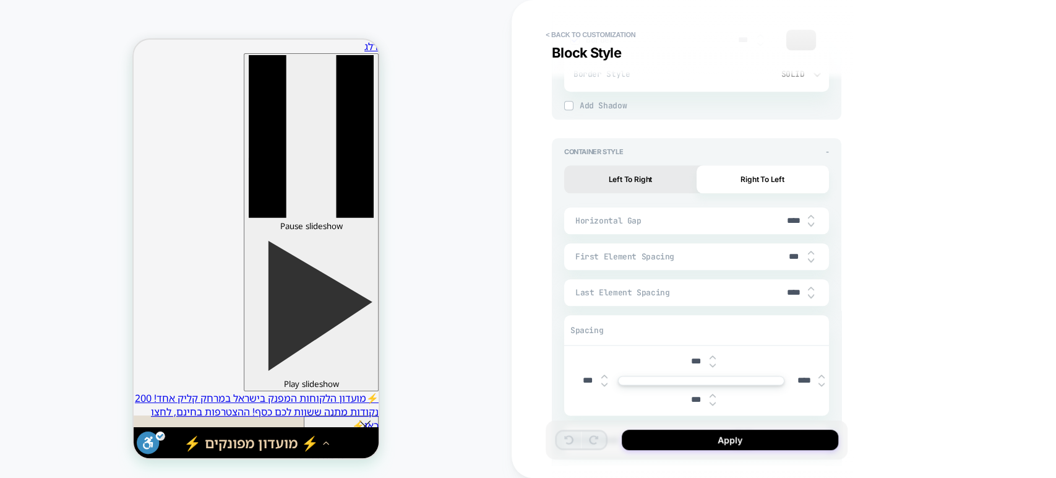
scroll to position [962, 0]
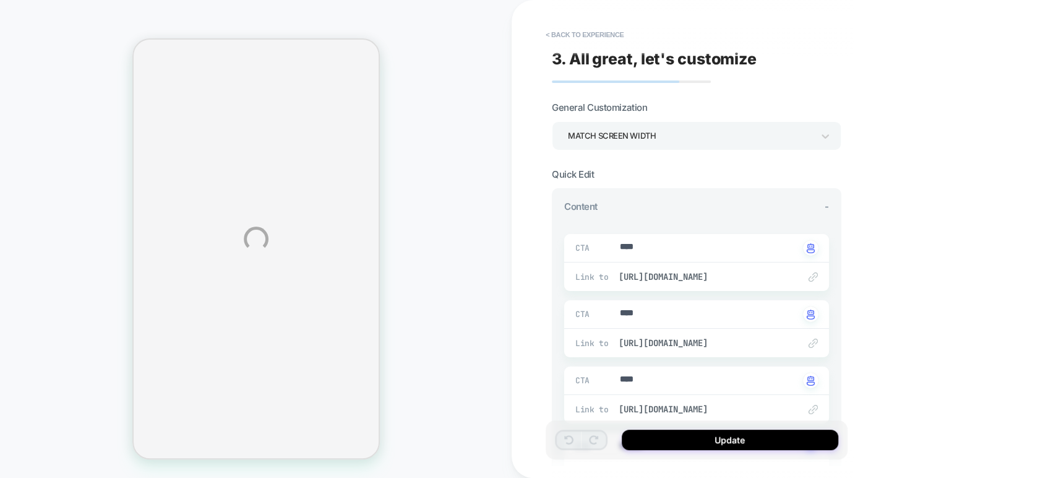
type textarea "*"
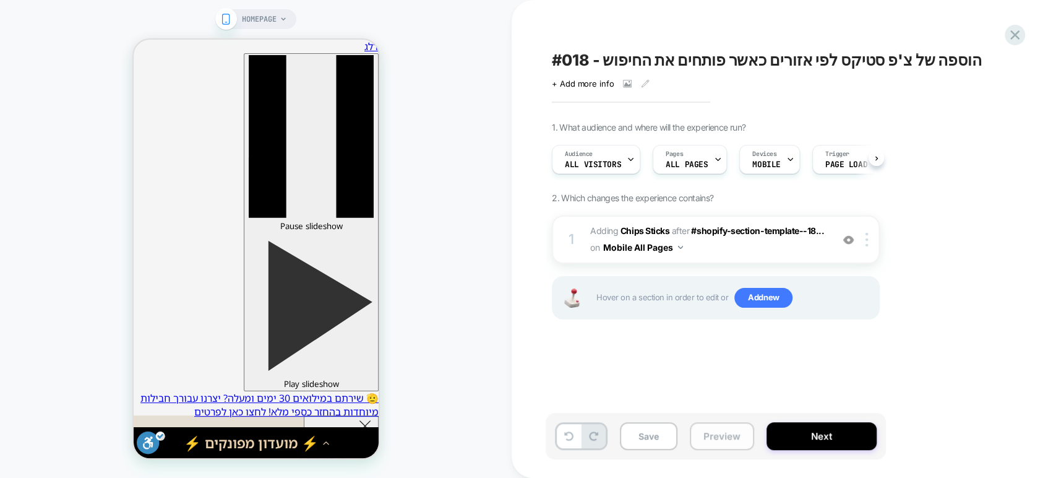
click at [702, 439] on button "Preview" at bounding box center [722, 436] width 64 height 28
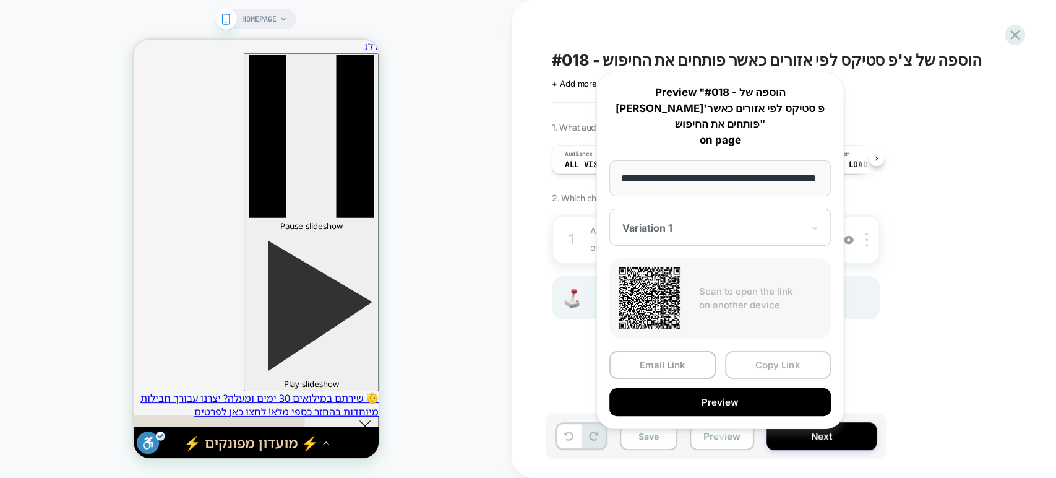
click at [762, 352] on button "Copy Link" at bounding box center [778, 365] width 106 height 28
